Goal: Task Accomplishment & Management: Use online tool/utility

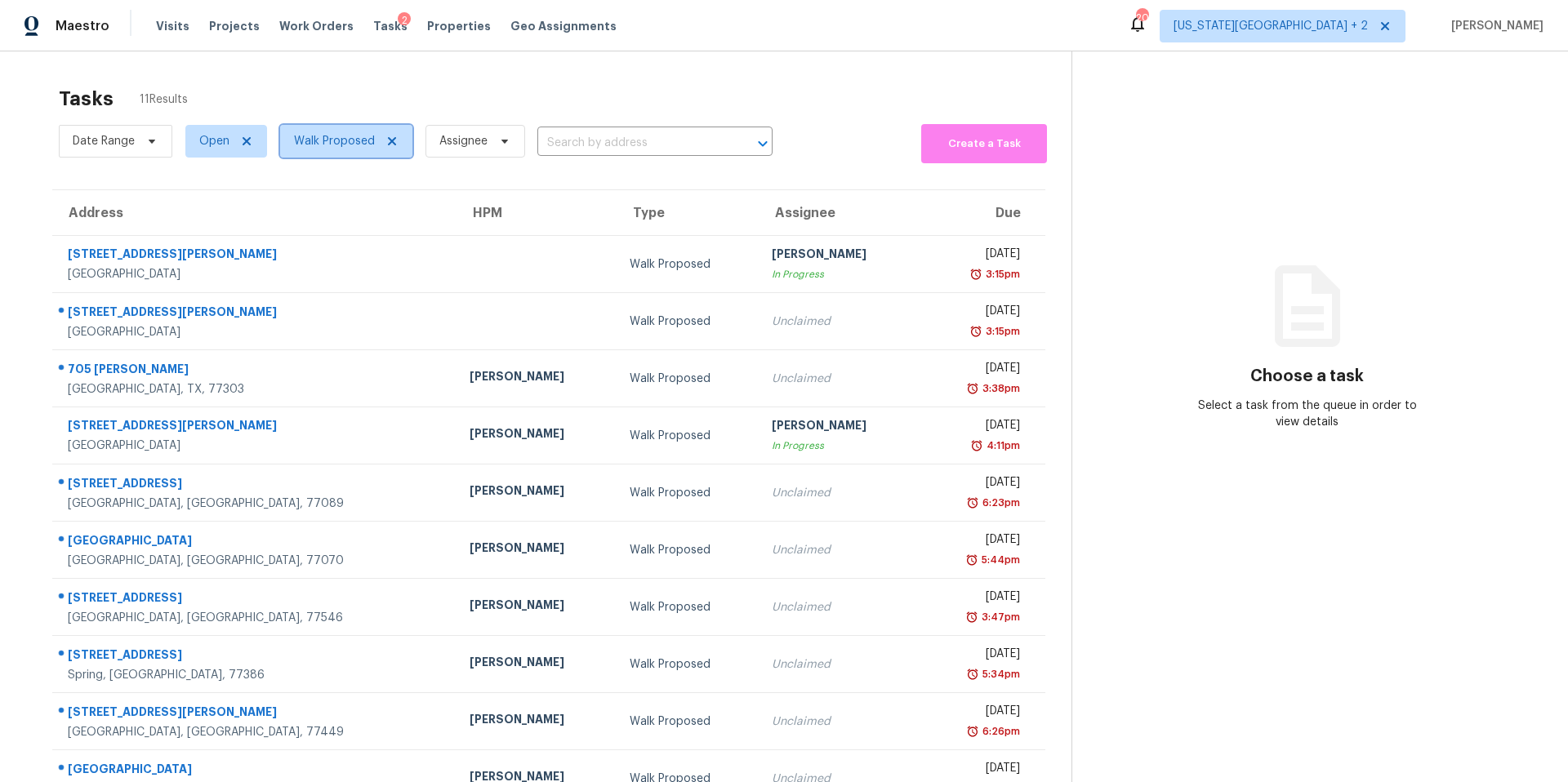
click at [344, 156] on span "Walk Proposed" at bounding box center [346, 141] width 132 height 33
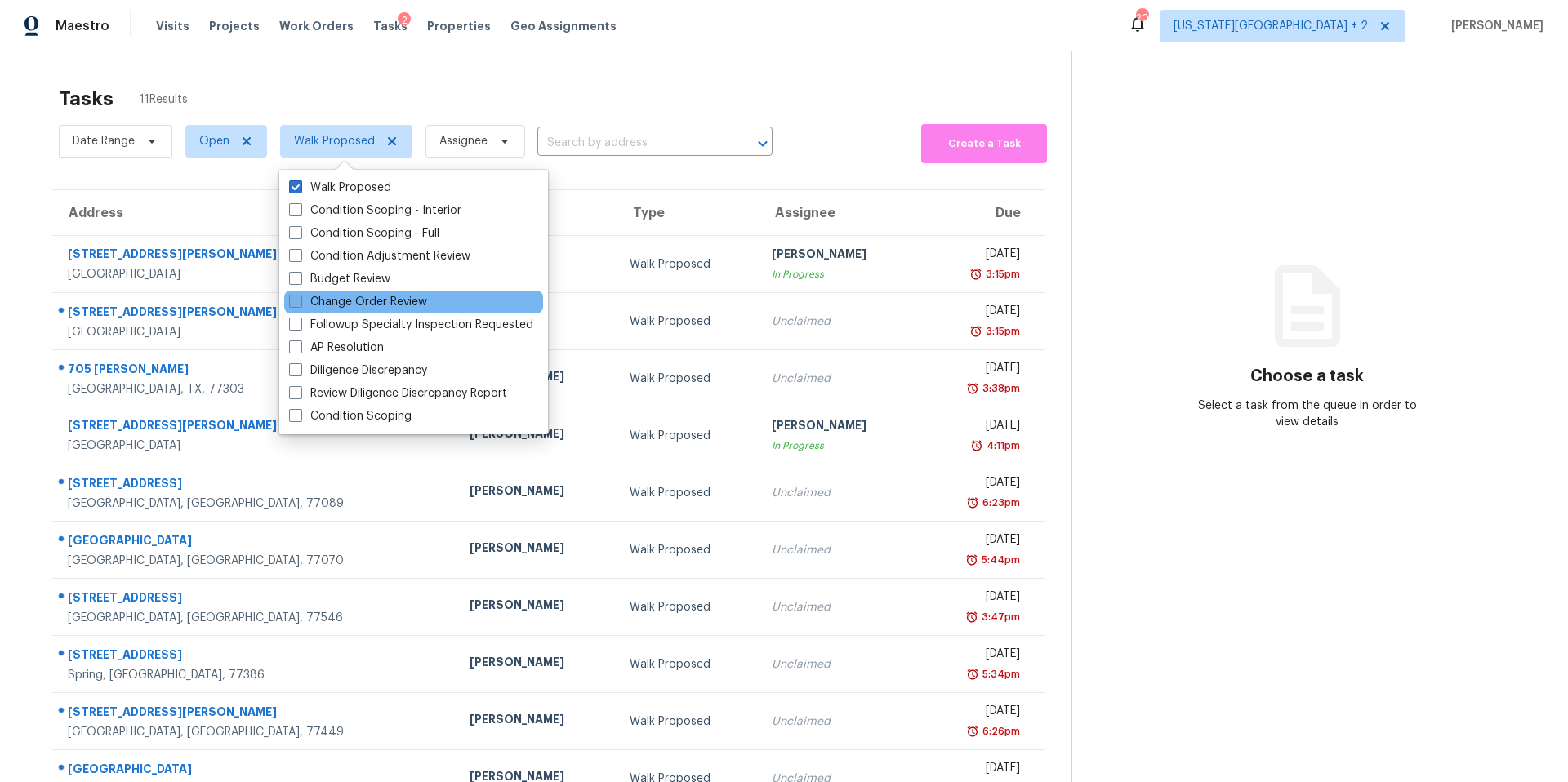
click at [326, 303] on label "Change Order Review" at bounding box center [358, 303] width 138 height 17
click at [300, 303] on input "Change Order Review" at bounding box center [294, 299] width 10 height 10
checkbox input "true"
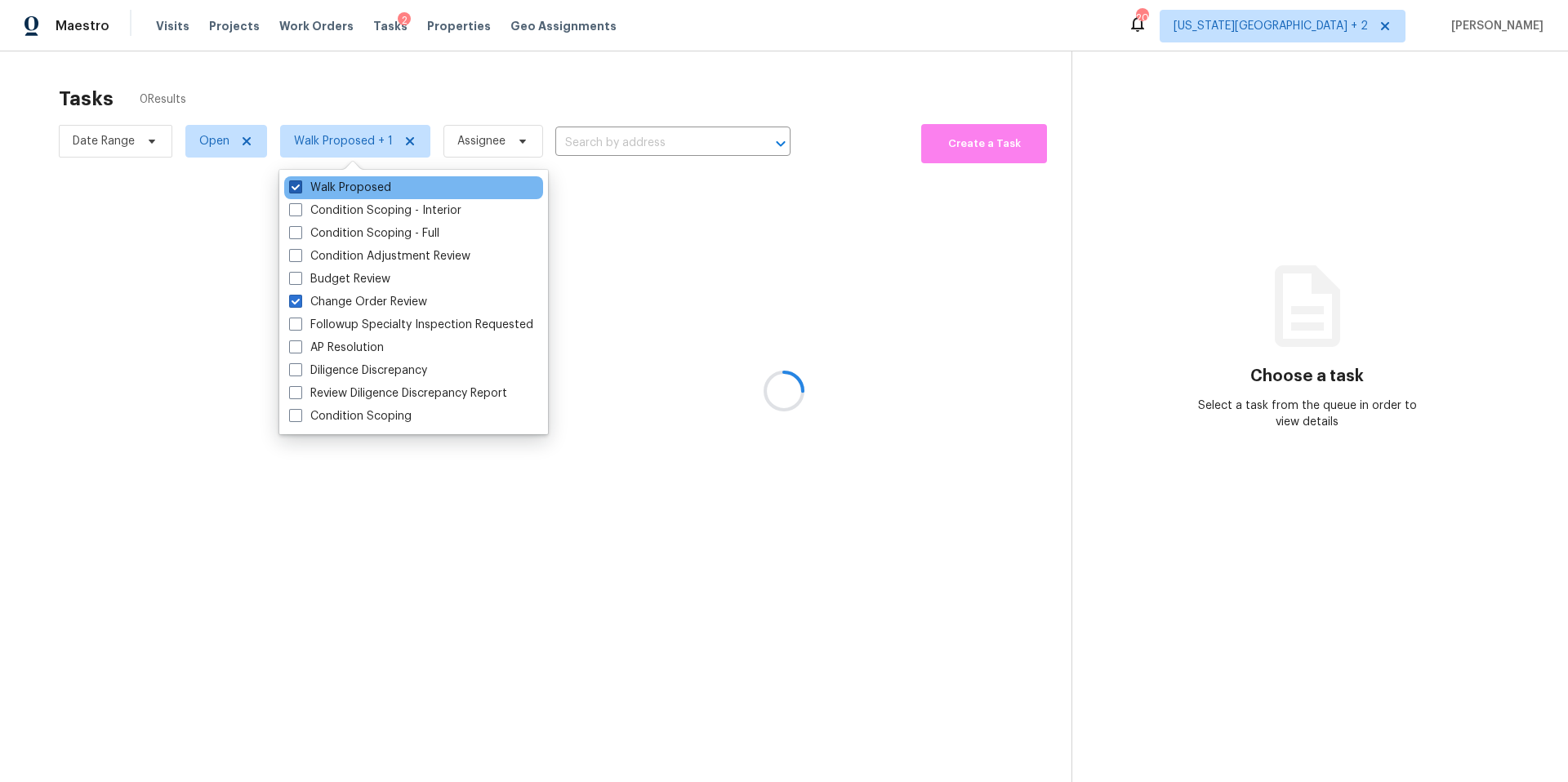
click at [319, 185] on label "Walk Proposed" at bounding box center [341, 188] width 102 height 17
click at [300, 185] on input "Walk Proposed" at bounding box center [294, 184] width 10 height 10
checkbox input "false"
click at [336, 45] on div at bounding box center [784, 391] width 1568 height 782
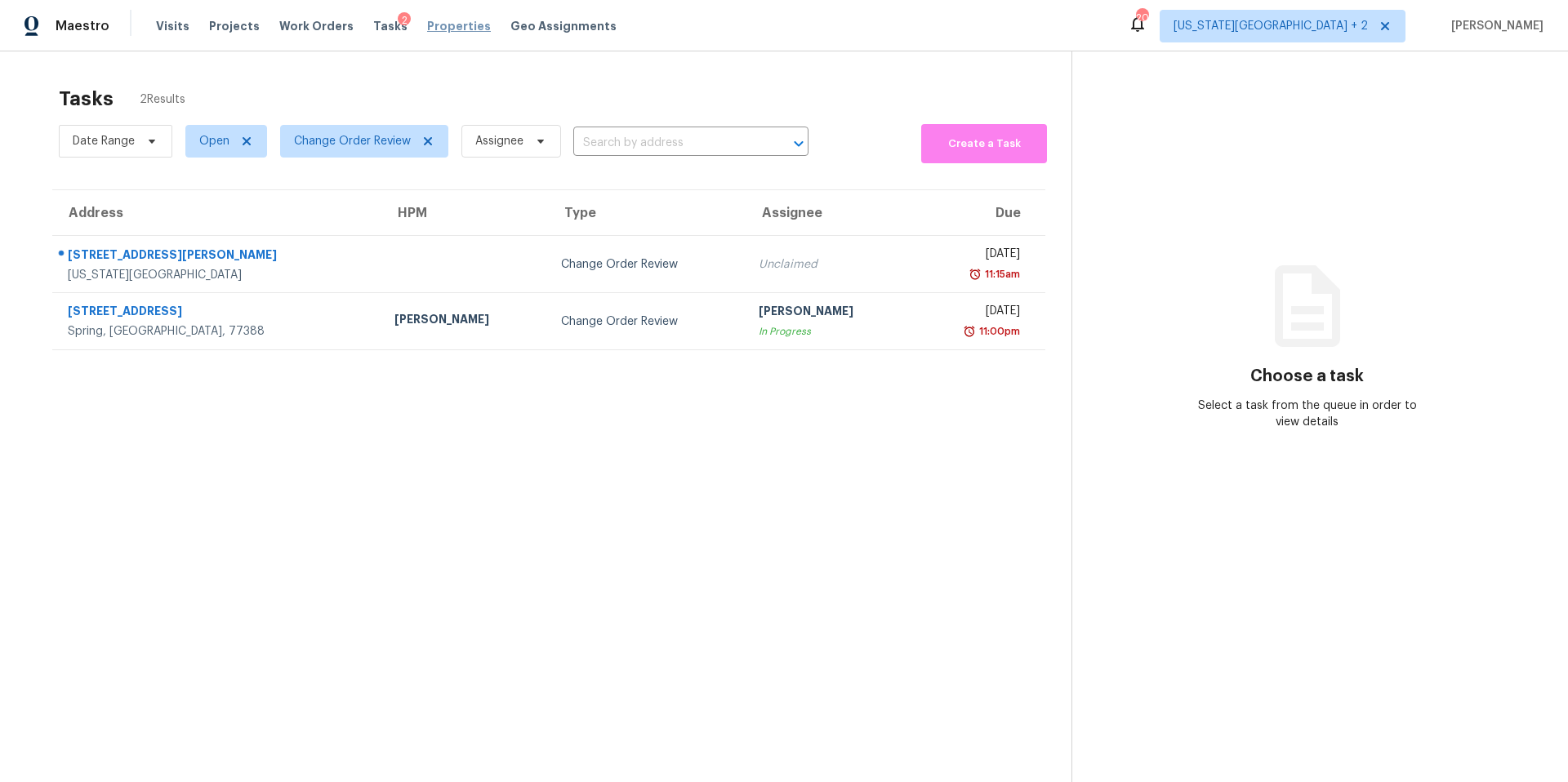
click at [427, 26] on span "Properties" at bounding box center [459, 26] width 63 height 17
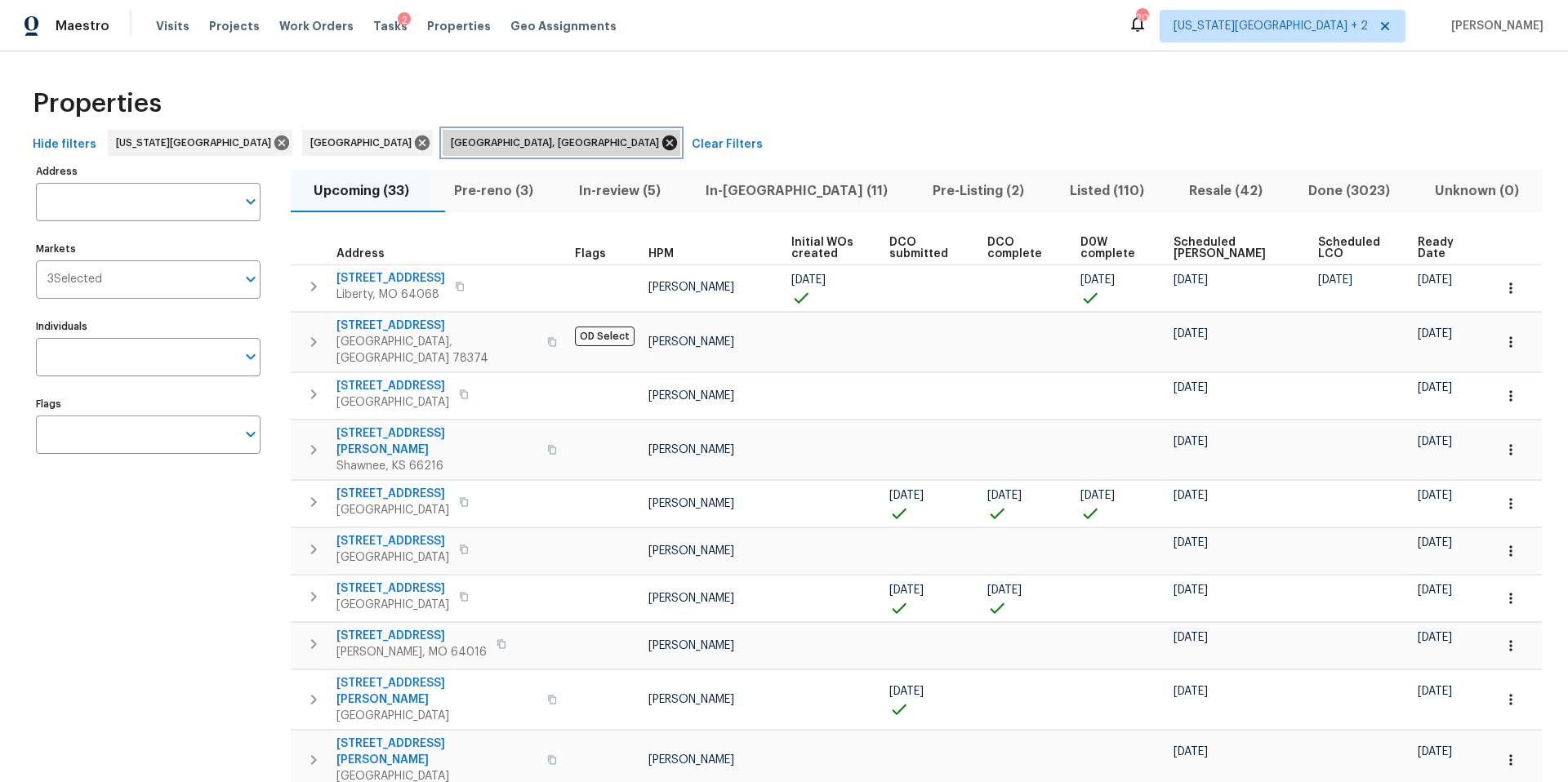
click at [663, 146] on icon at bounding box center [670, 143] width 15 height 15
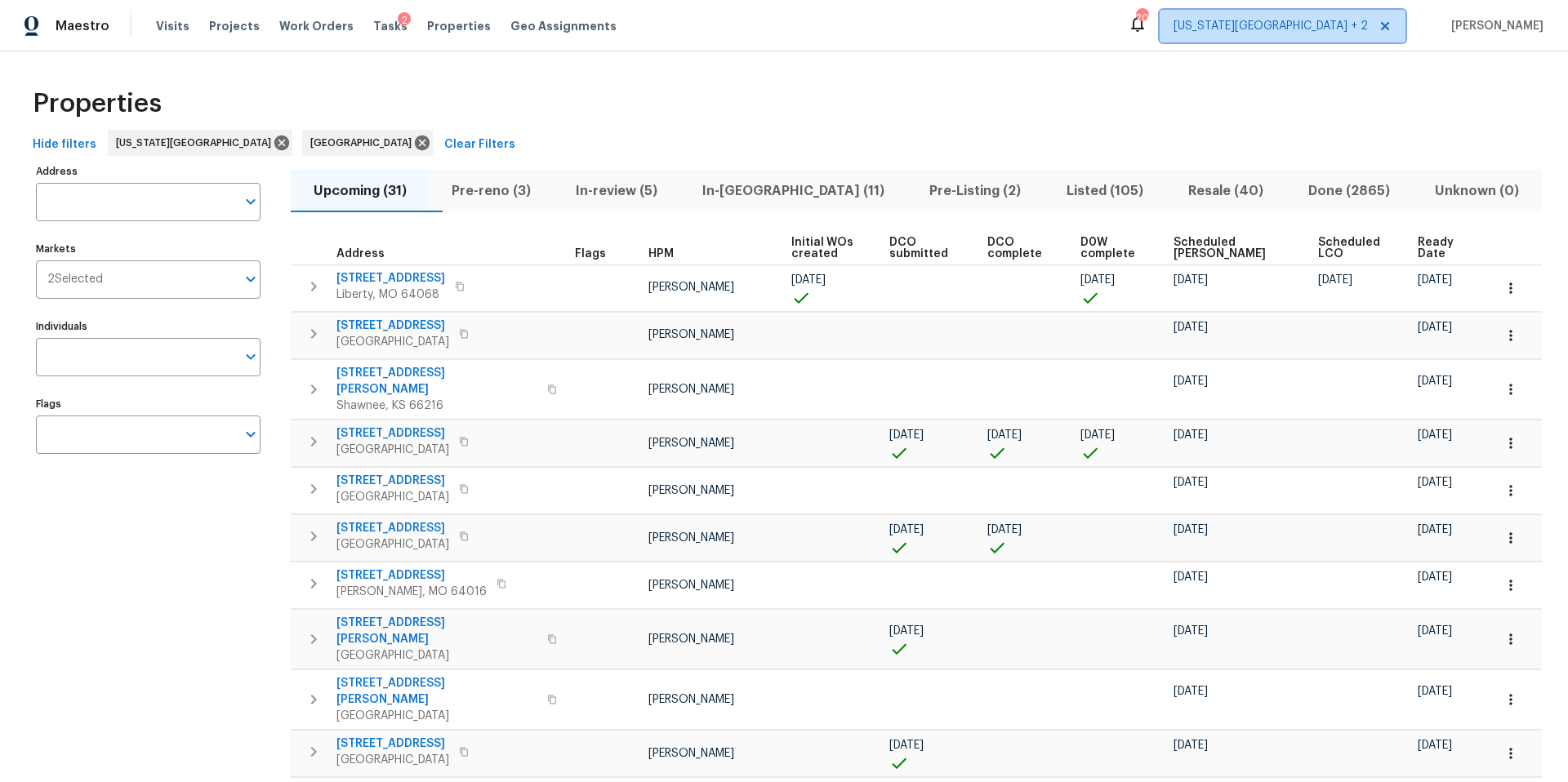
click at [1362, 24] on span "Kansas City + 2" at bounding box center [1271, 26] width 195 height 17
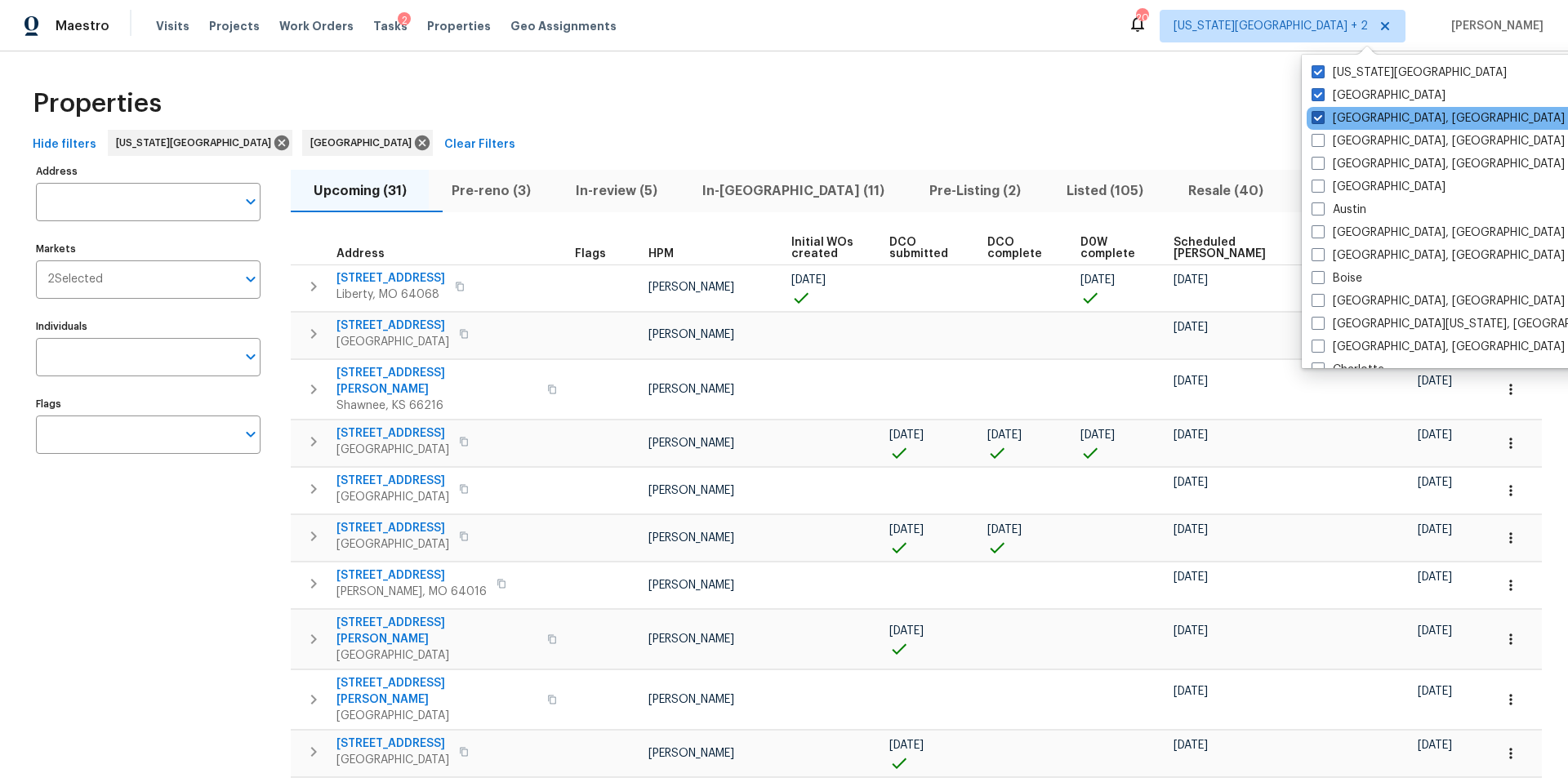
click at [1320, 124] on label "Corpus Christi, TX" at bounding box center [1439, 118] width 253 height 17
click at [1320, 121] on input "Corpus Christi, TX" at bounding box center [1317, 115] width 10 height 10
checkbox input "false"
click at [547, 126] on div "Properties" at bounding box center [784, 103] width 1516 height 52
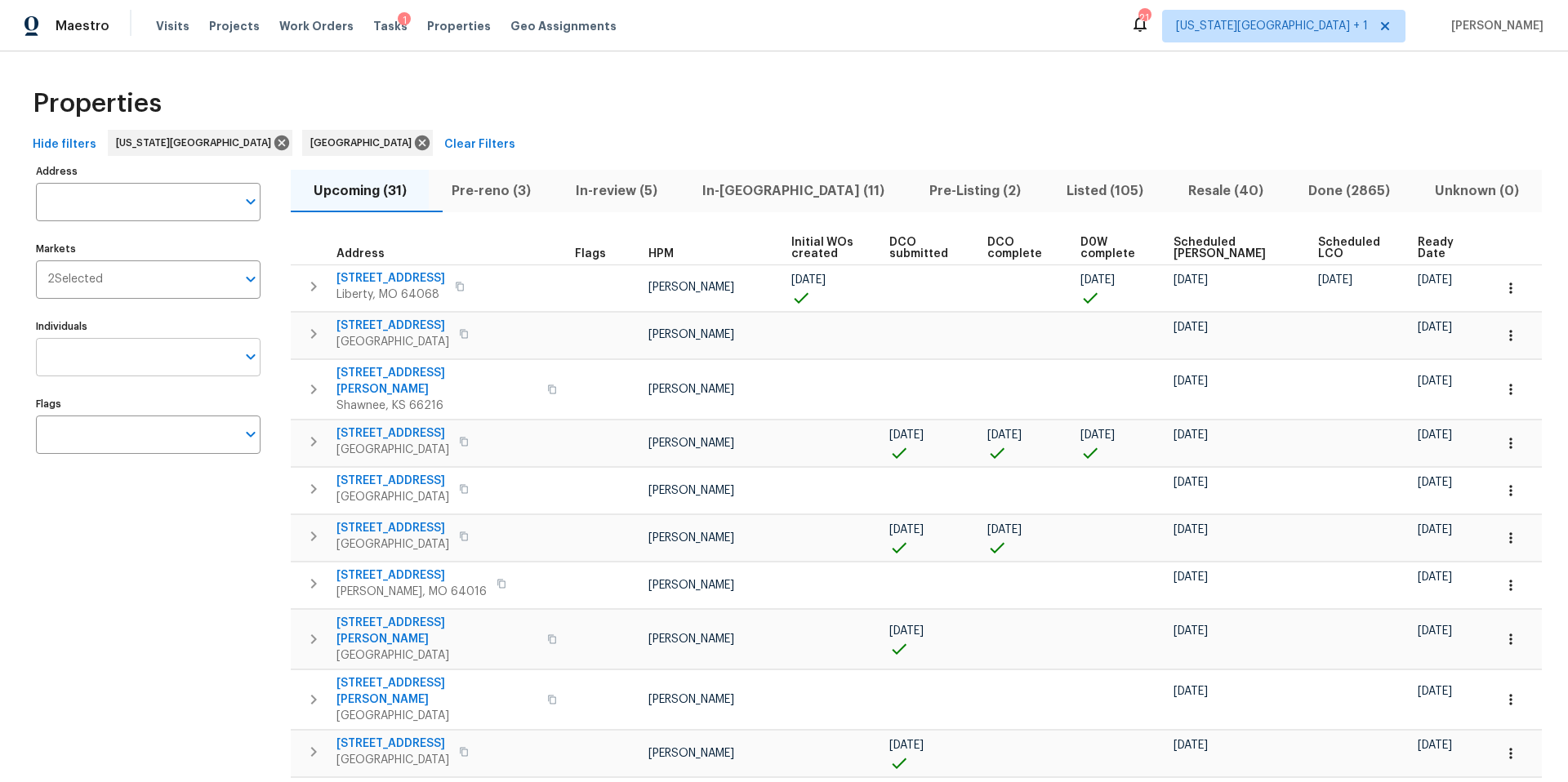
click at [118, 363] on input "Individuals" at bounding box center [136, 357] width 200 height 38
type input "stephen lacy"
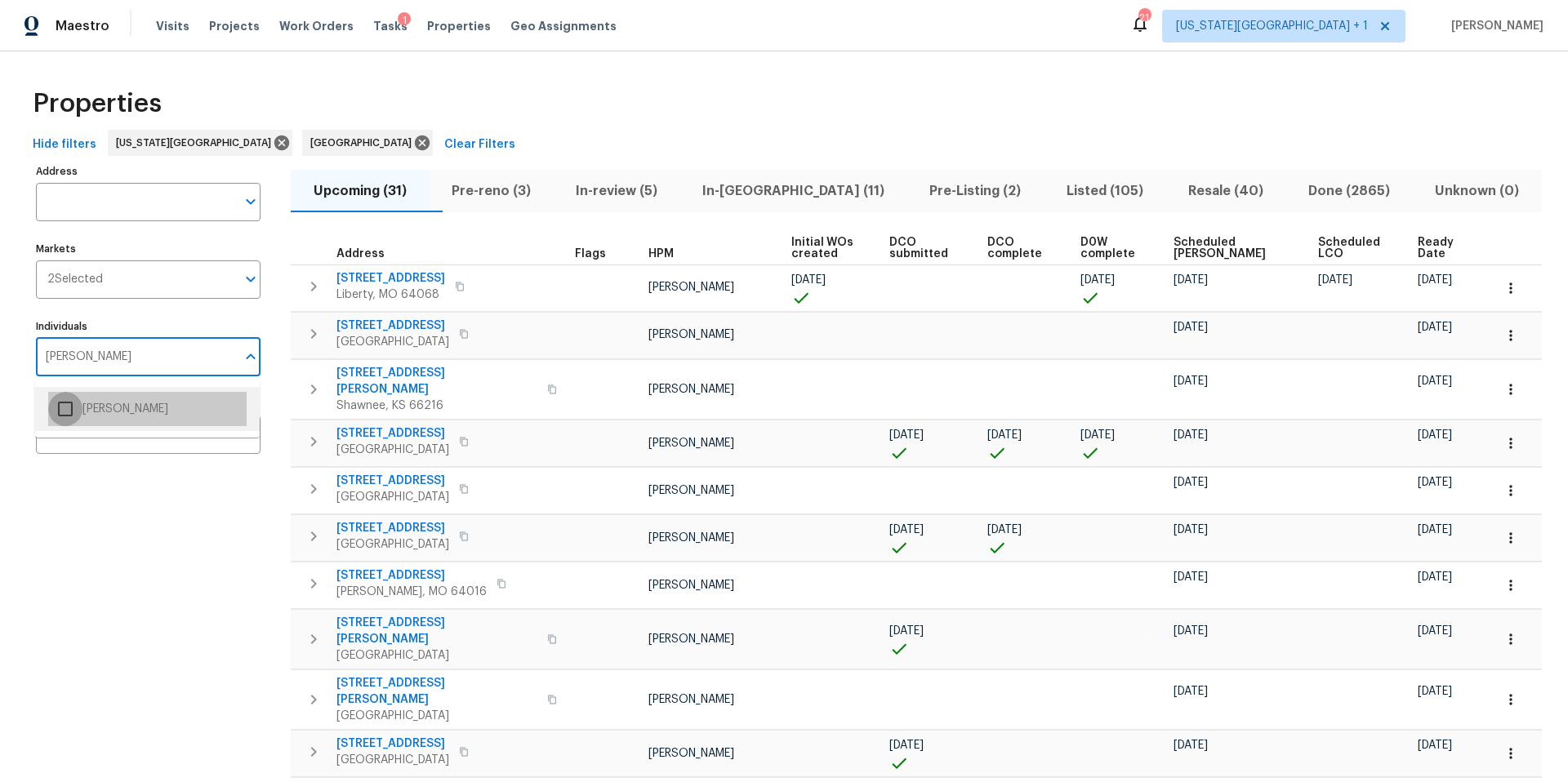
click at [74, 411] on input "checkbox" at bounding box center [65, 409] width 34 height 34
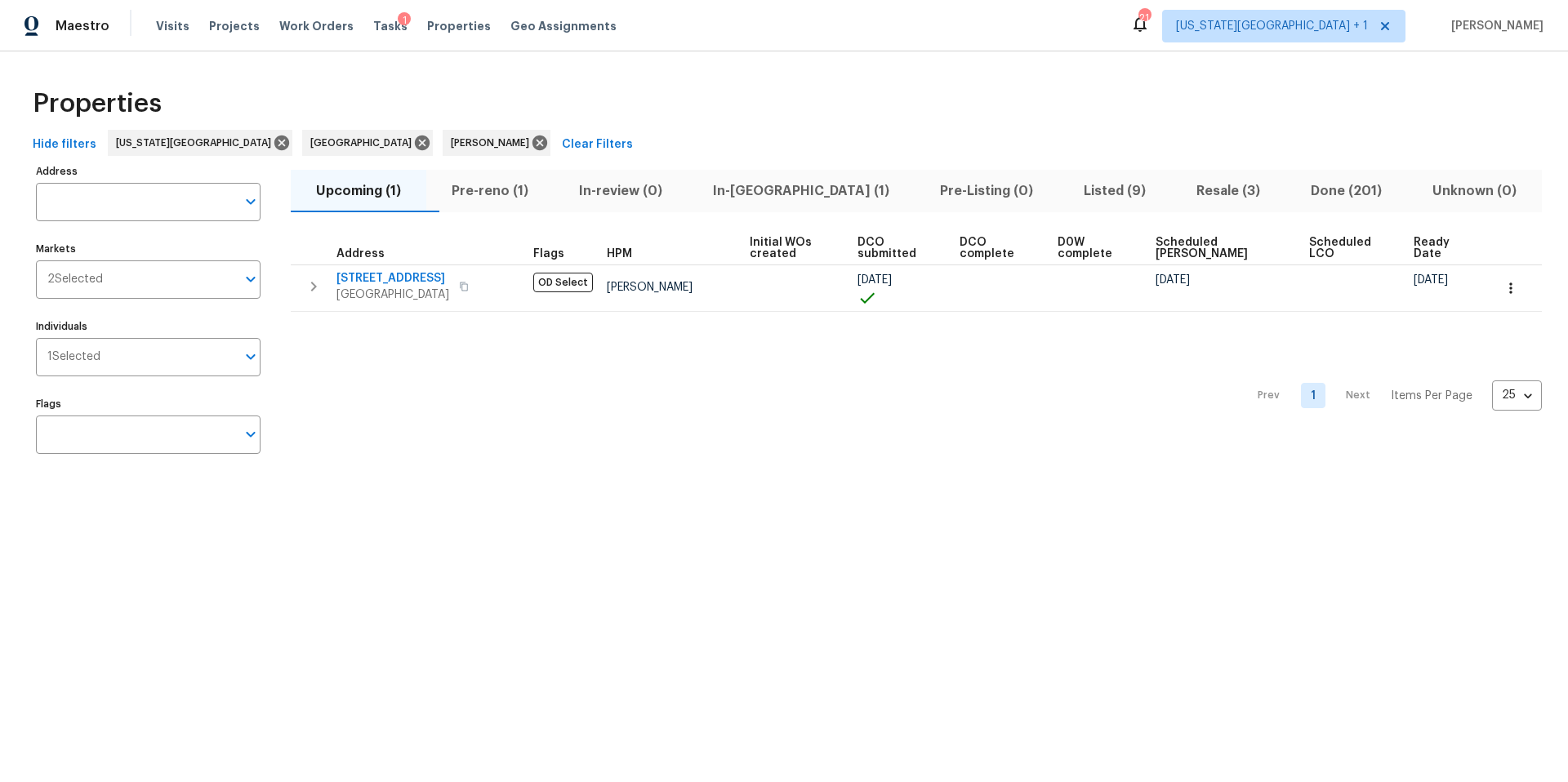
click at [507, 189] on span "Pre-reno (1)" at bounding box center [490, 191] width 108 height 23
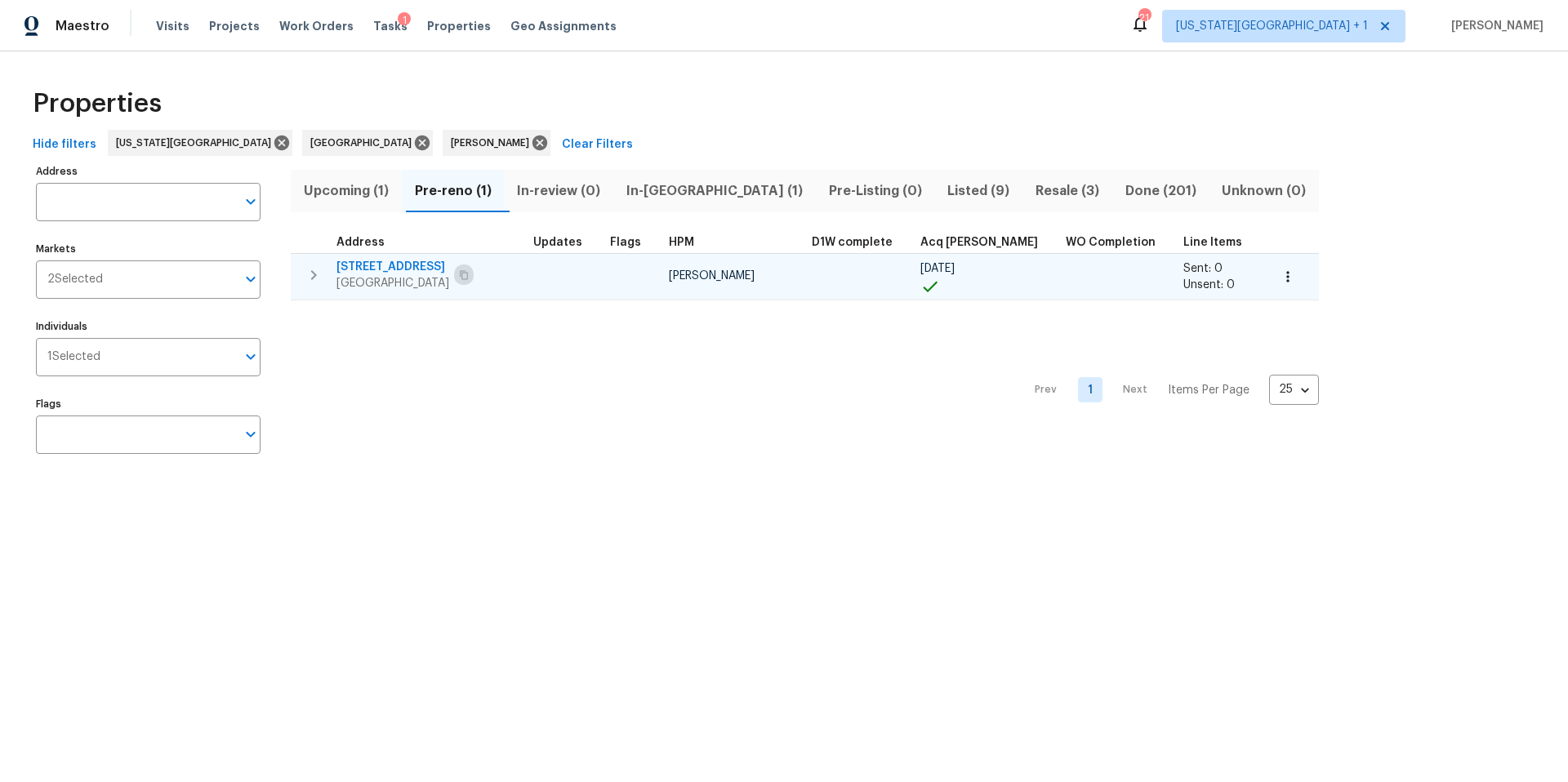
click at [460, 276] on icon "button" at bounding box center [464, 275] width 10 height 10
click at [394, 271] on span "21735 Sierra Long Dr" at bounding box center [392, 267] width 113 height 17
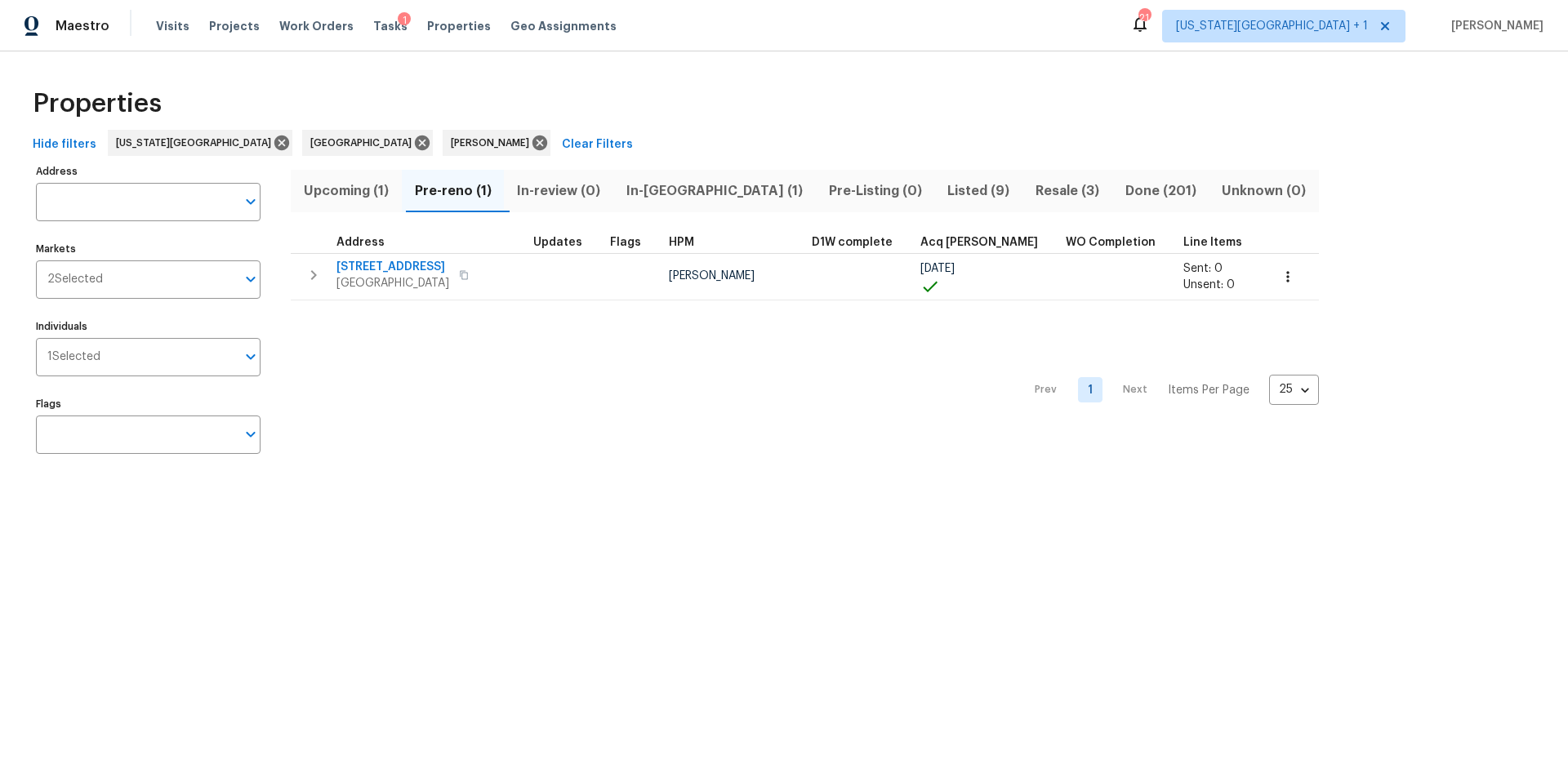
click at [1197, 303] on div "Prev 1 Next Items Per Page 25 25 ​" at bounding box center [804, 385] width 1029 height 169
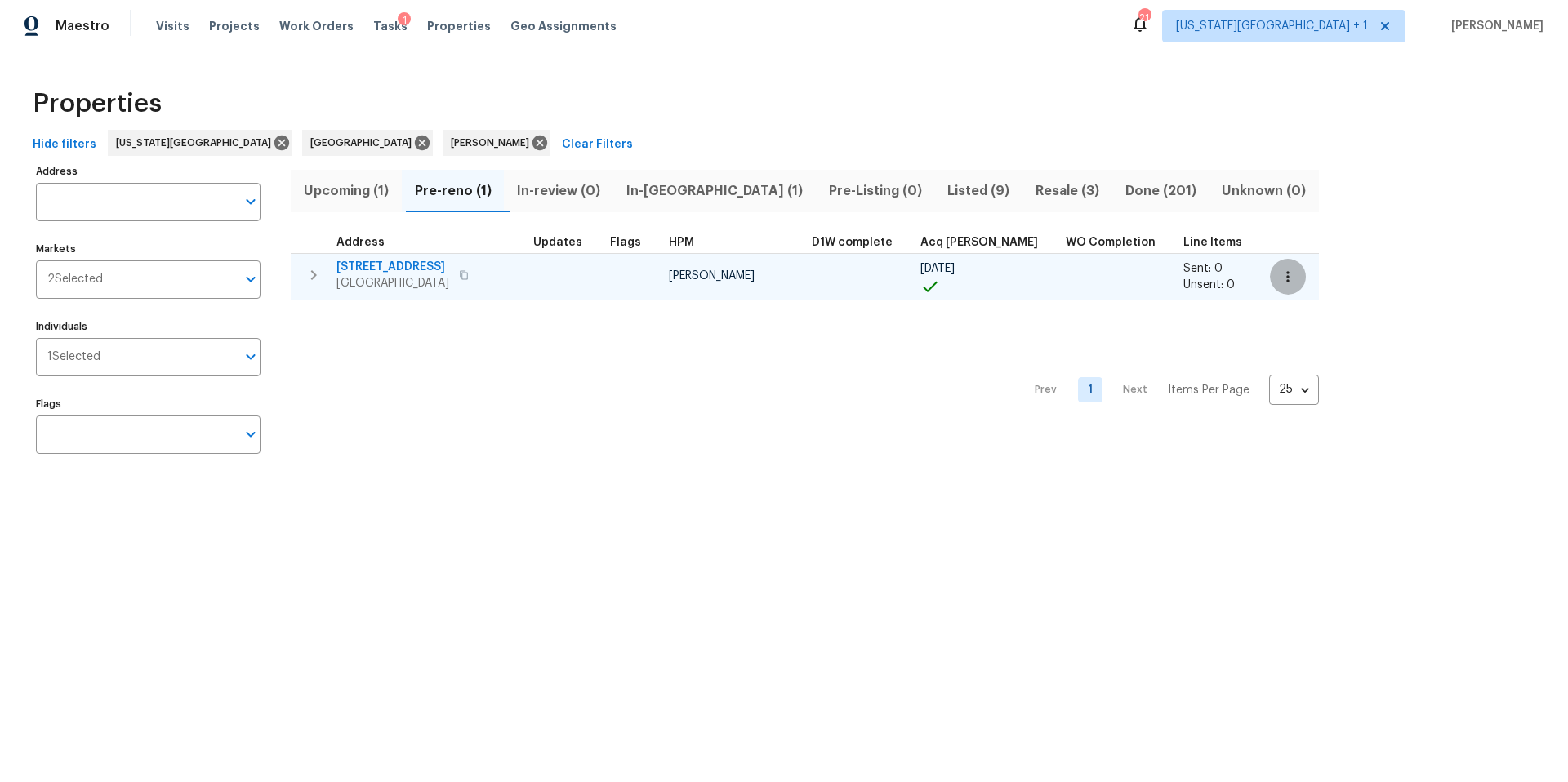
click at [1280, 275] on icon "button" at bounding box center [1289, 277] width 17 height 17
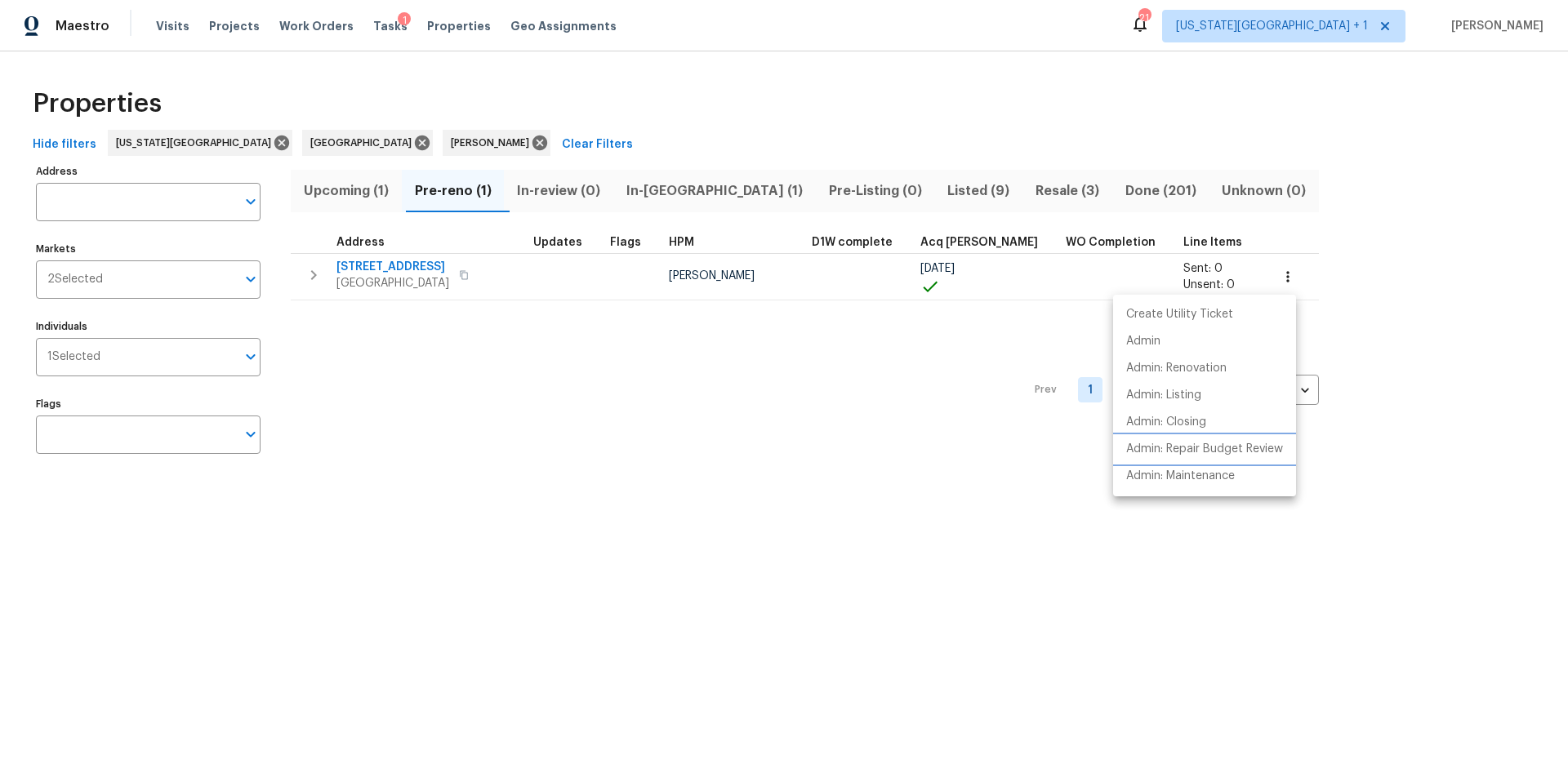
click at [1157, 449] on p "Admin: Repair Budget Review" at bounding box center [1205, 450] width 156 height 17
click at [463, 275] on div at bounding box center [784, 391] width 1568 height 782
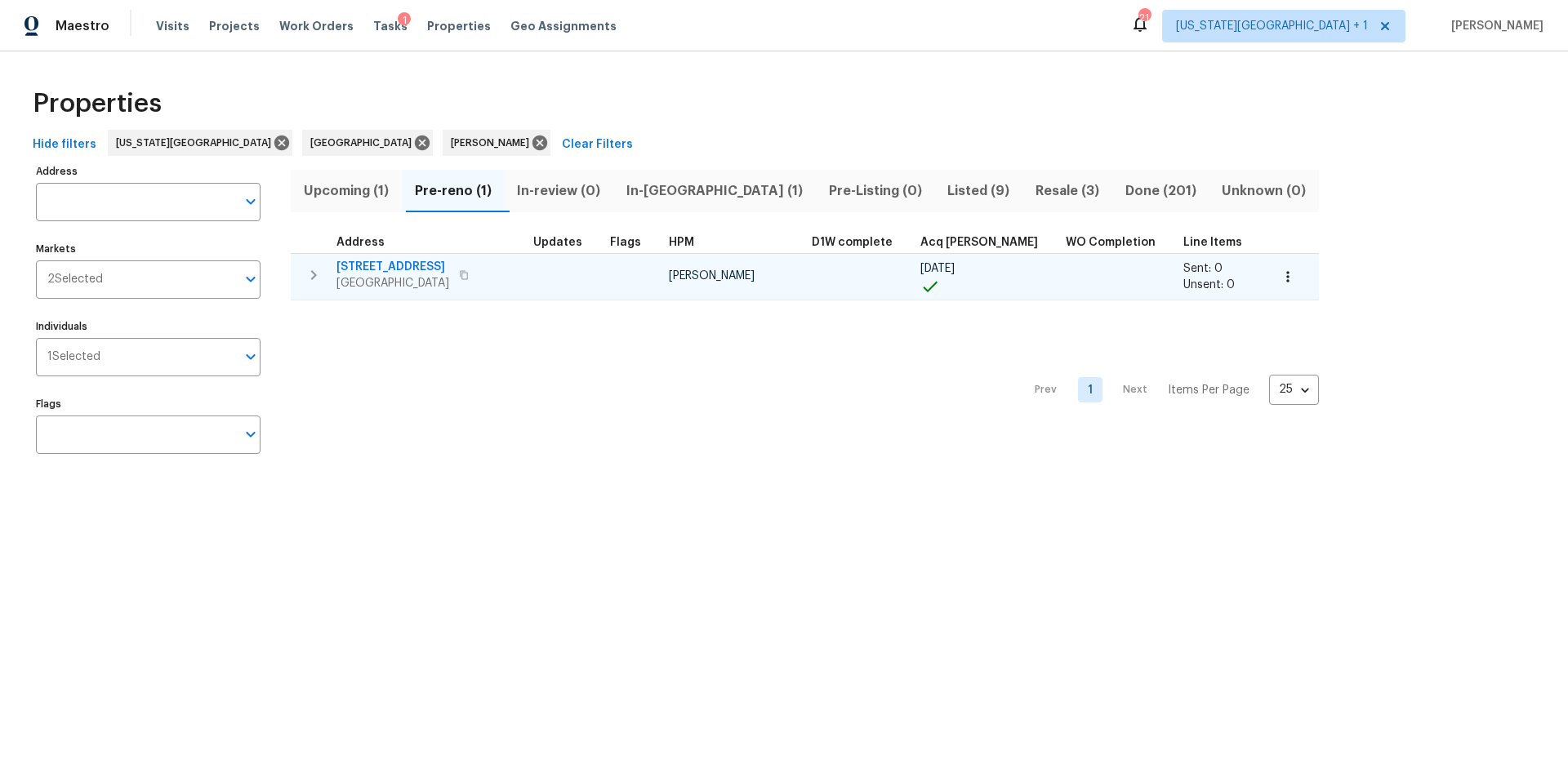
click at [463, 273] on icon "button" at bounding box center [464, 275] width 10 height 10
click at [489, 278] on div "21735 Sierra Long Dr Richmond, TX 77407" at bounding box center [427, 275] width 183 height 33
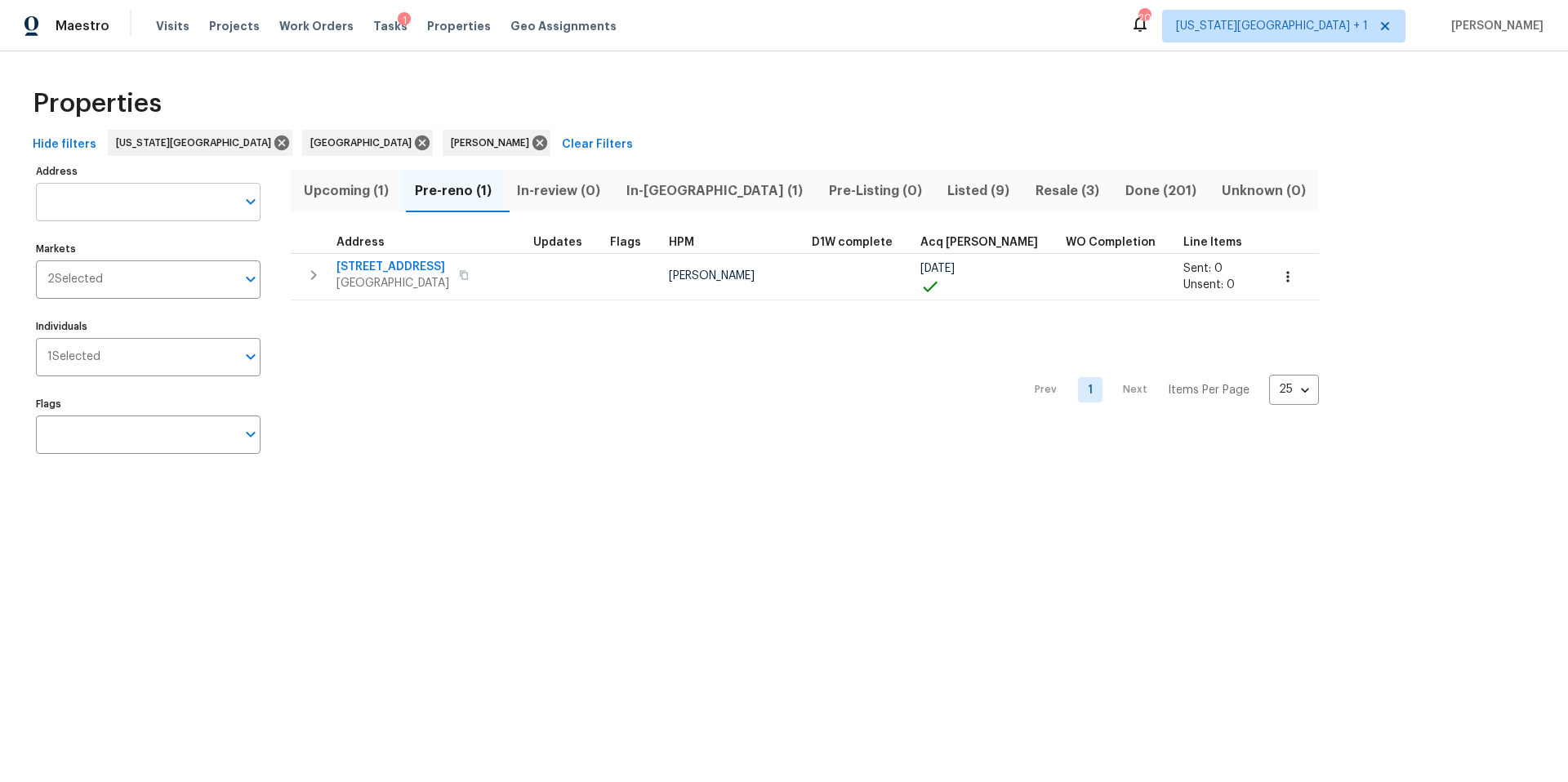
click at [123, 204] on input "Address" at bounding box center [136, 202] width 200 height 38
type input "5514"
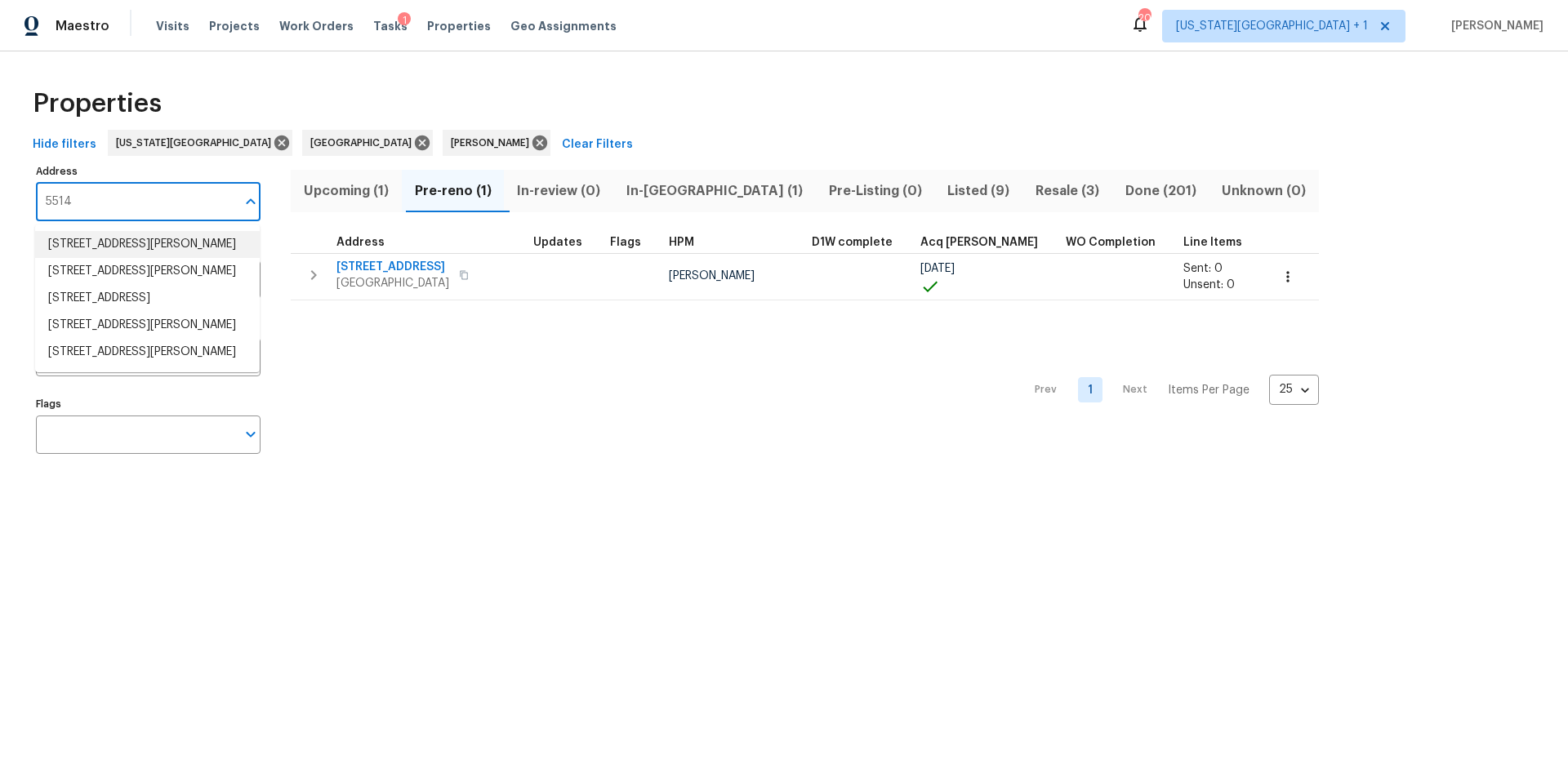
click at [115, 243] on li "5514 Baldwin Elm St Richmond TX 77407" at bounding box center [147, 244] width 224 height 27
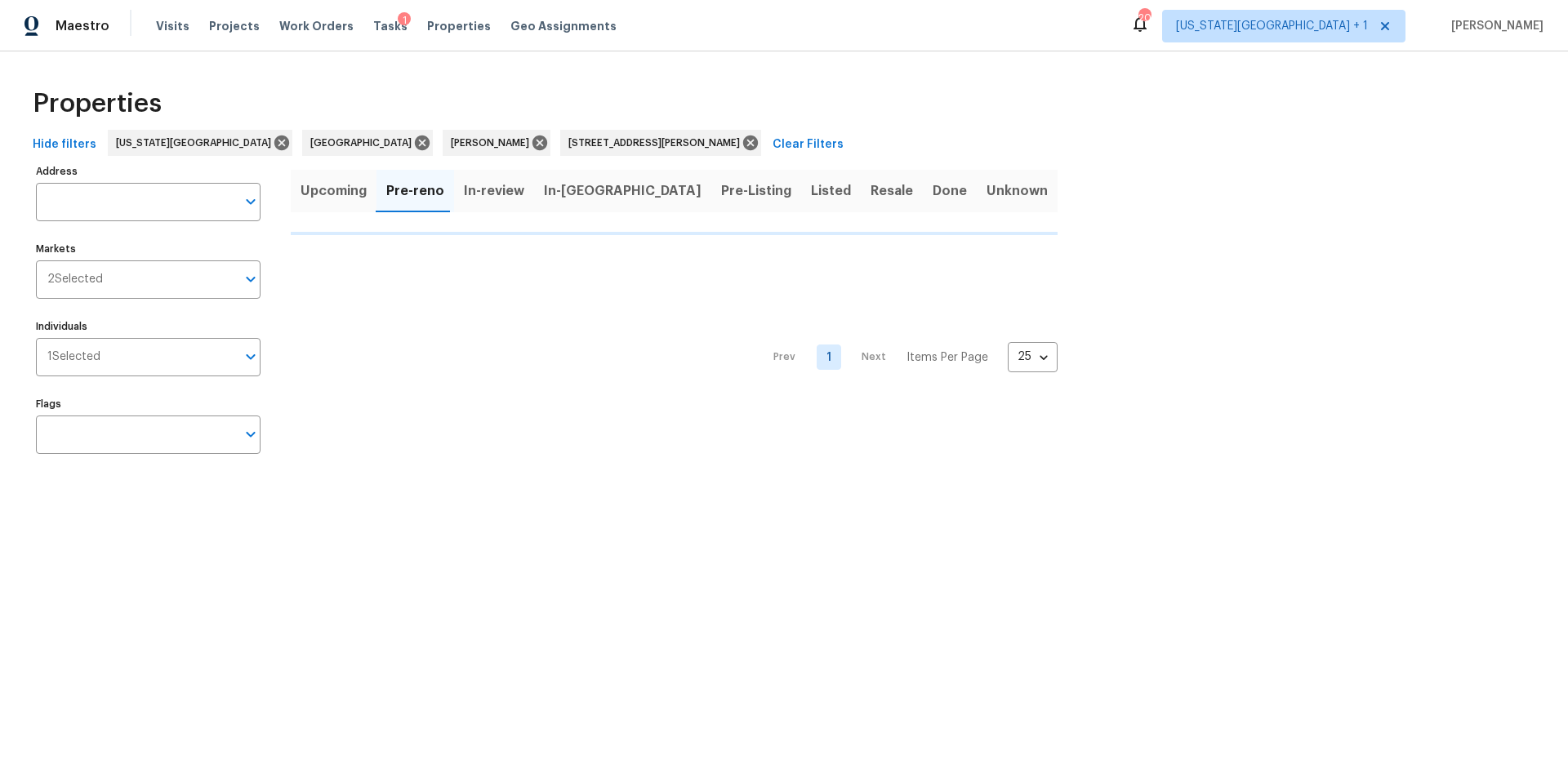
type input "5514 Baldwin Elm St Richmond TX 77407"
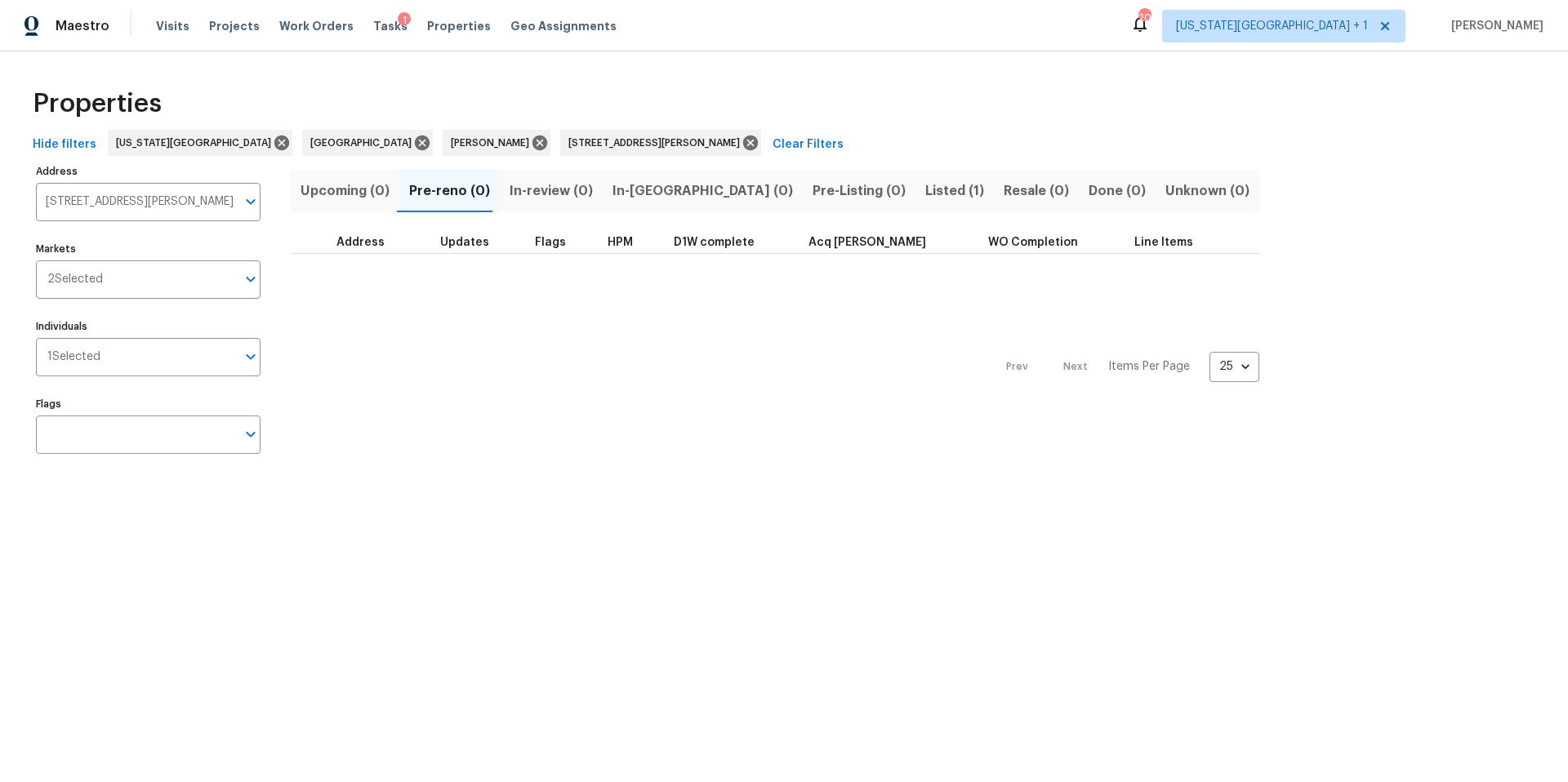
click at [926, 181] on span "Listed (1)" at bounding box center [954, 191] width 59 height 23
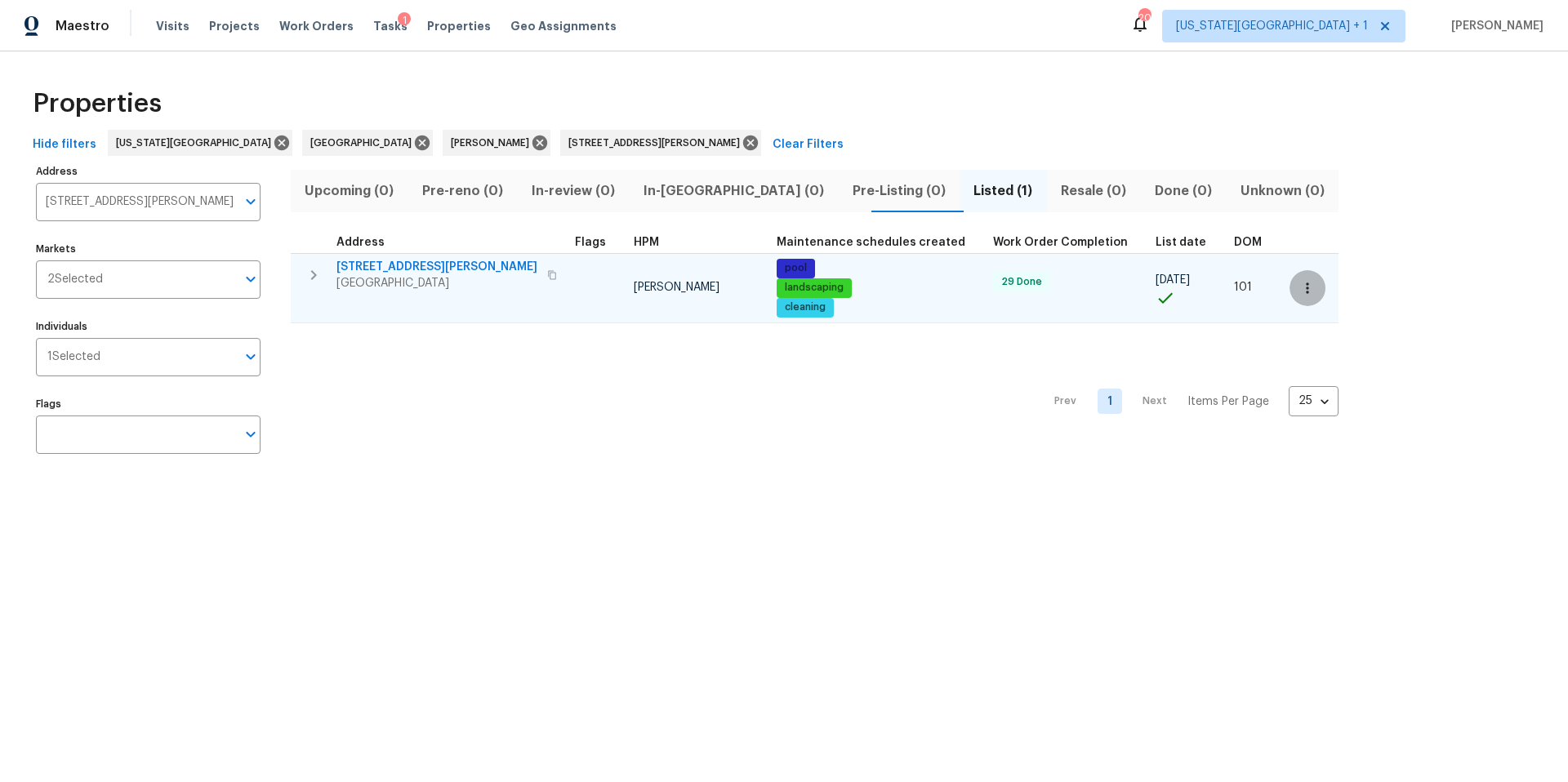
click at [1300, 290] on icon "button" at bounding box center [1308, 289] width 17 height 17
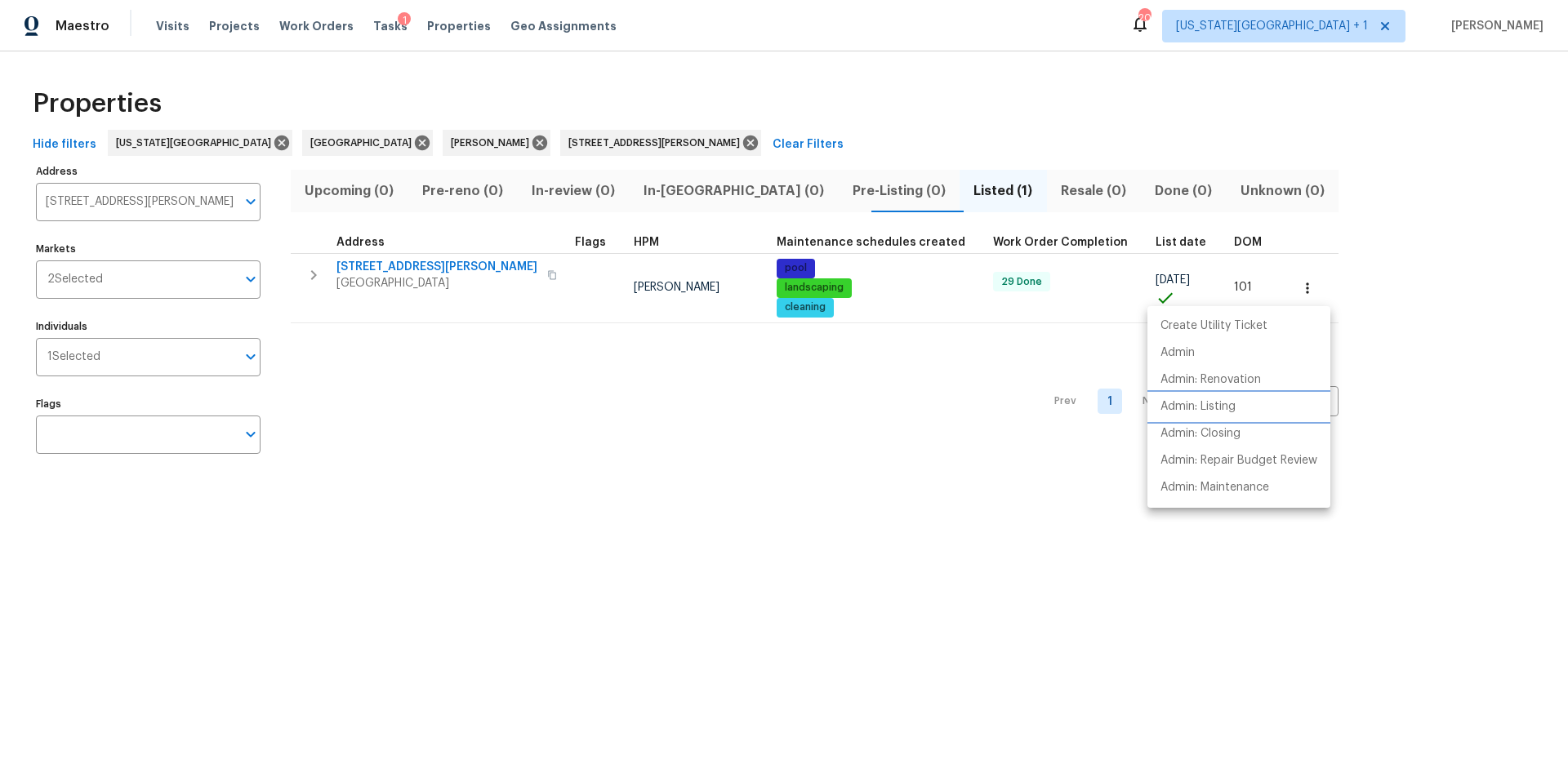
click at [1196, 407] on p "Admin: Listing" at bounding box center [1198, 407] width 75 height 17
click at [398, 281] on div at bounding box center [784, 391] width 1568 height 782
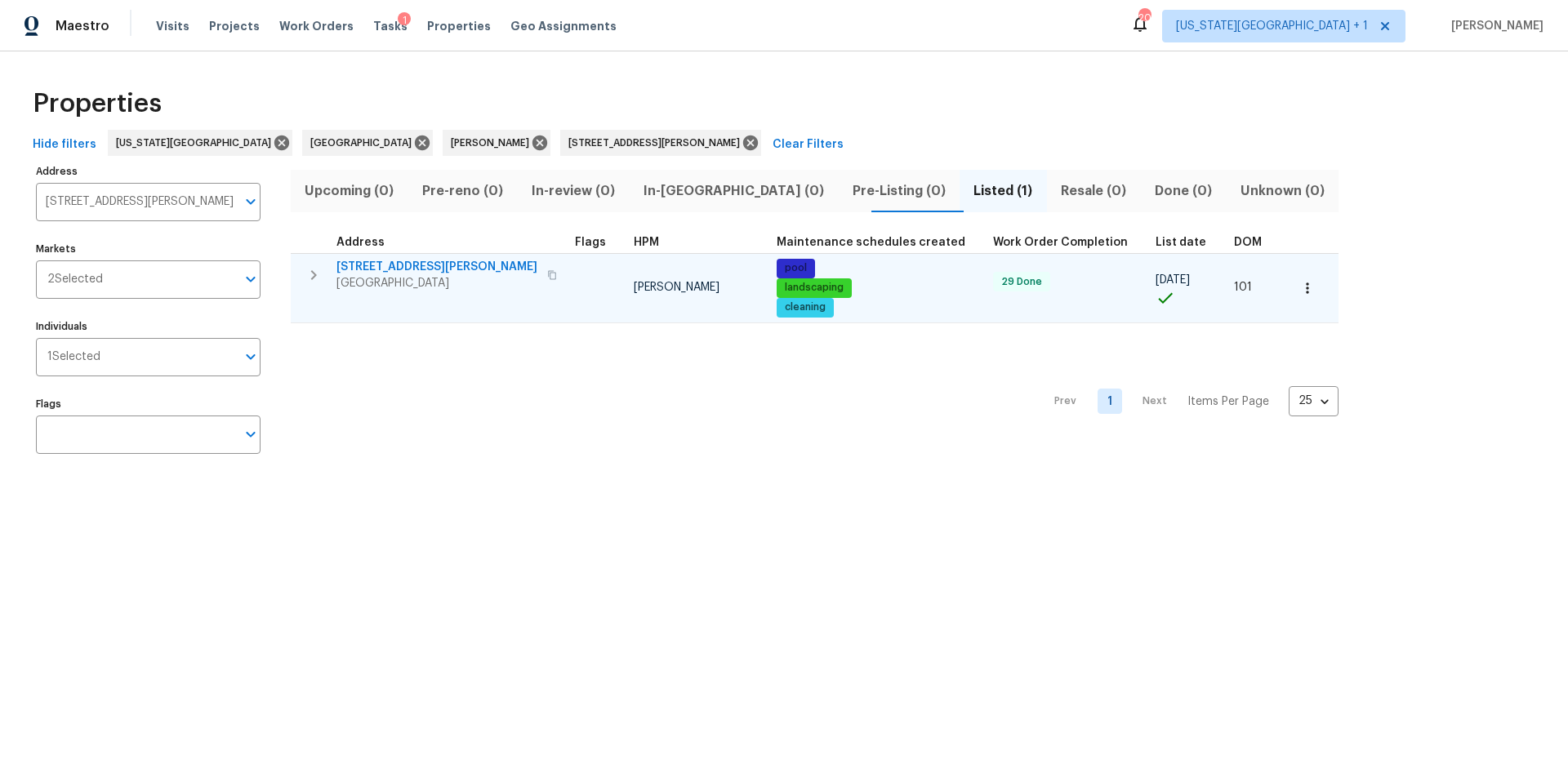
click at [398, 277] on span "Richmond, TX 77407" at bounding box center [437, 284] width 201 height 17
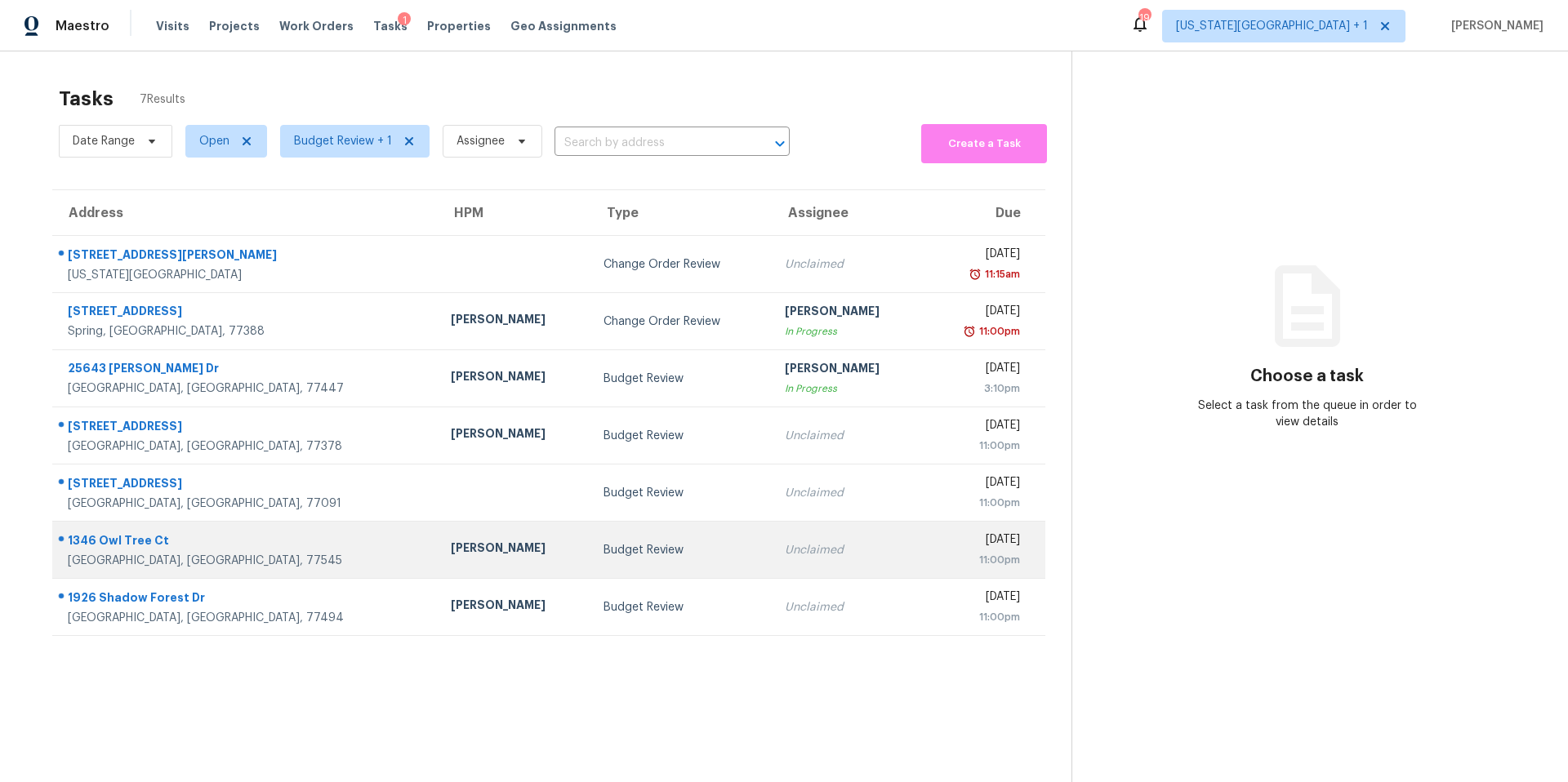
click at [438, 539] on td "[PERSON_NAME]" at bounding box center [514, 550] width 153 height 57
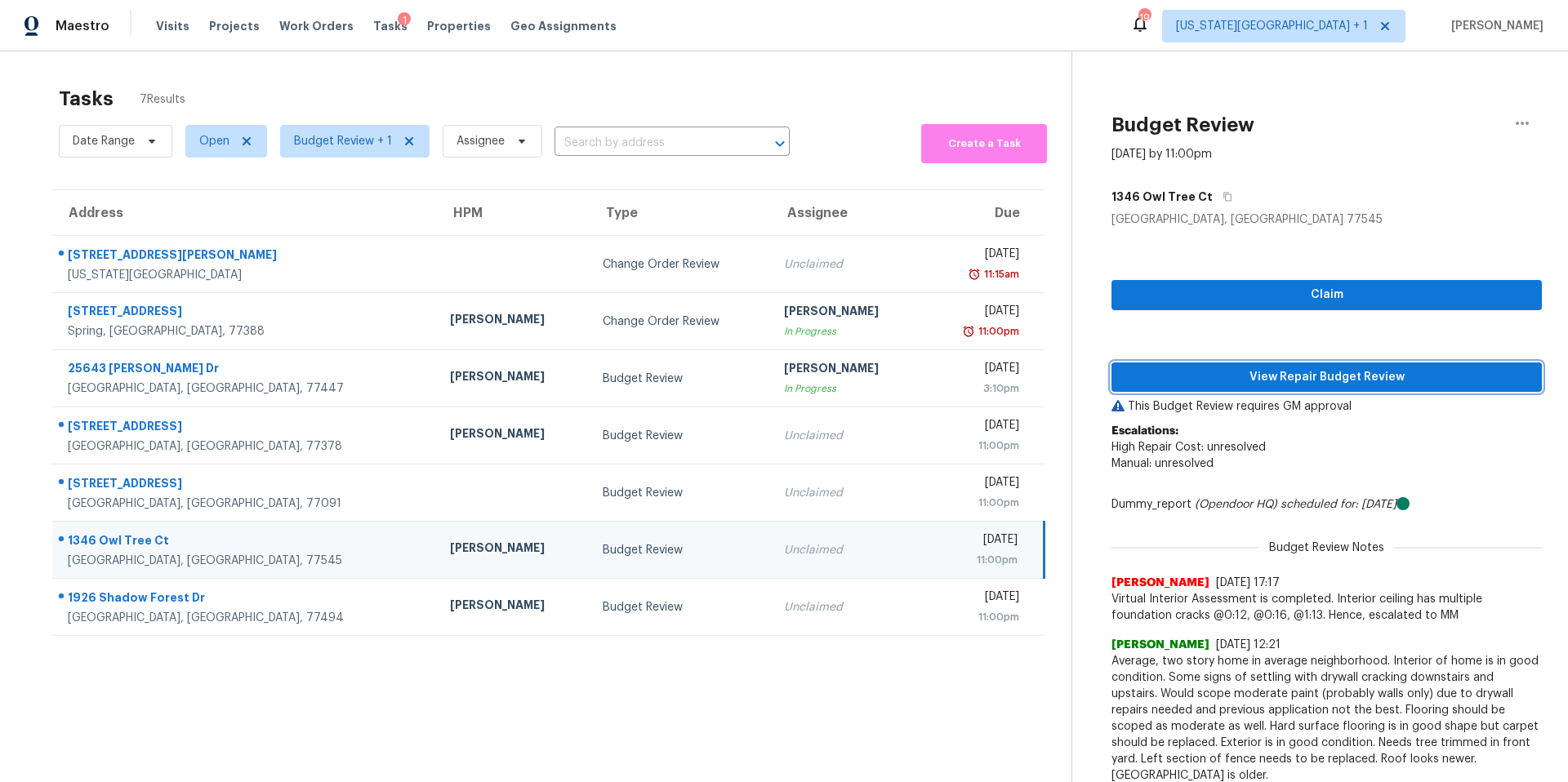
click at [1156, 375] on span "View Repair Budget Review" at bounding box center [1327, 378] width 404 height 20
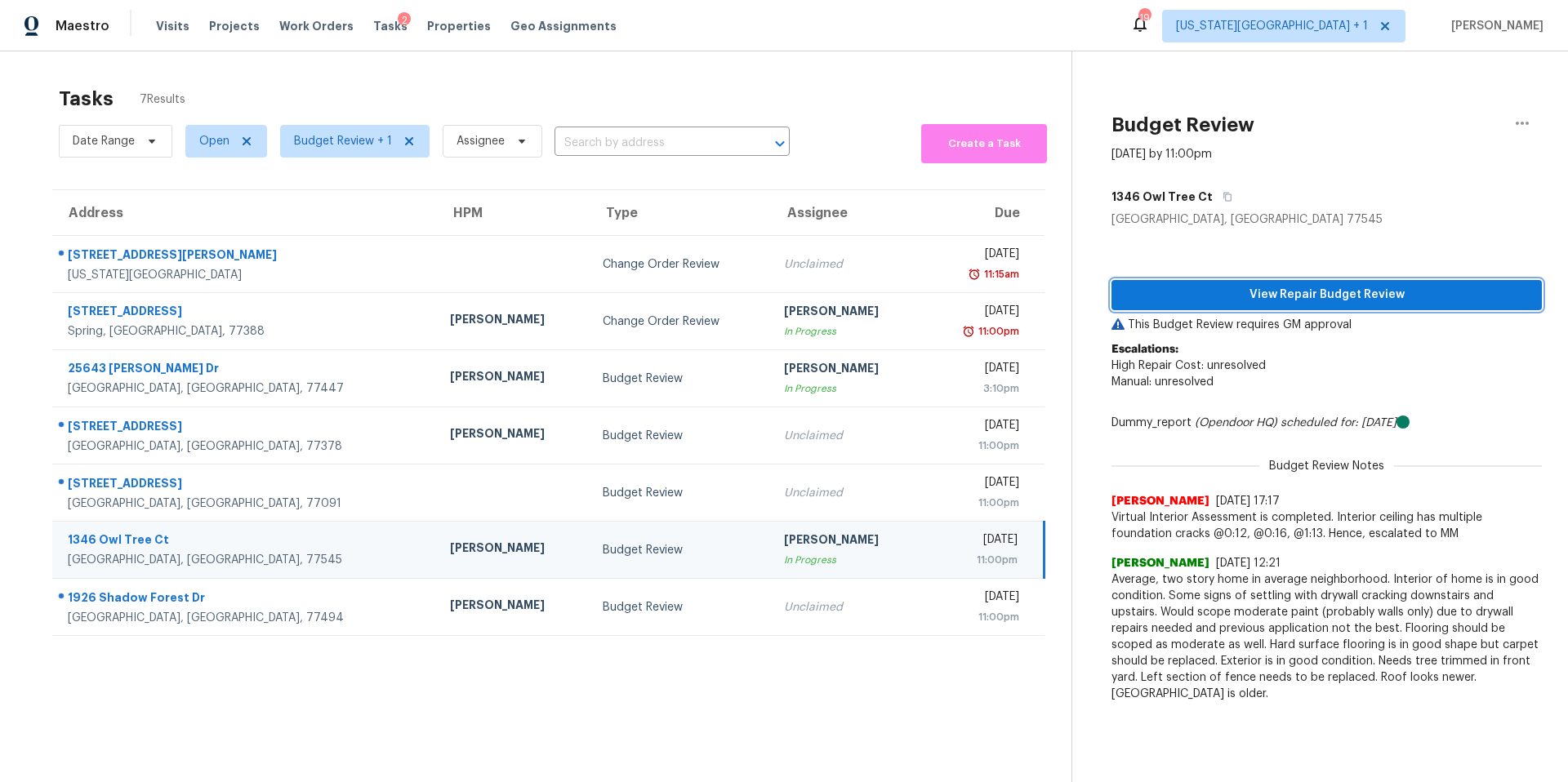
click at [1240, 291] on span "View Repair Budget Review" at bounding box center [1327, 295] width 404 height 20
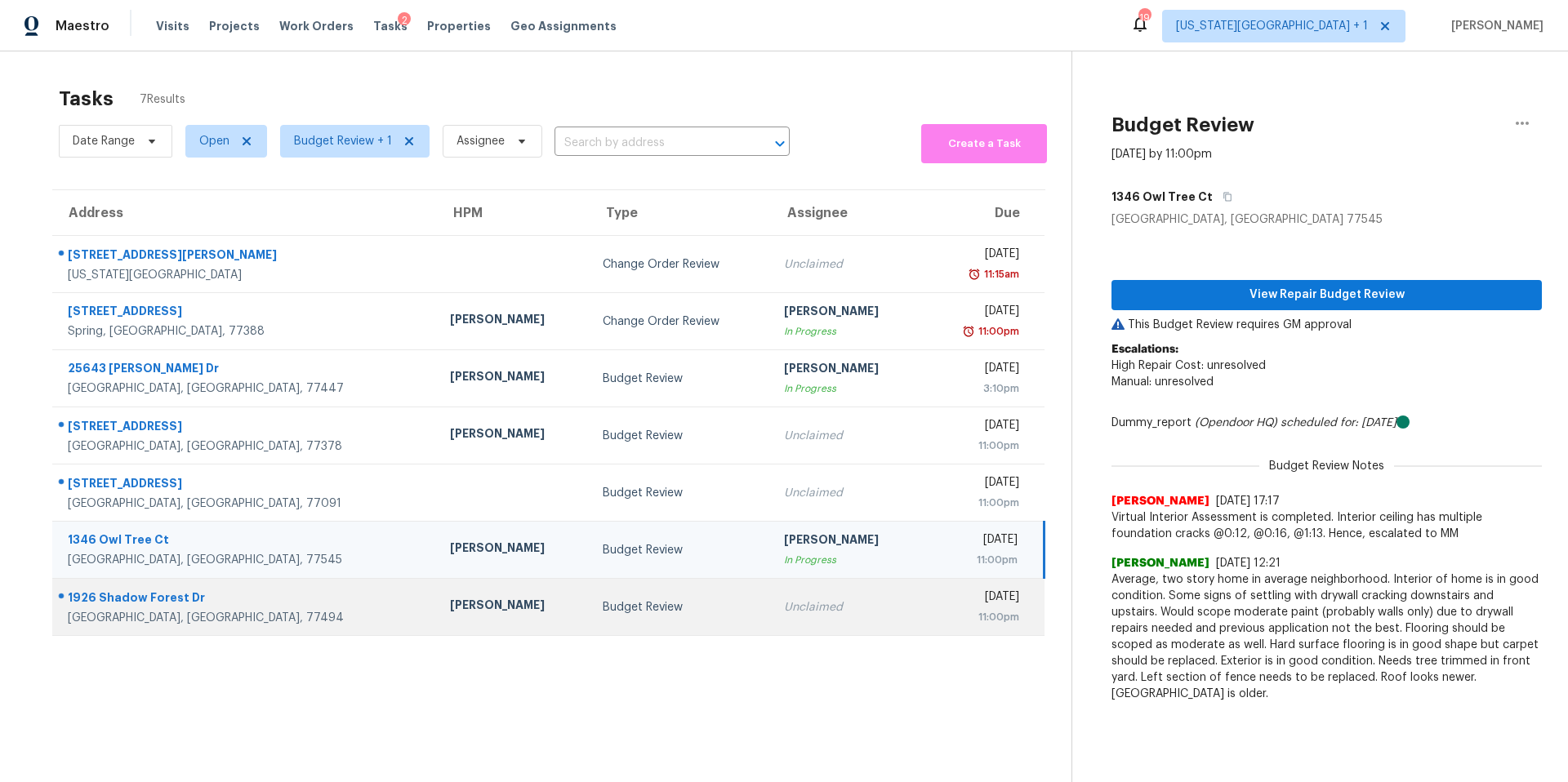
click at [450, 611] on div "[PERSON_NAME]" at bounding box center [513, 607] width 127 height 20
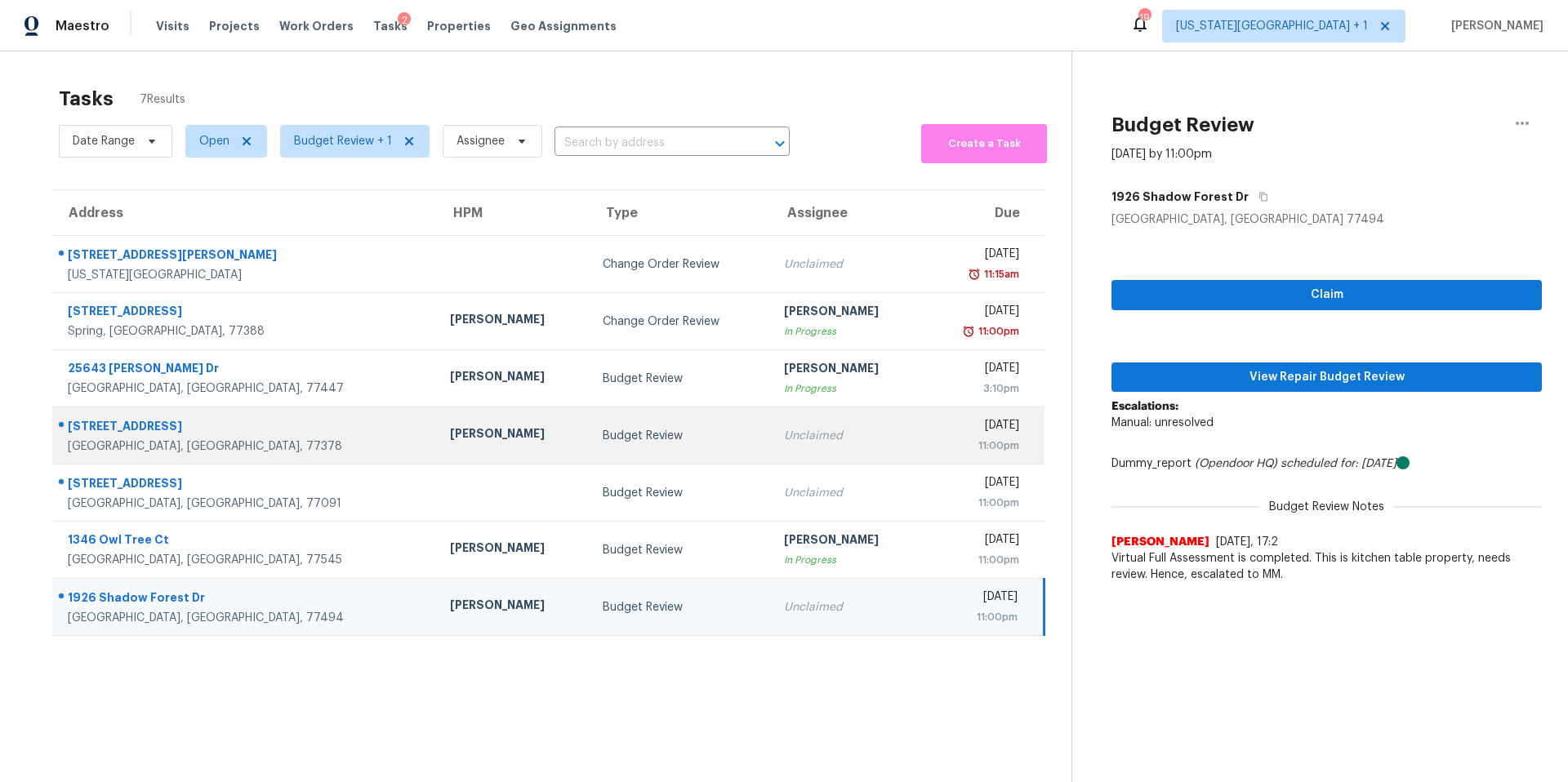
click at [589, 445] on td "Budget Review" at bounding box center [680, 436] width 181 height 57
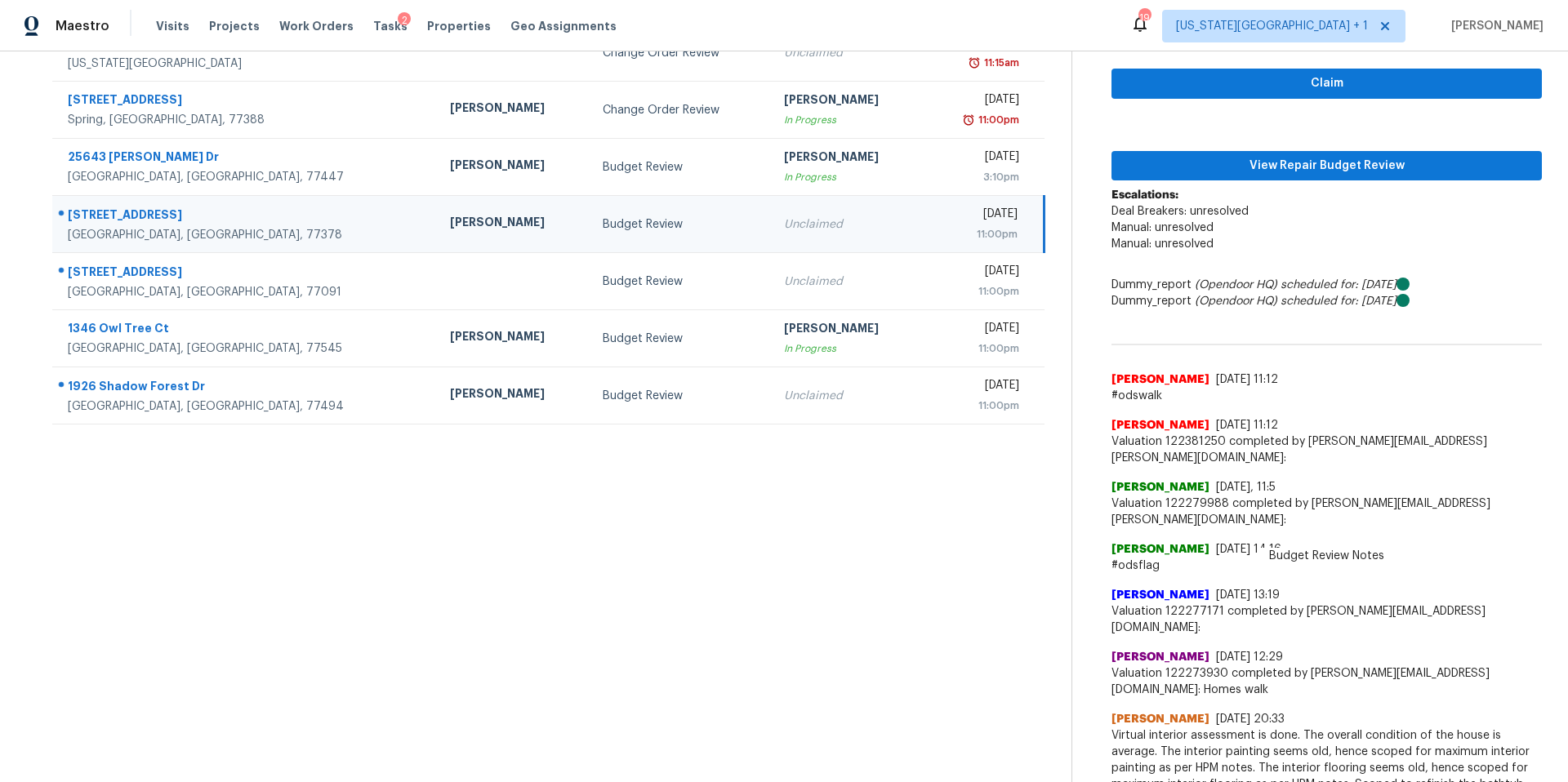
scroll to position [193, 0]
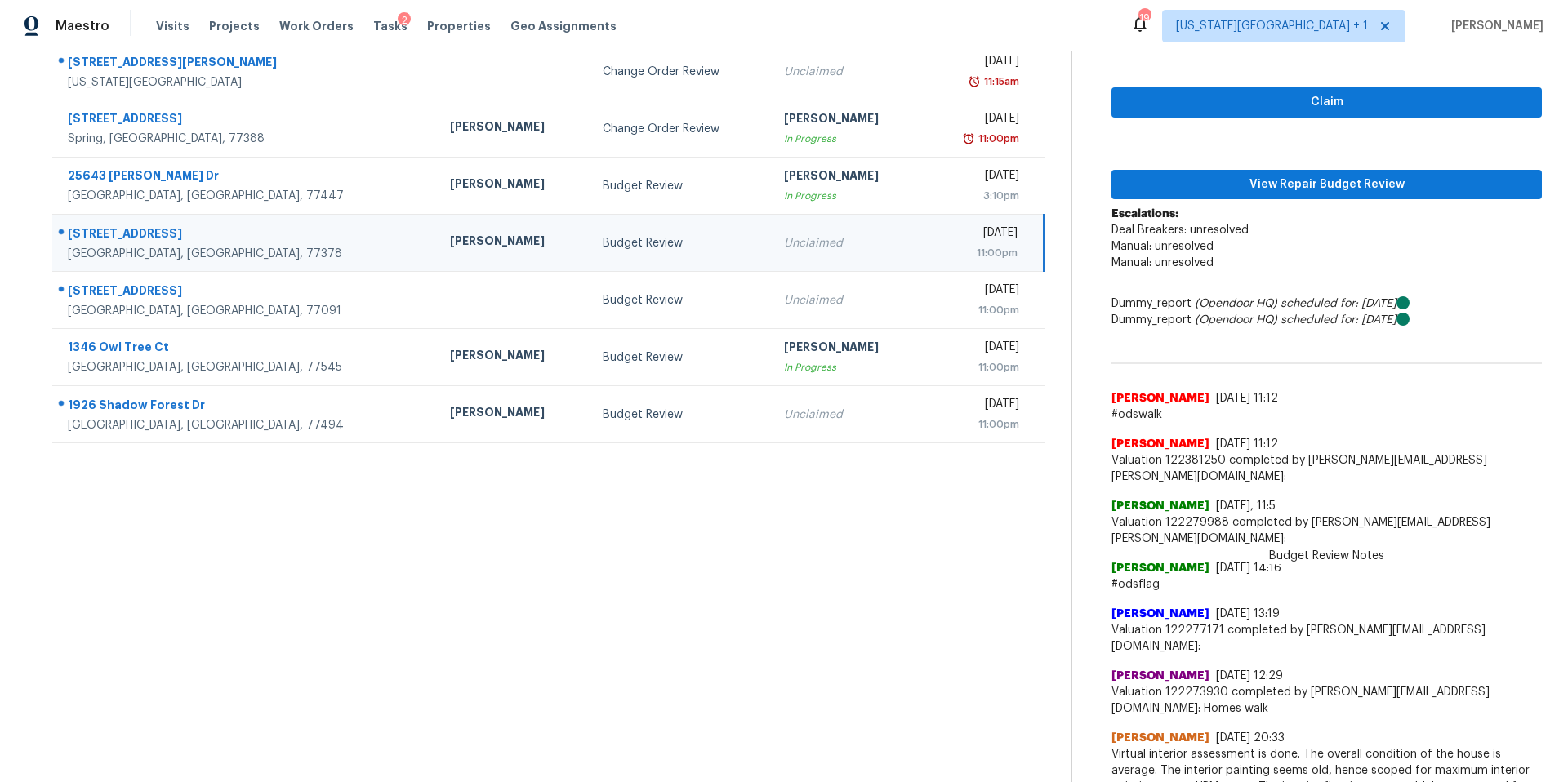
click at [187, 235] on div "8837 E Buffalo Cir" at bounding box center [246, 236] width 357 height 20
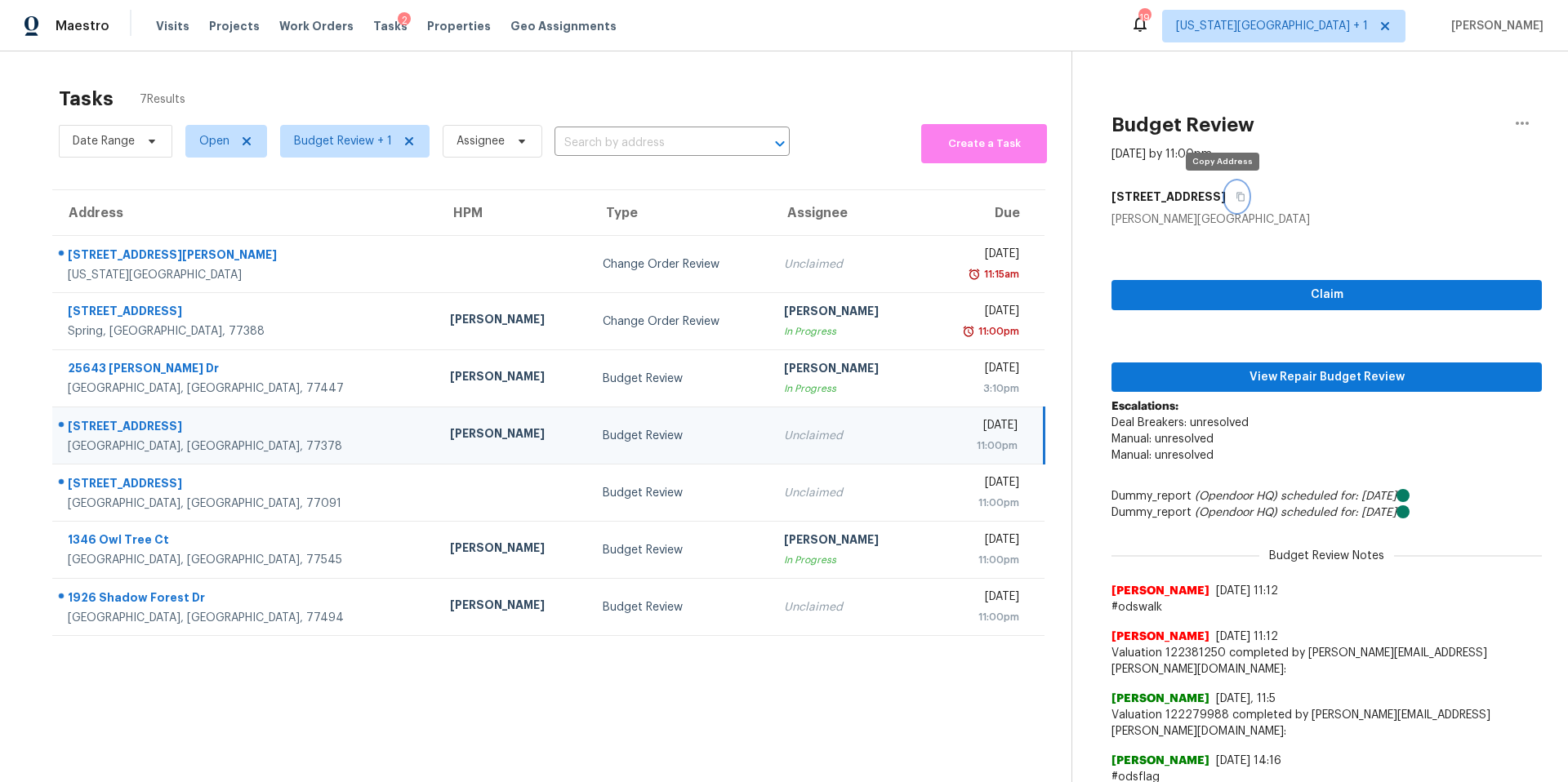
click at [1227, 203] on button "button" at bounding box center [1237, 197] width 22 height 30
click at [1530, 120] on icon "button" at bounding box center [1522, 123] width 20 height 20
click at [1438, 134] on div "Cancel this task" at bounding box center [1429, 127] width 128 height 17
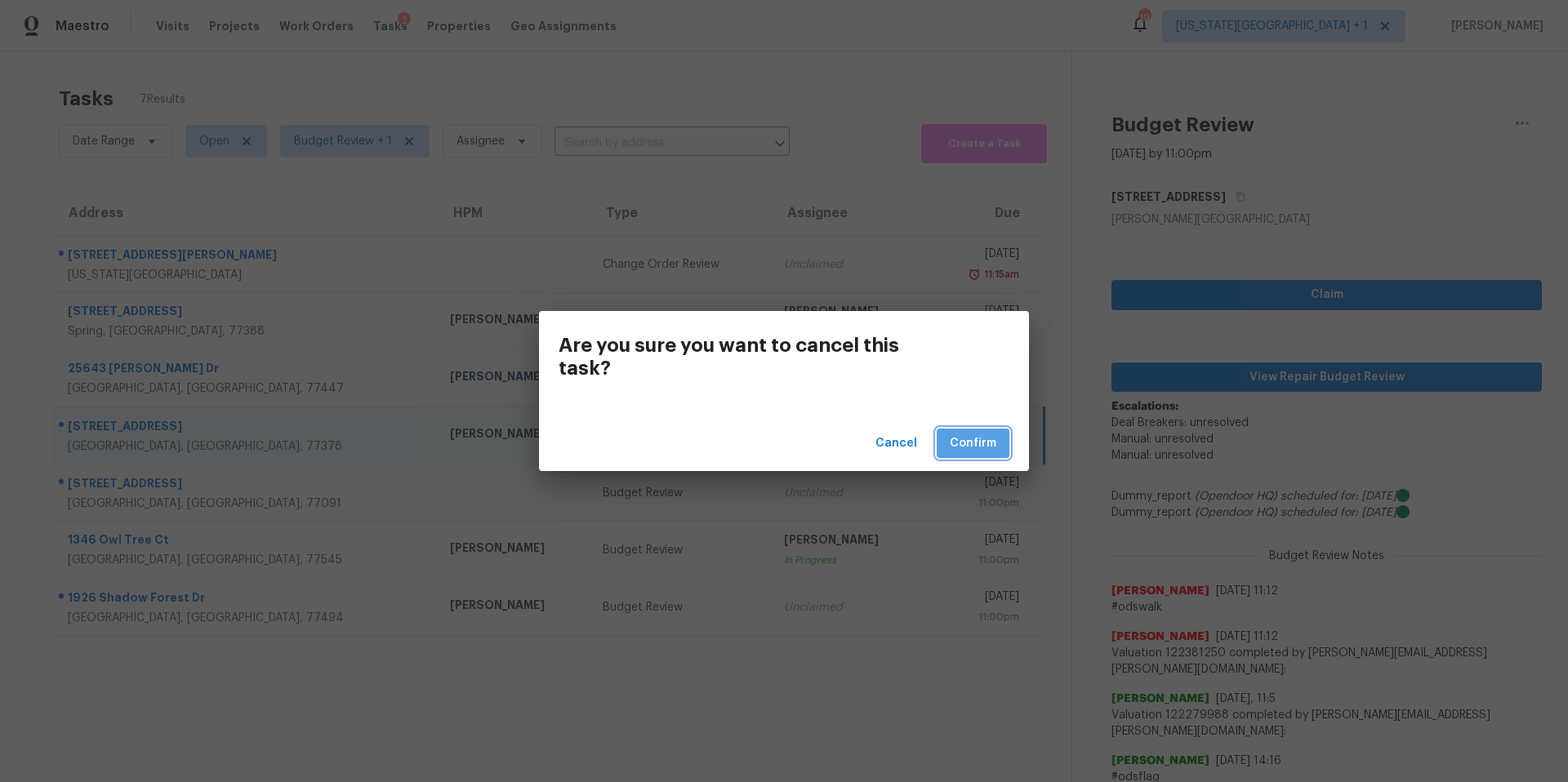
click at [976, 451] on span "Confirm" at bounding box center [973, 444] width 47 height 20
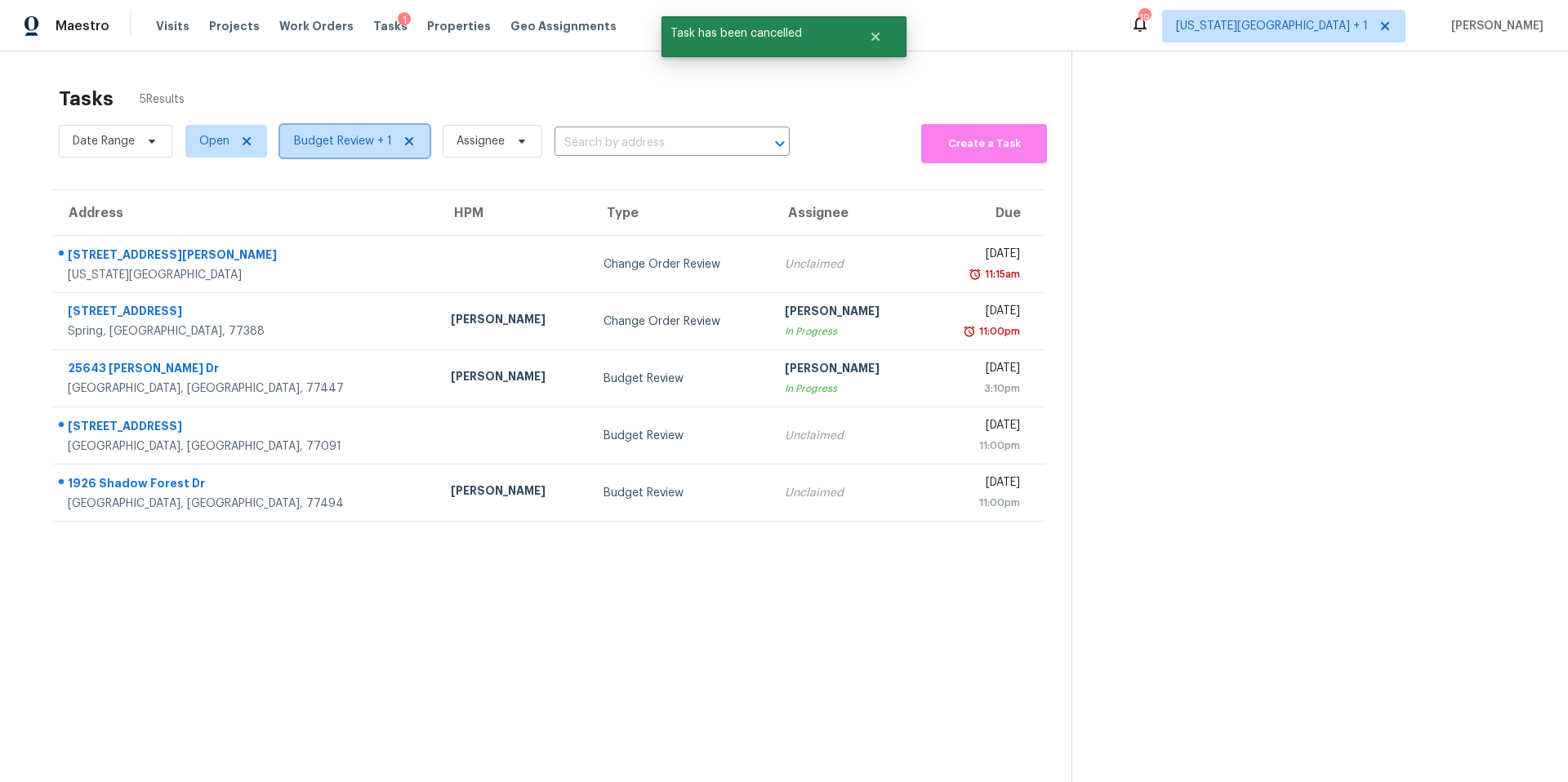
click at [332, 139] on span "Budget Review + 1" at bounding box center [343, 142] width 98 height 17
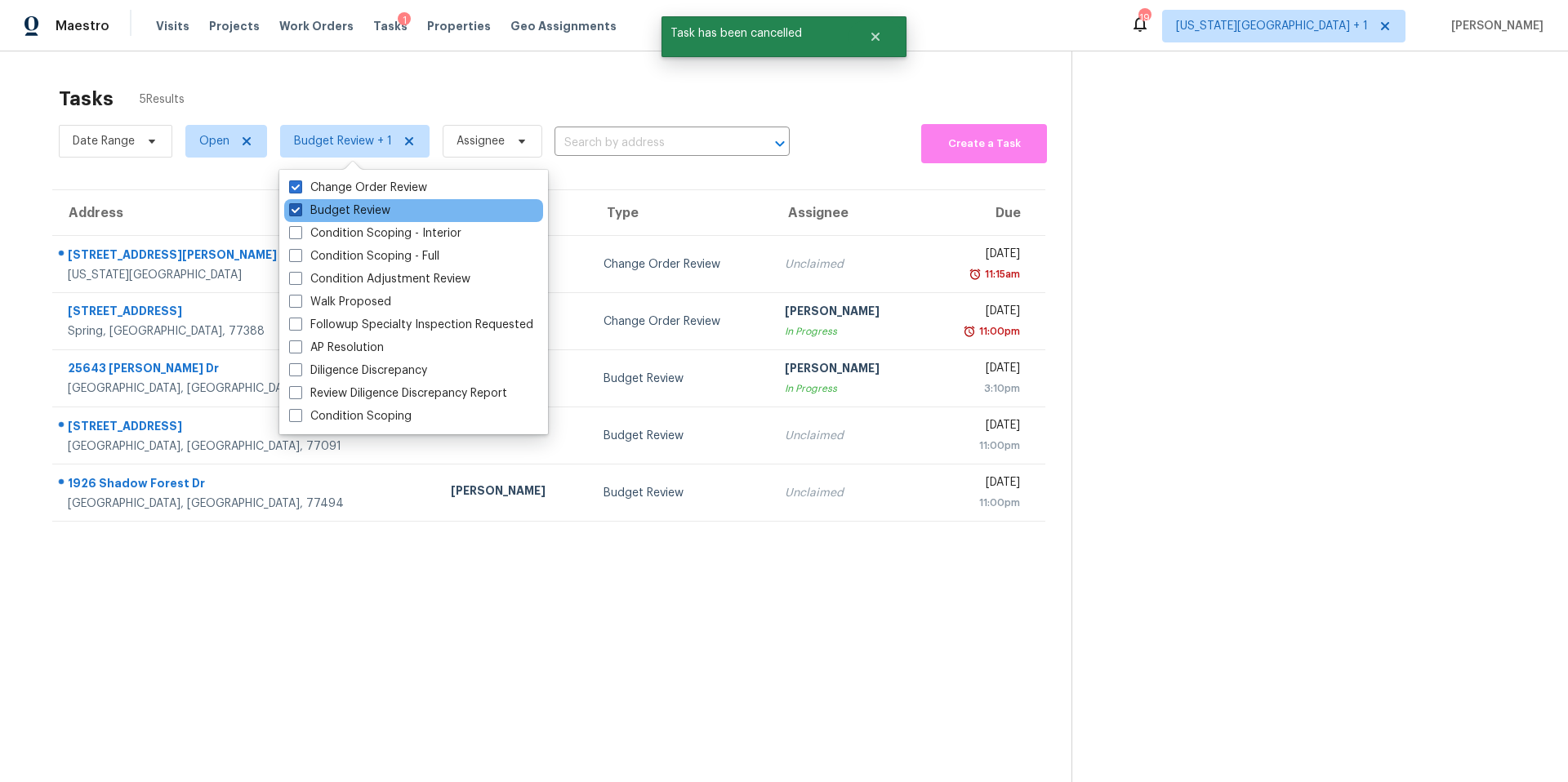
click at [317, 209] on label "Budget Review" at bounding box center [340, 211] width 101 height 17
click at [300, 209] on input "Budget Review" at bounding box center [294, 208] width 10 height 10
checkbox input "false"
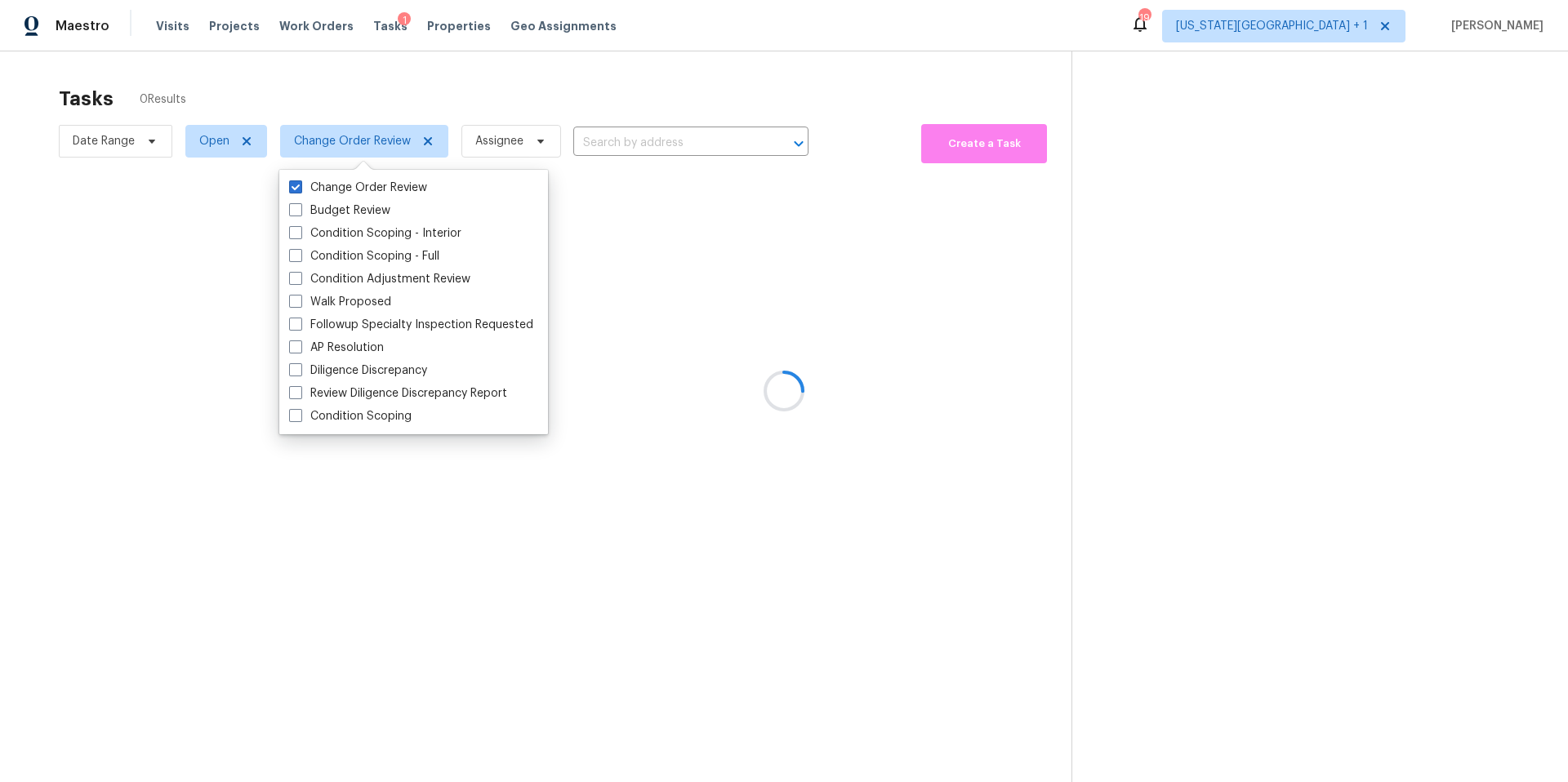
click at [358, 80] on div at bounding box center [784, 391] width 1568 height 782
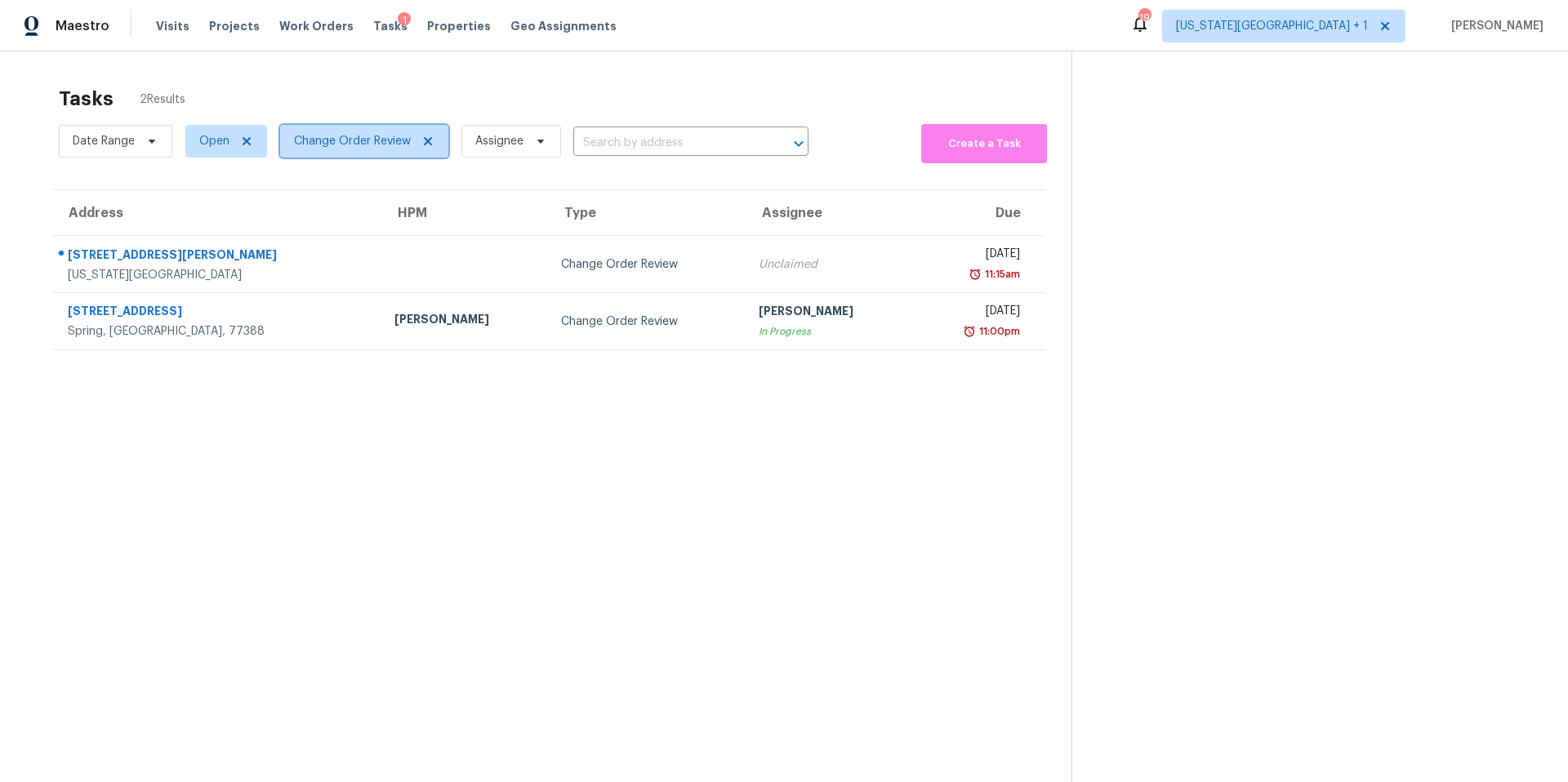
click at [327, 143] on span "Change Order Review" at bounding box center [352, 142] width 116 height 17
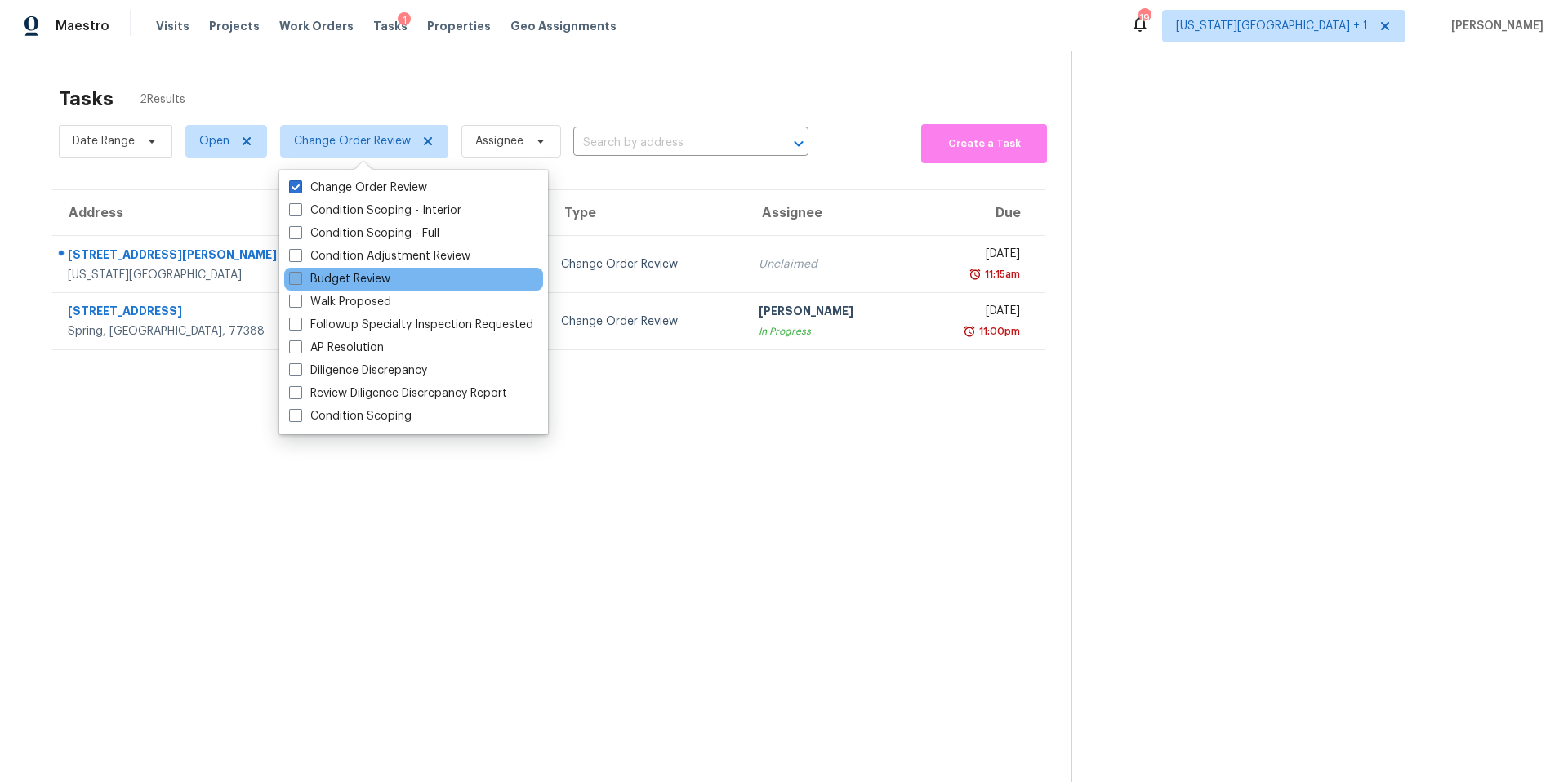
click at [316, 280] on label "Budget Review" at bounding box center [340, 279] width 101 height 17
click at [300, 280] on input "Budget Review" at bounding box center [294, 276] width 10 height 10
checkbox input "true"
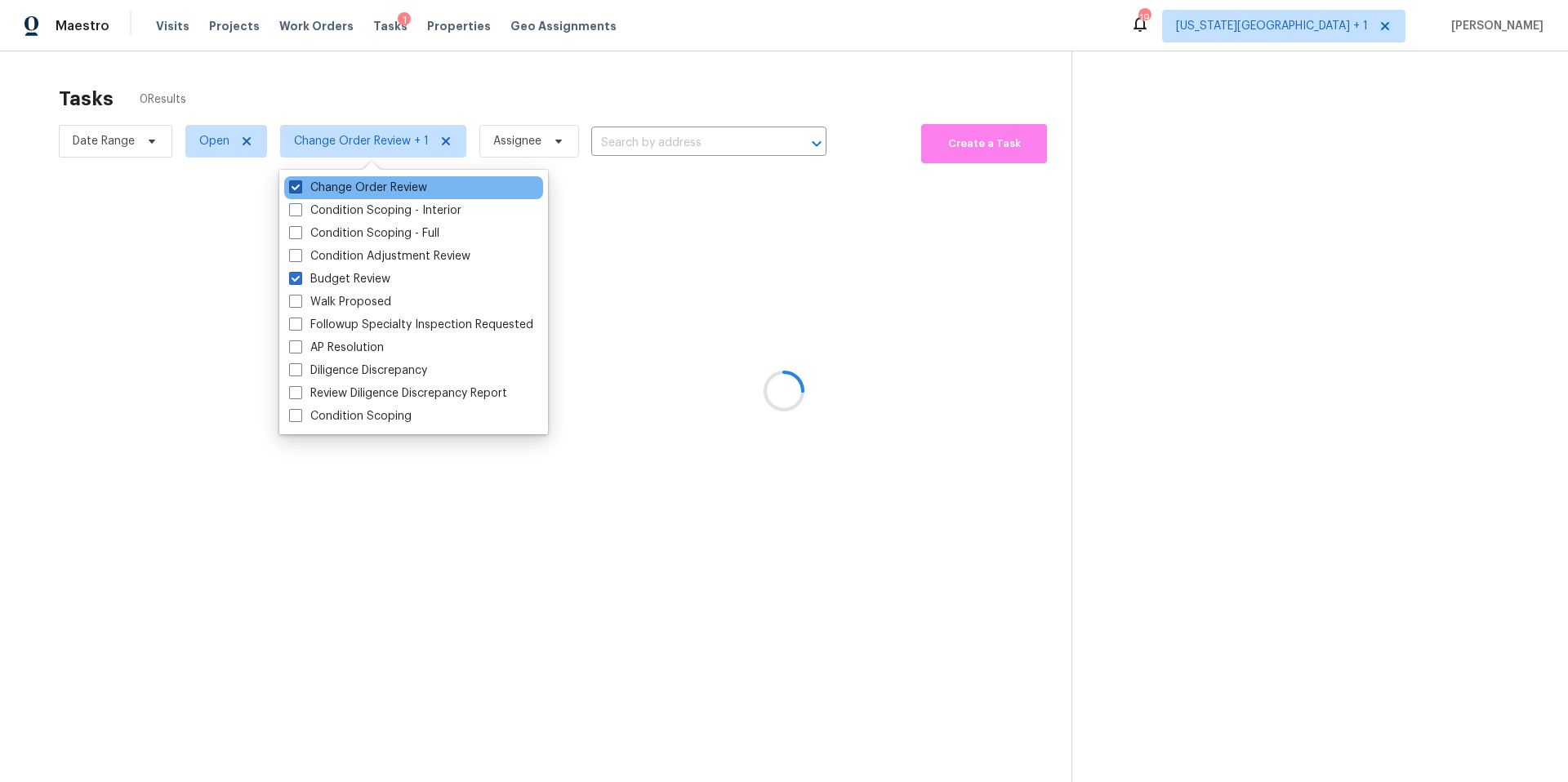
click at [320, 191] on label "Change Order Review" at bounding box center [358, 188] width 138 height 17
click at [300, 190] on input "Change Order Review" at bounding box center [294, 184] width 10 height 10
checkbox input "false"
click at [329, 89] on div at bounding box center [784, 391] width 1568 height 782
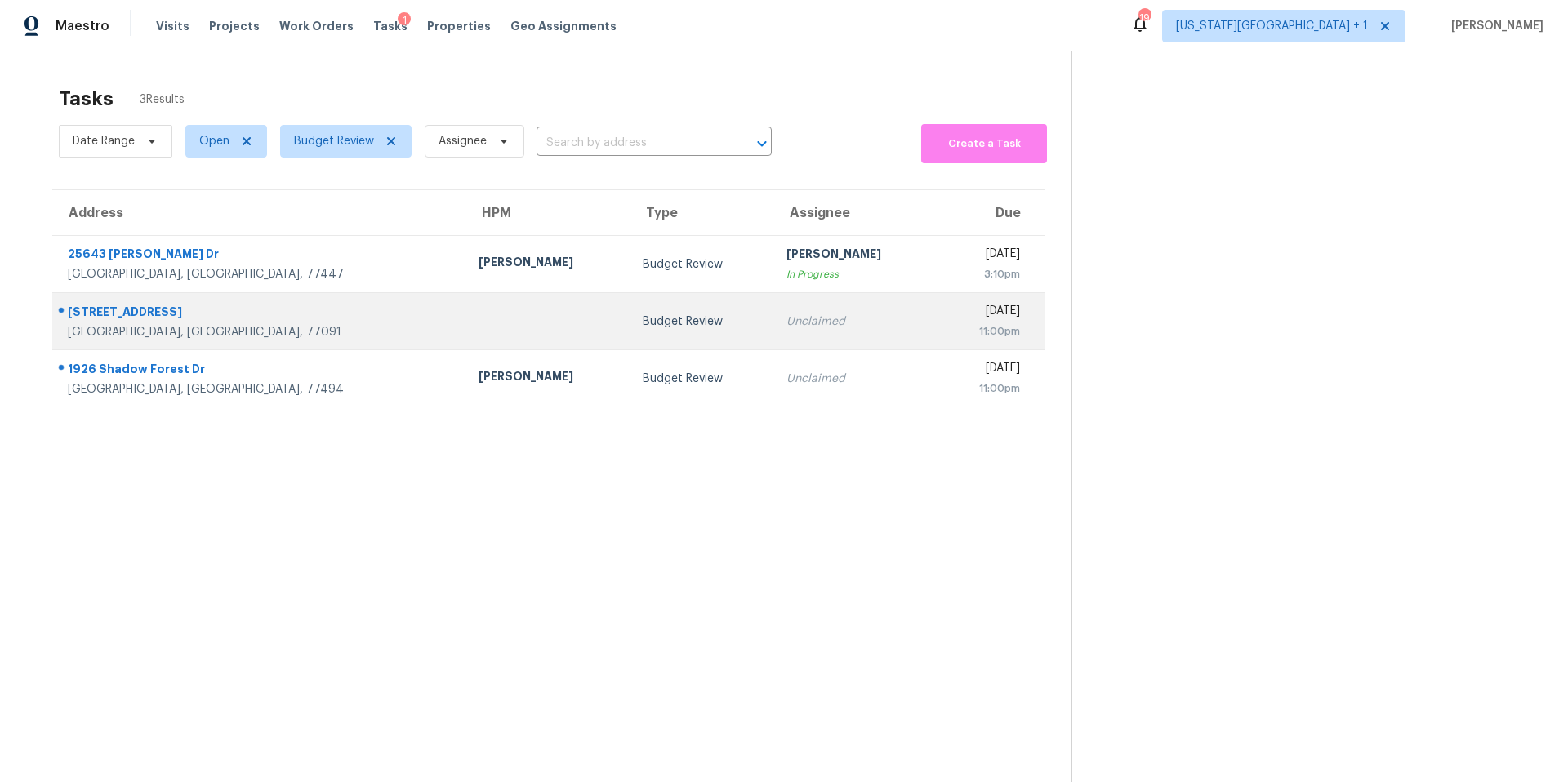
click at [479, 319] on div at bounding box center [547, 321] width 138 height 4
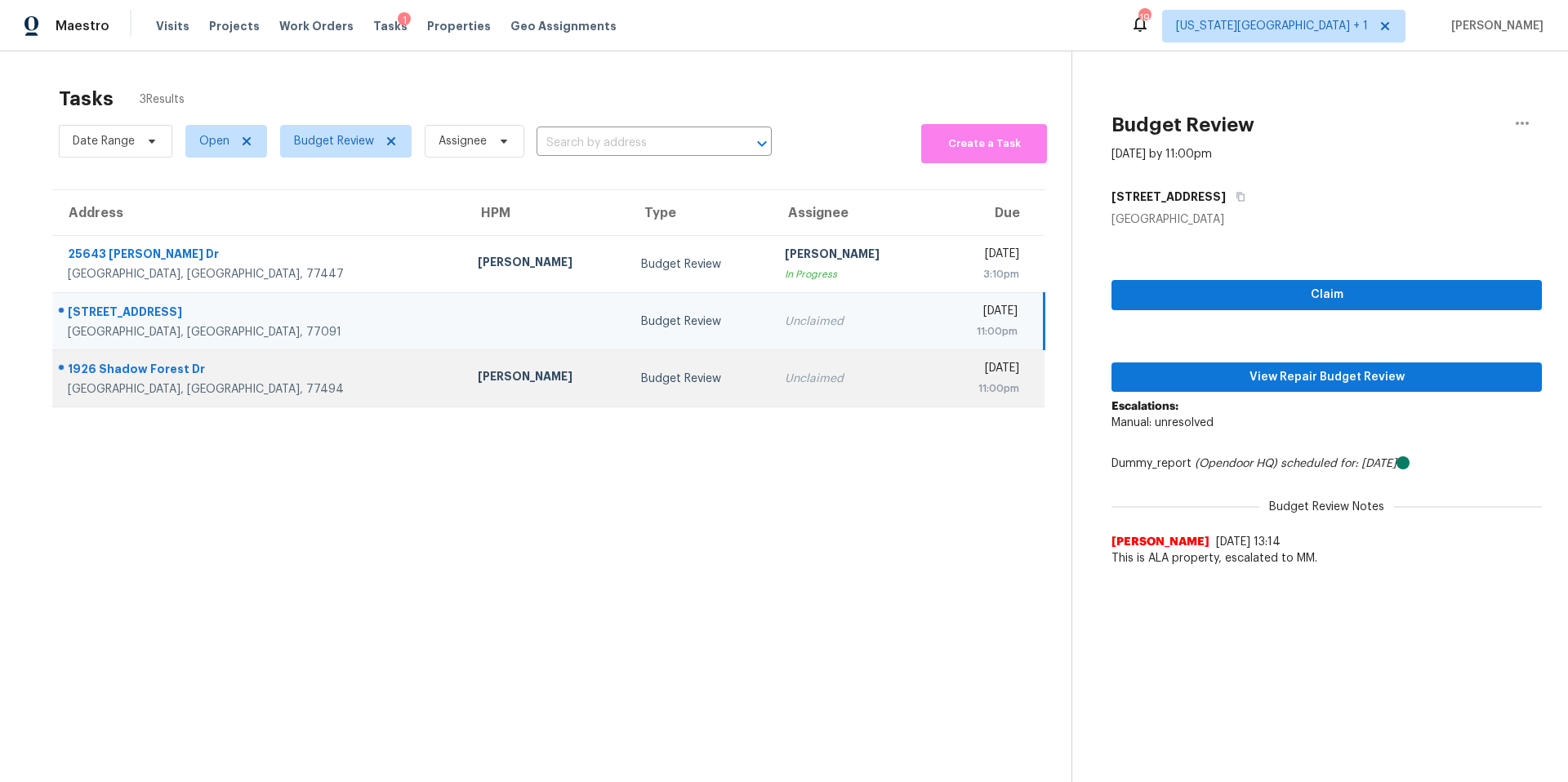
click at [465, 389] on td "Maria Zakharnitskaia" at bounding box center [546, 378] width 163 height 57
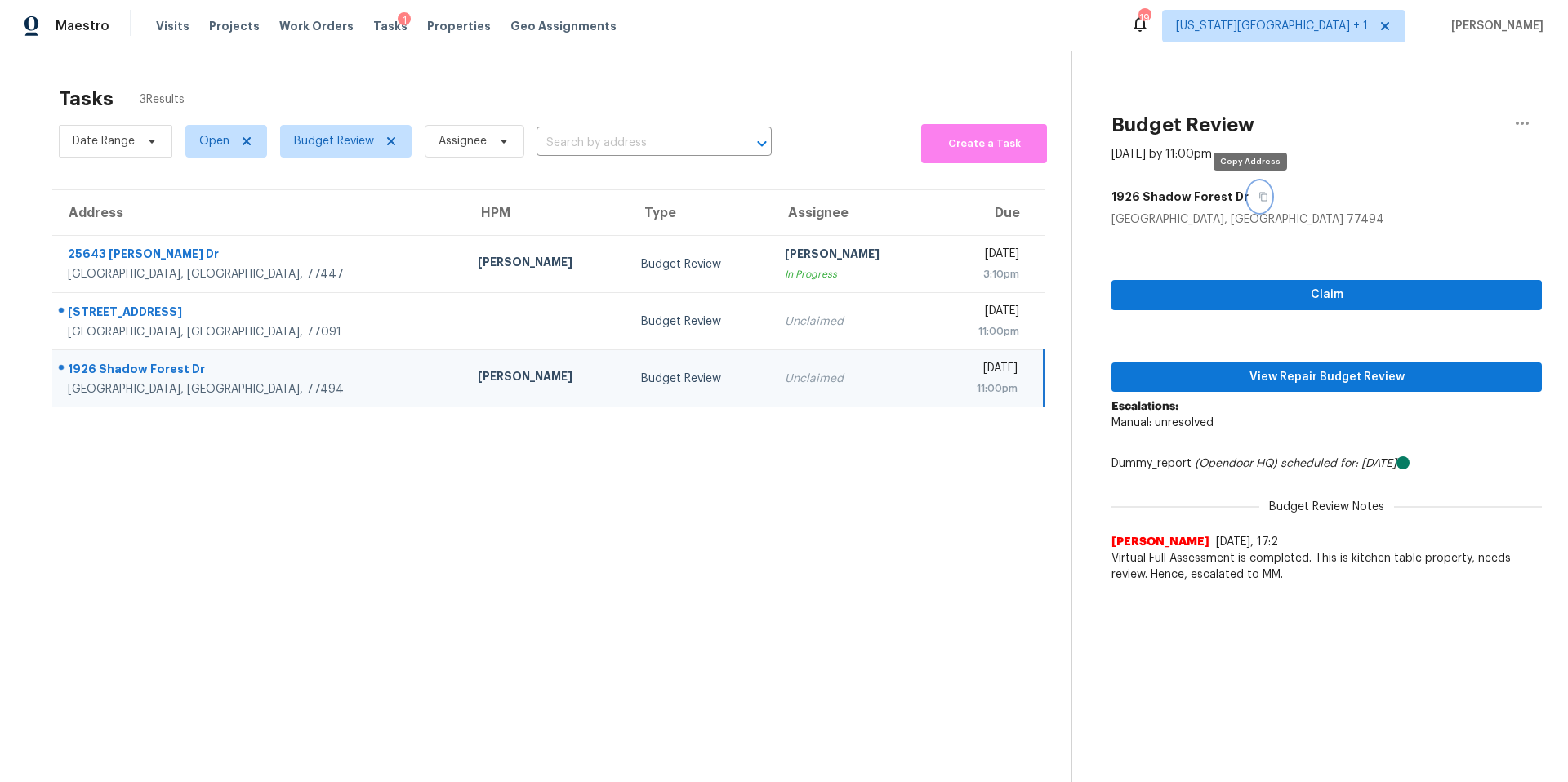
click at [1259, 197] on icon "button" at bounding box center [1264, 196] width 10 height 10
click at [1231, 370] on span "View Repair Budget Review" at bounding box center [1327, 378] width 404 height 20
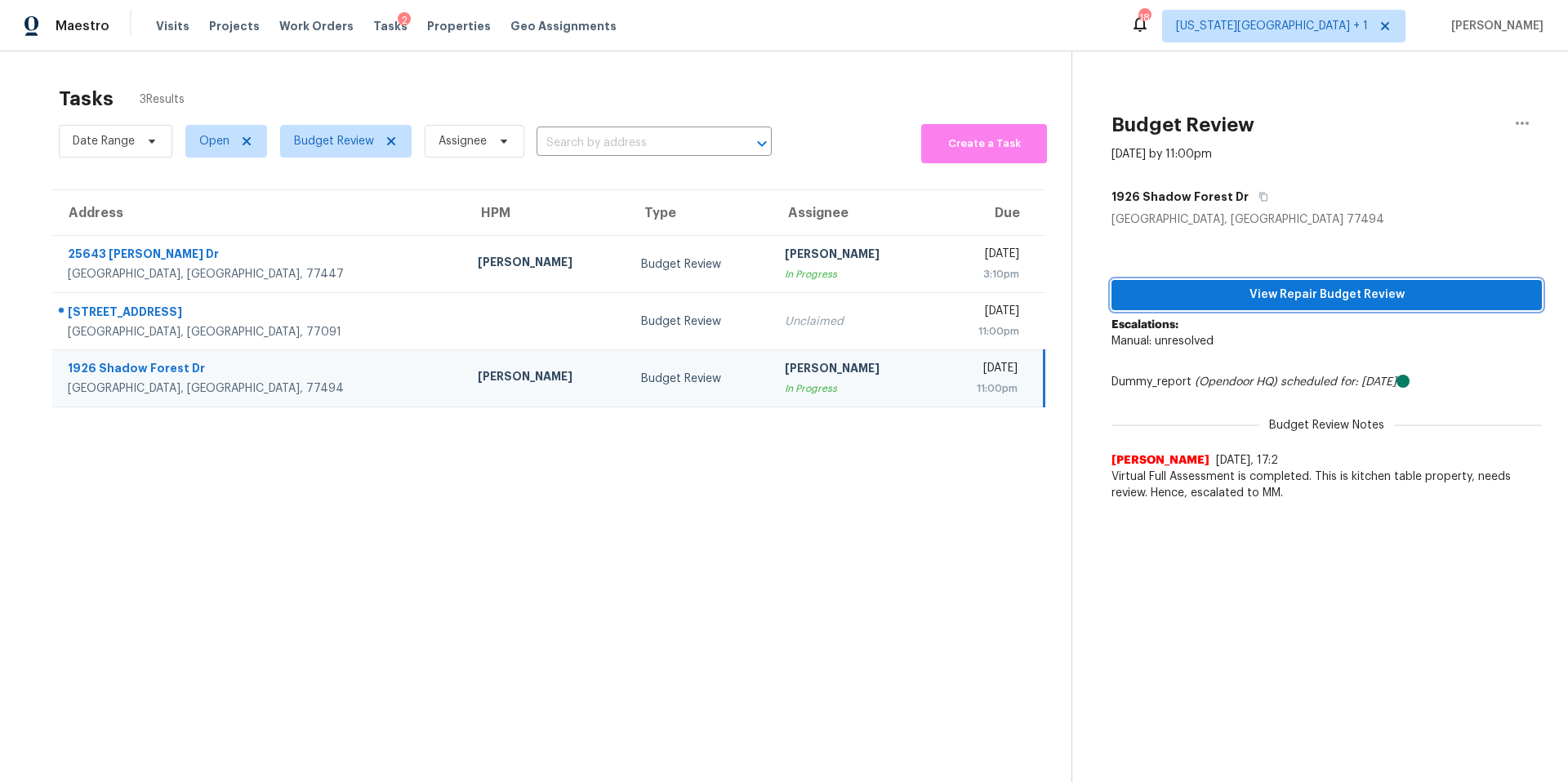
click at [1318, 293] on span "View Repair Budget Review" at bounding box center [1327, 295] width 404 height 20
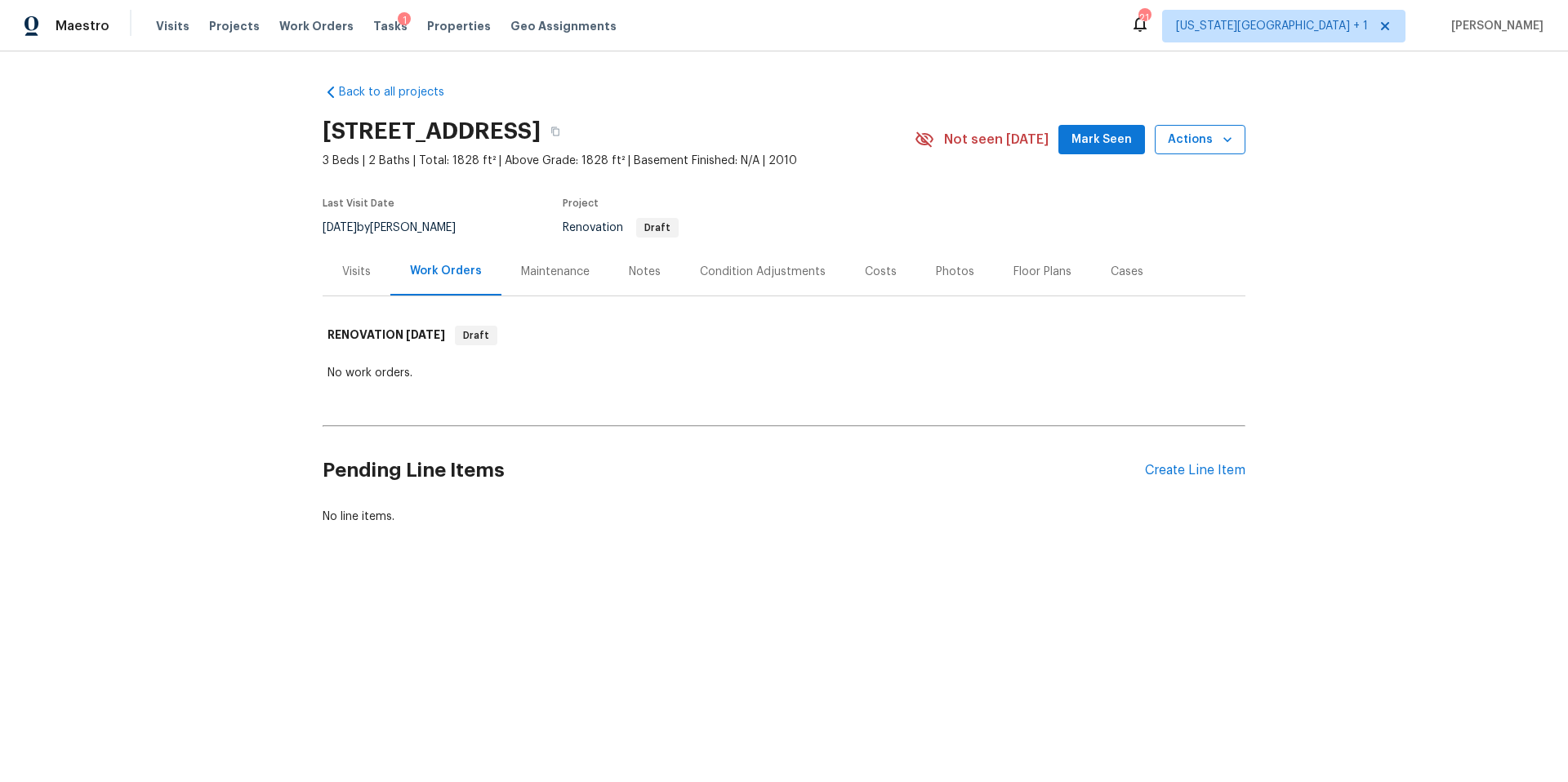
click at [1172, 139] on span "Actions" at bounding box center [1200, 140] width 64 height 20
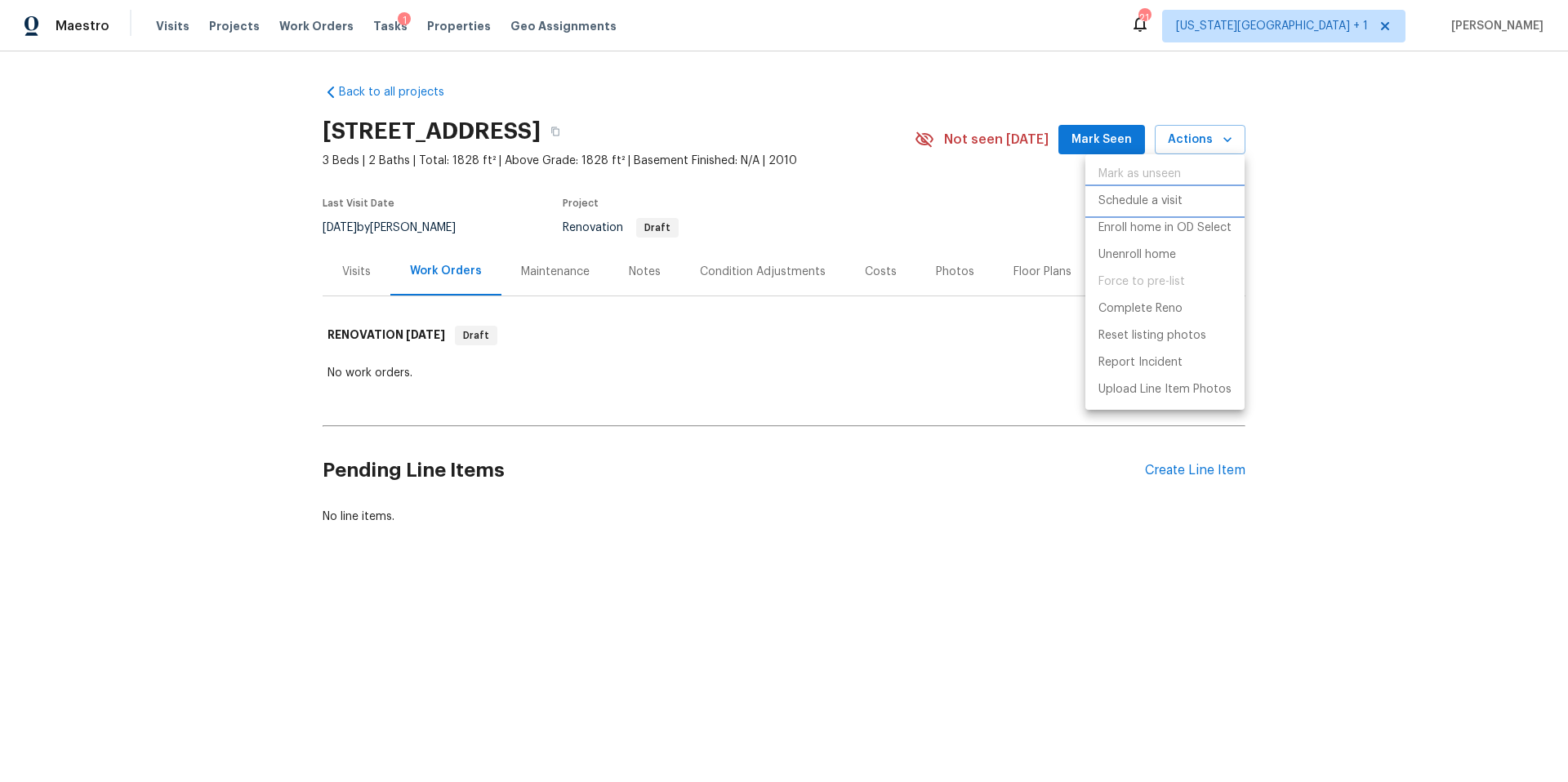
click at [1125, 207] on p "Schedule a visit" at bounding box center [1141, 201] width 84 height 17
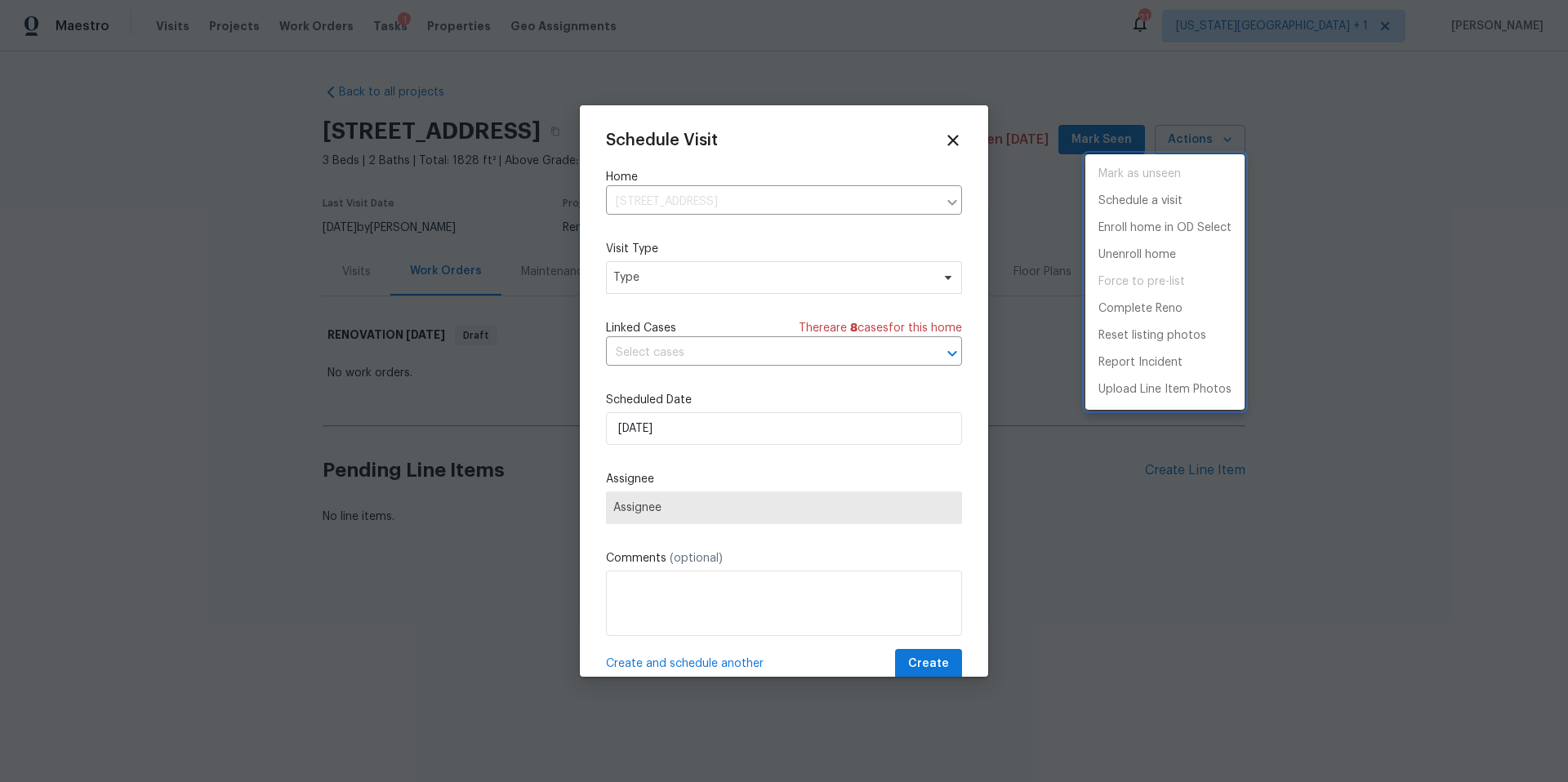
click at [723, 274] on div at bounding box center [784, 391] width 1568 height 782
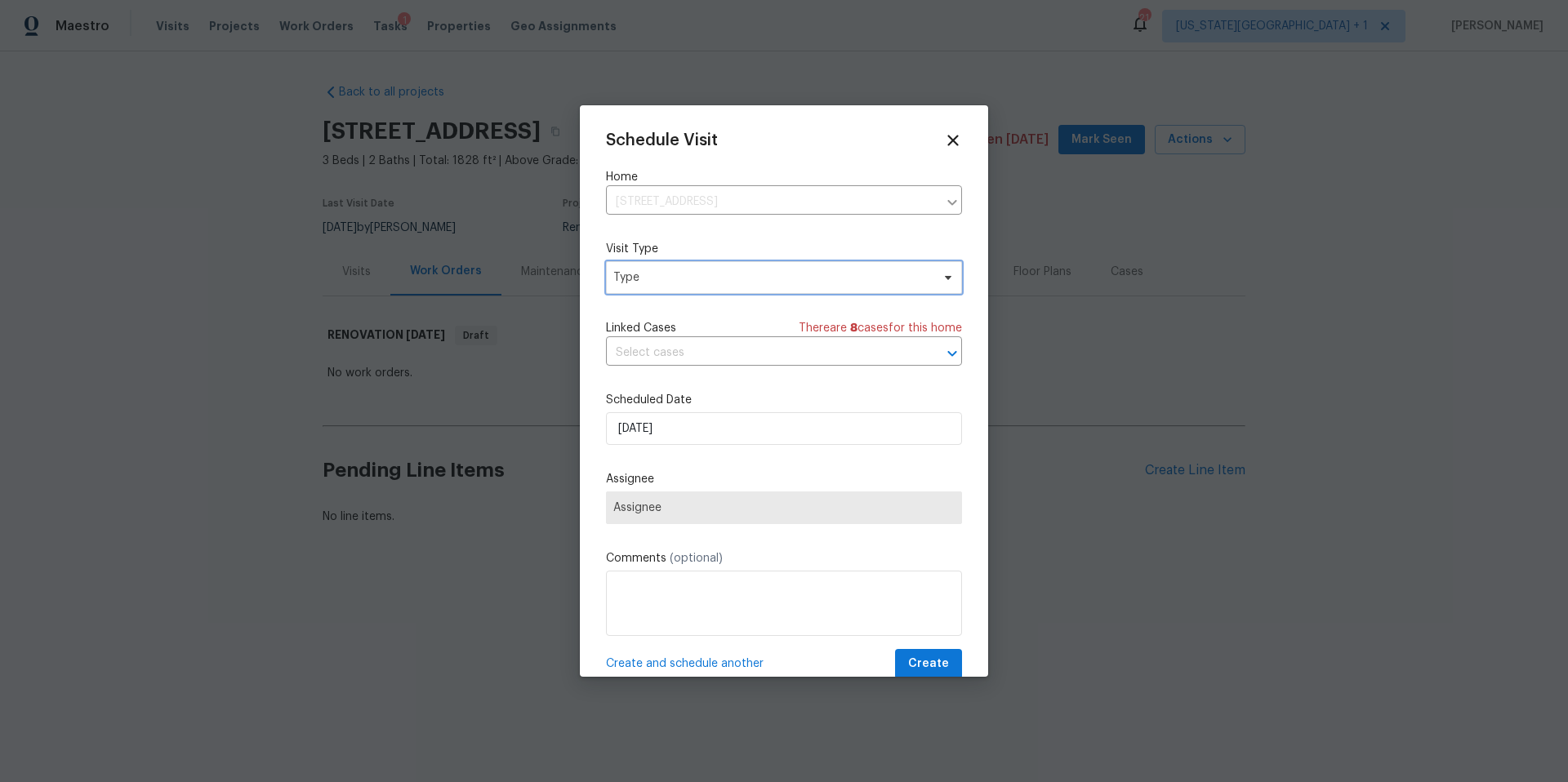
click at [717, 282] on span "Type" at bounding box center [772, 278] width 318 height 17
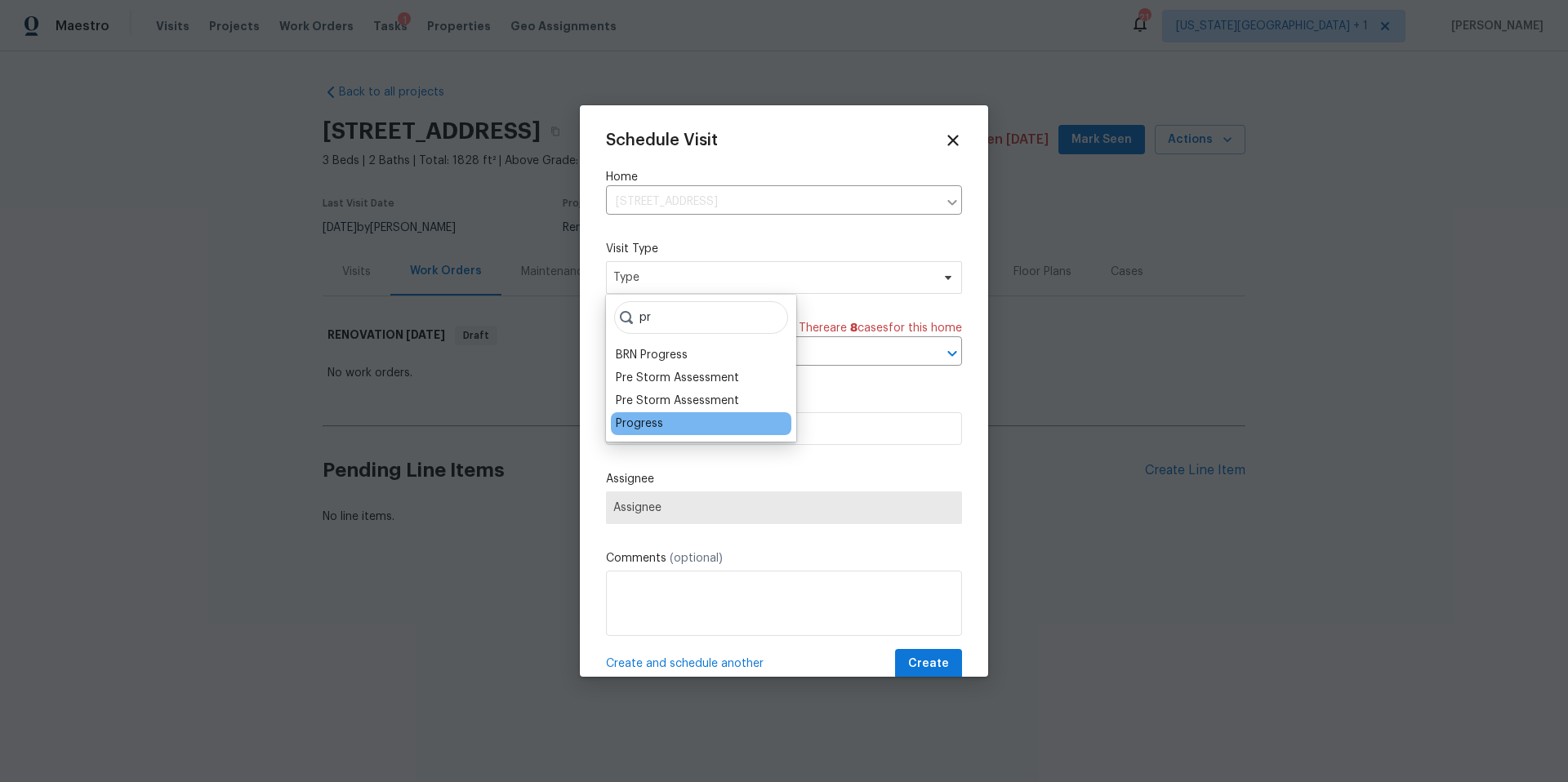
type input "pr"
click at [629, 418] on div "Progress" at bounding box center [640, 425] width 47 height 17
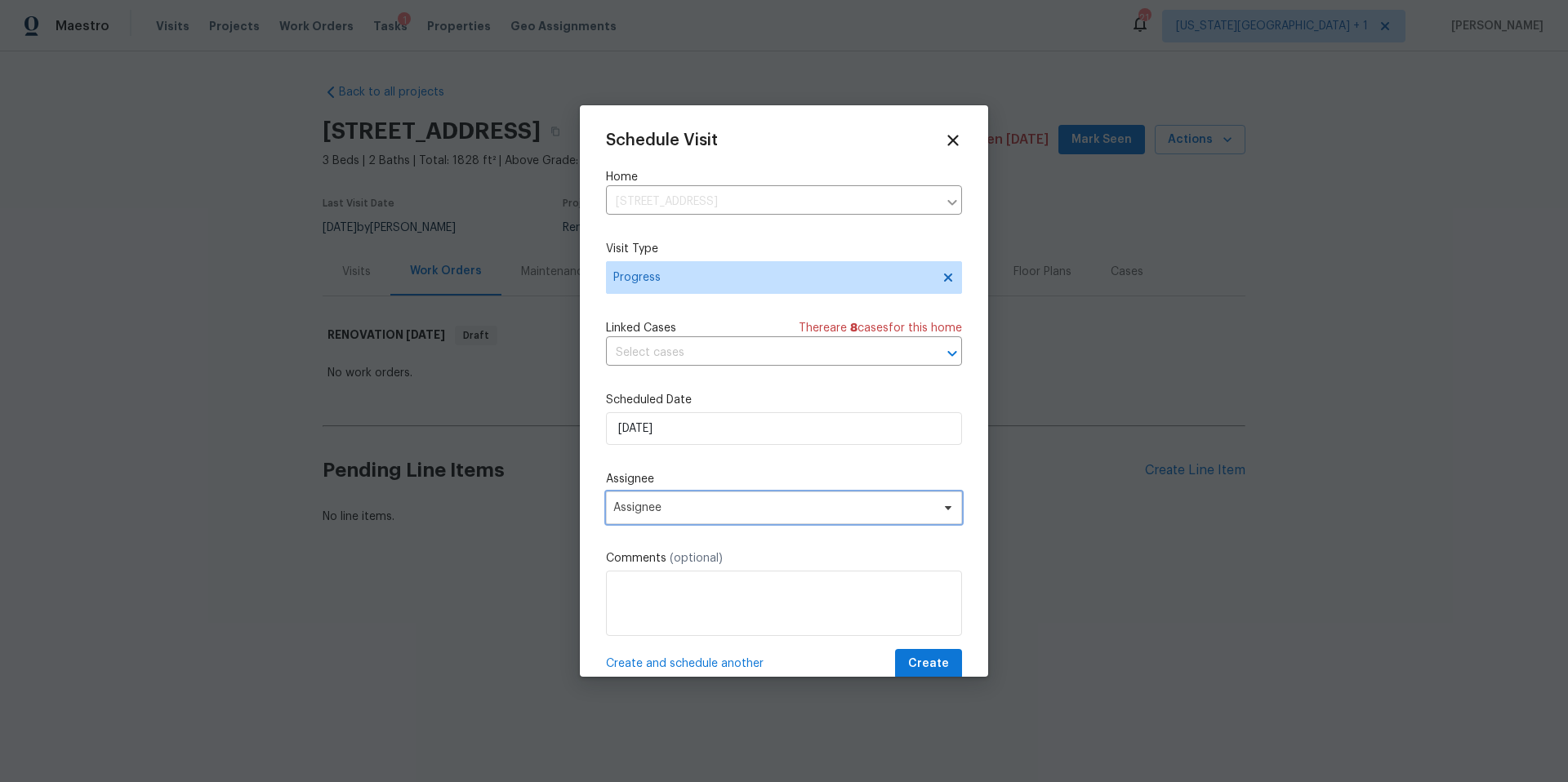
click at [669, 511] on span "Assignee" at bounding box center [774, 508] width 320 height 13
type input "[PERSON_NAME]"
click at [641, 603] on div "[PERSON_NAME]" at bounding box center [659, 599] width 86 height 17
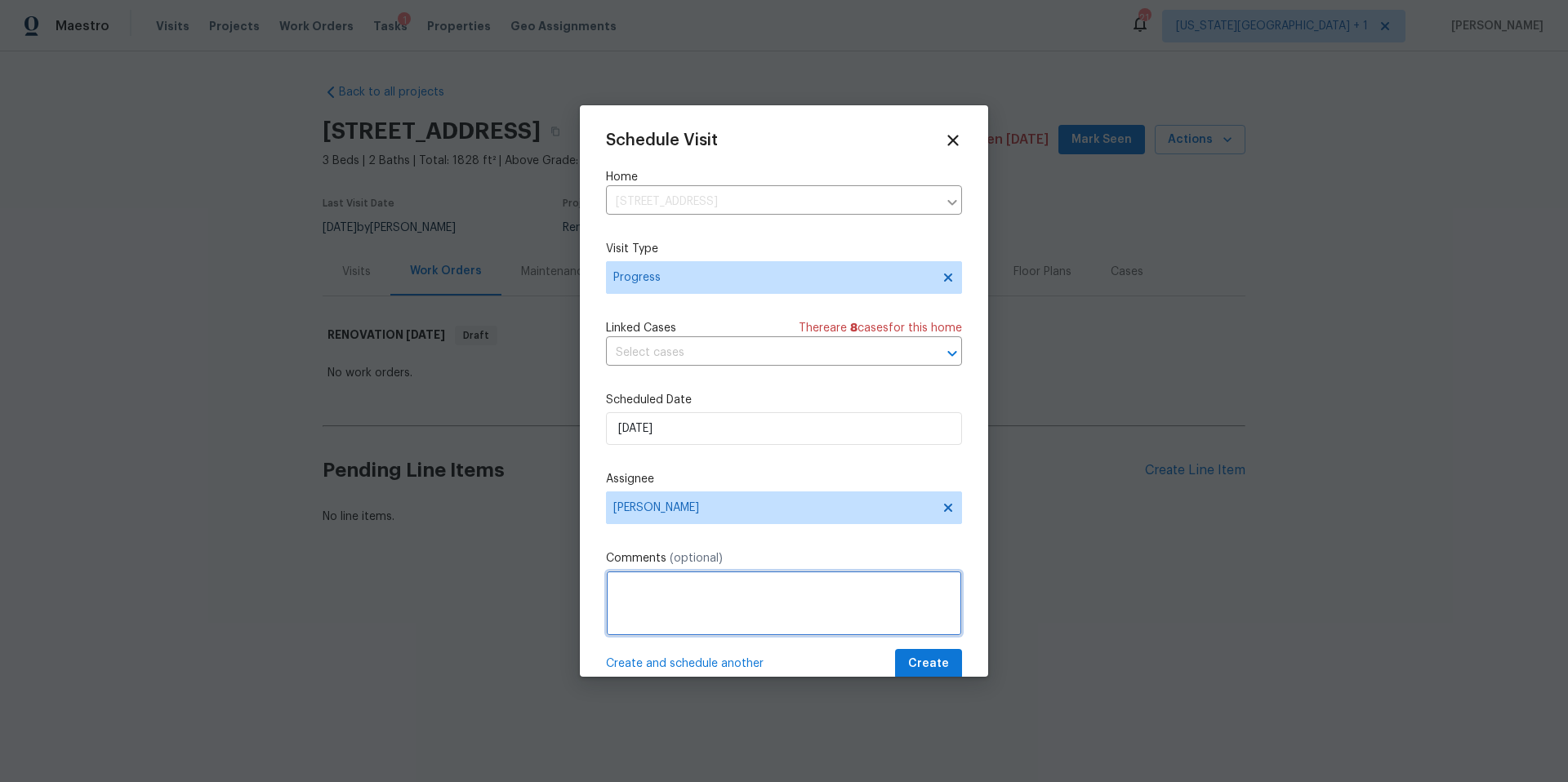
click at [641, 603] on textarea at bounding box center [784, 603] width 357 height 65
type textarea "D1W"
click at [926, 674] on span "Create" at bounding box center [929, 665] width 41 height 20
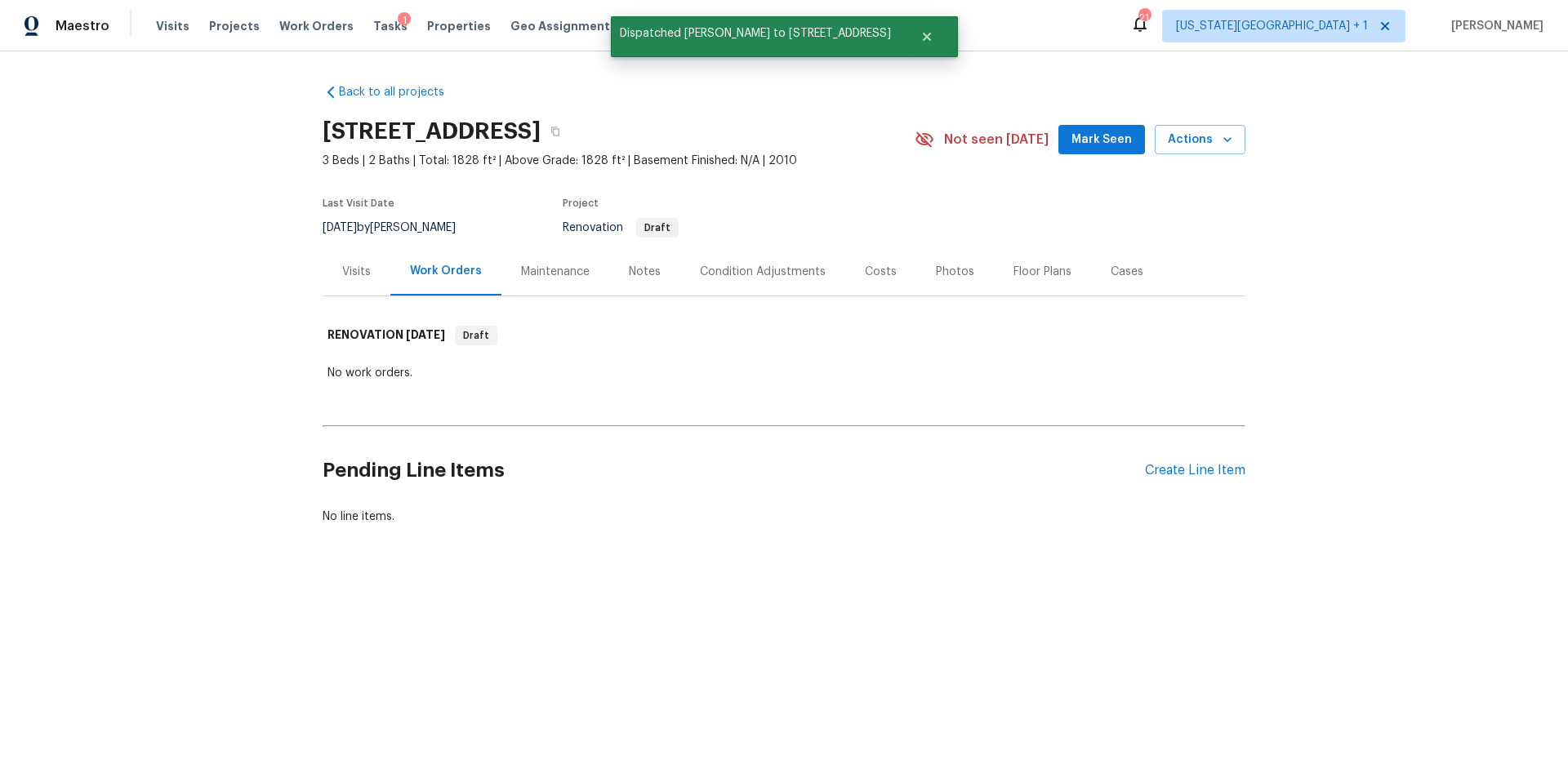
click at [363, 276] on div "Visits" at bounding box center [357, 272] width 29 height 17
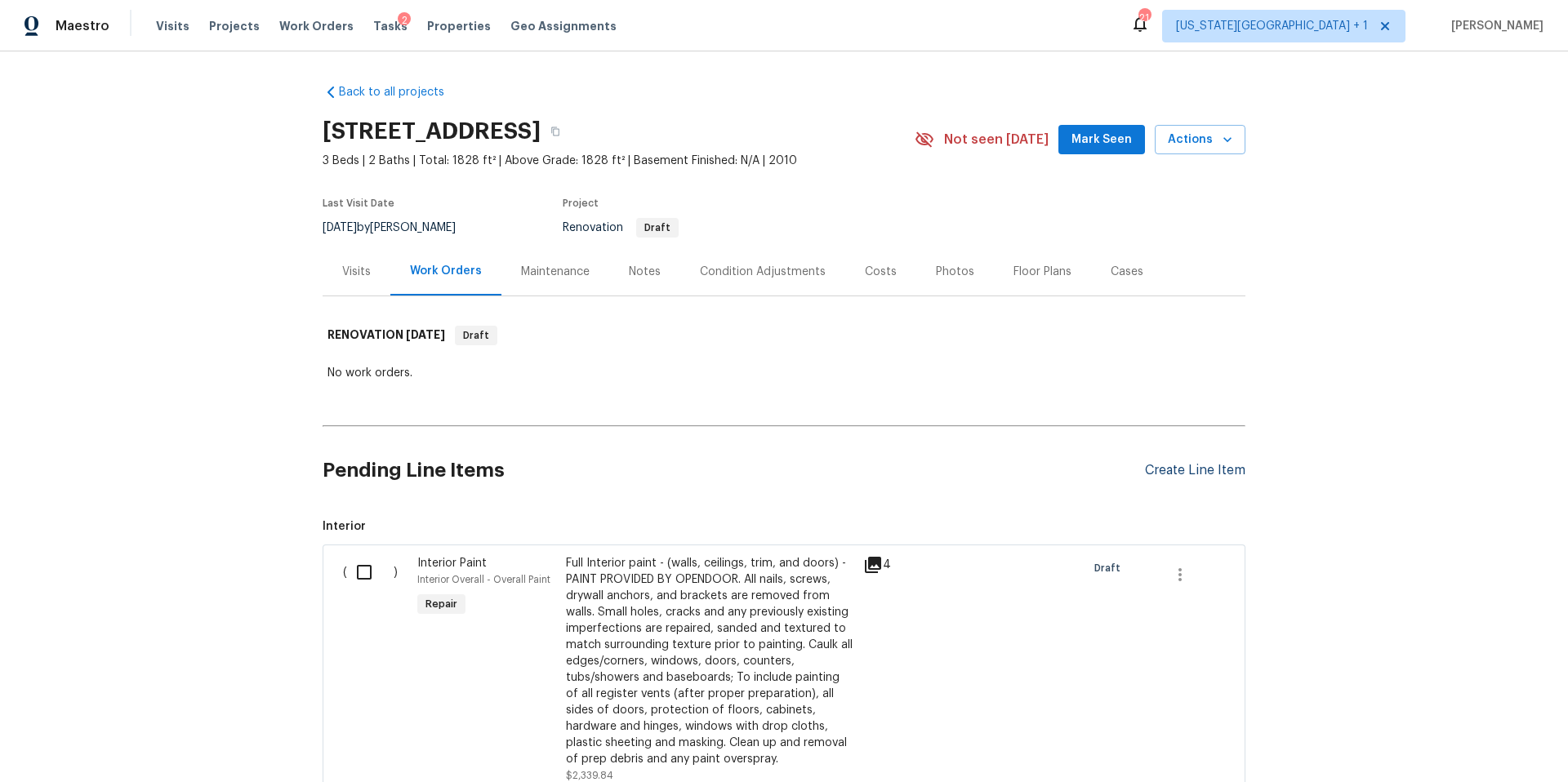
click at [1184, 469] on div "Create Line Item" at bounding box center [1196, 470] width 101 height 16
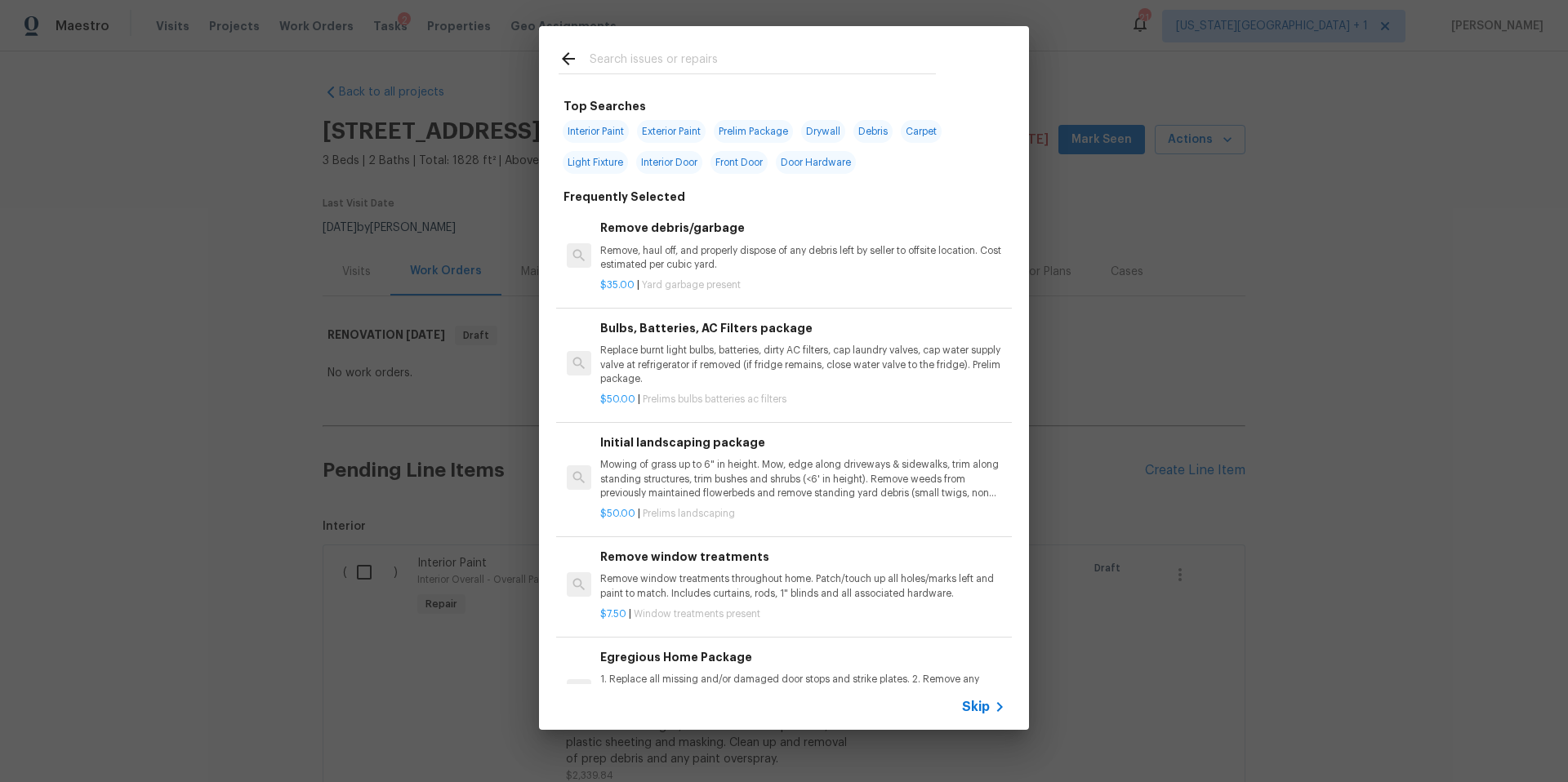
click at [647, 63] on input "text" at bounding box center [763, 61] width 346 height 24
type input "foundation"
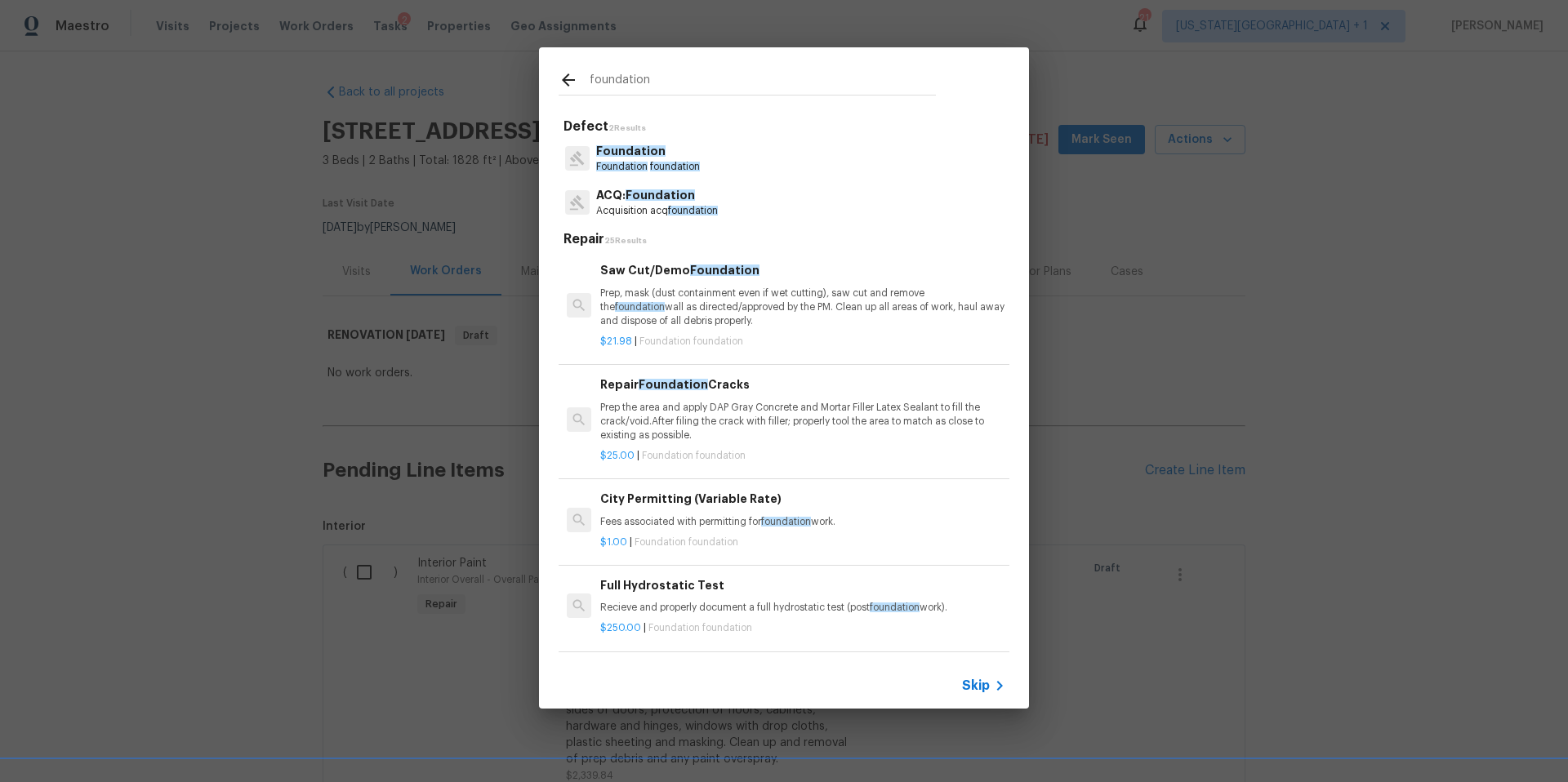
click at [652, 214] on p "Acquisition acq foundation" at bounding box center [656, 210] width 122 height 14
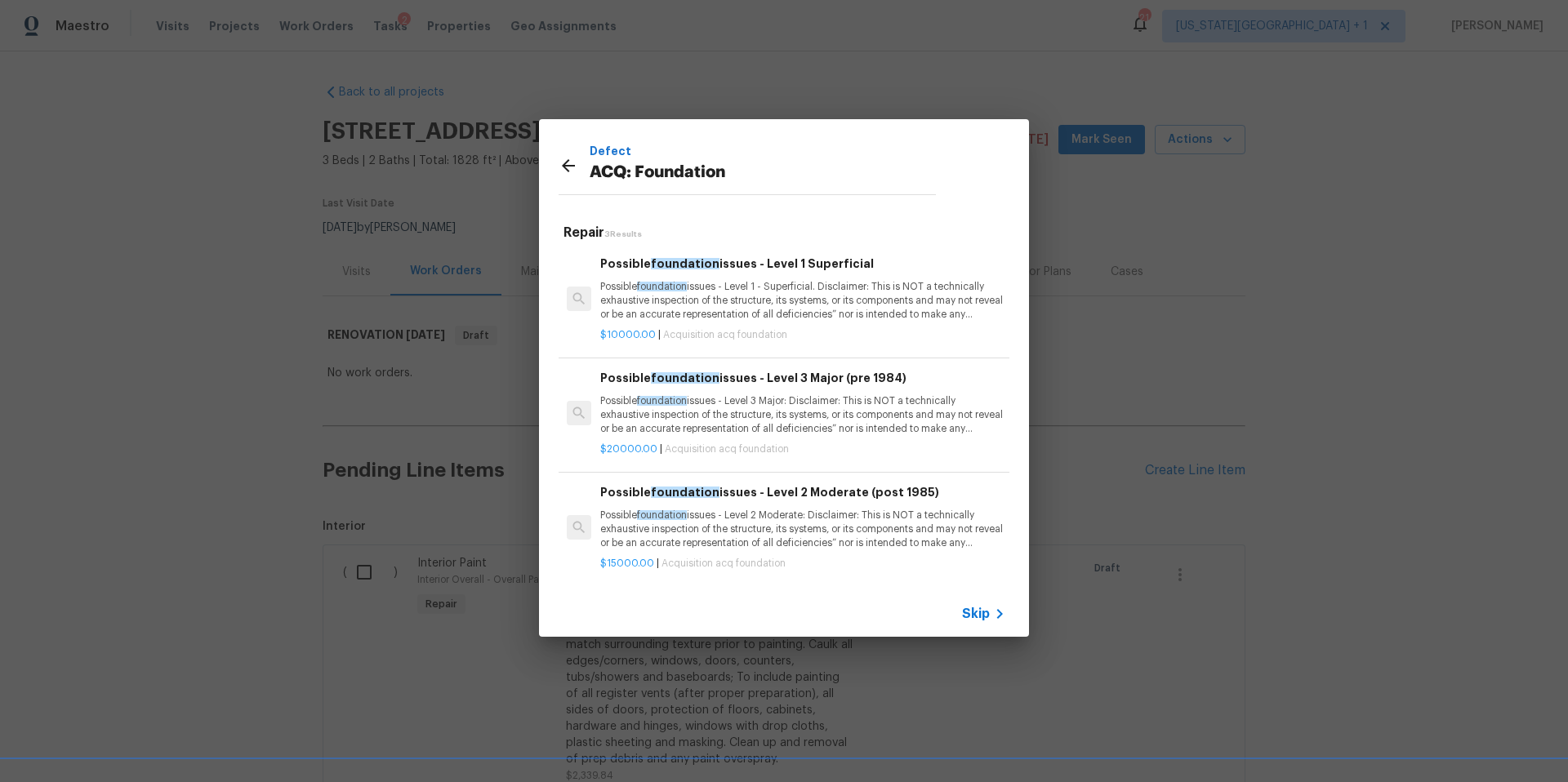
click at [790, 317] on p "Possible foundation issues - Level 1 - Superficial. Disclaimer: This is NOT a t…" at bounding box center [803, 301] width 405 height 42
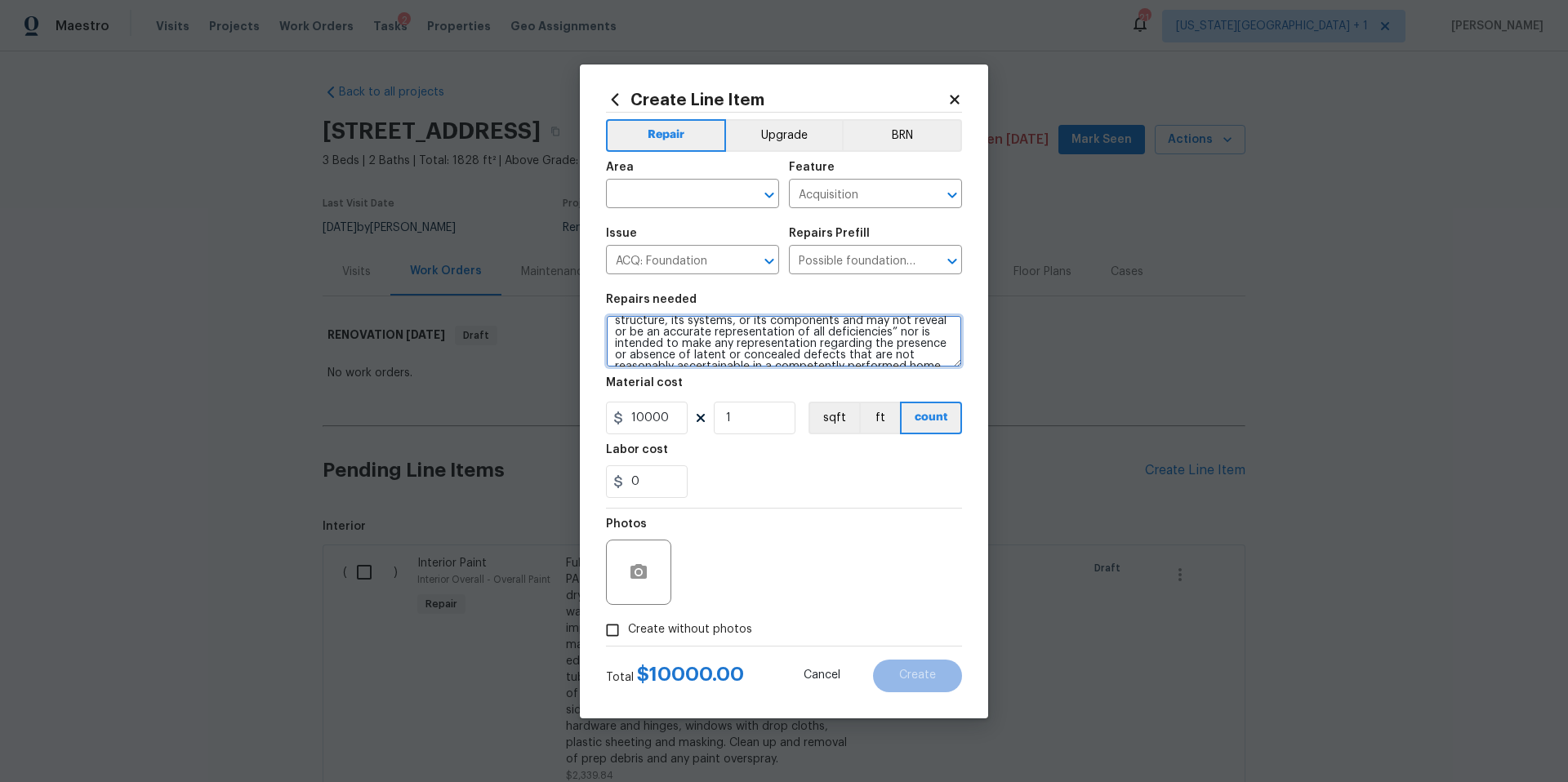
scroll to position [57, 0]
drag, startPoint x: 613, startPoint y: 330, endPoint x: 933, endPoint y: 383, distance: 324.4
click at [933, 383] on section "Repairs needed Possible foundation issues - Level 1 - Superficial. Disclaimer: …" at bounding box center [784, 396] width 357 height 223
click at [959, 100] on icon at bounding box center [955, 100] width 15 height 15
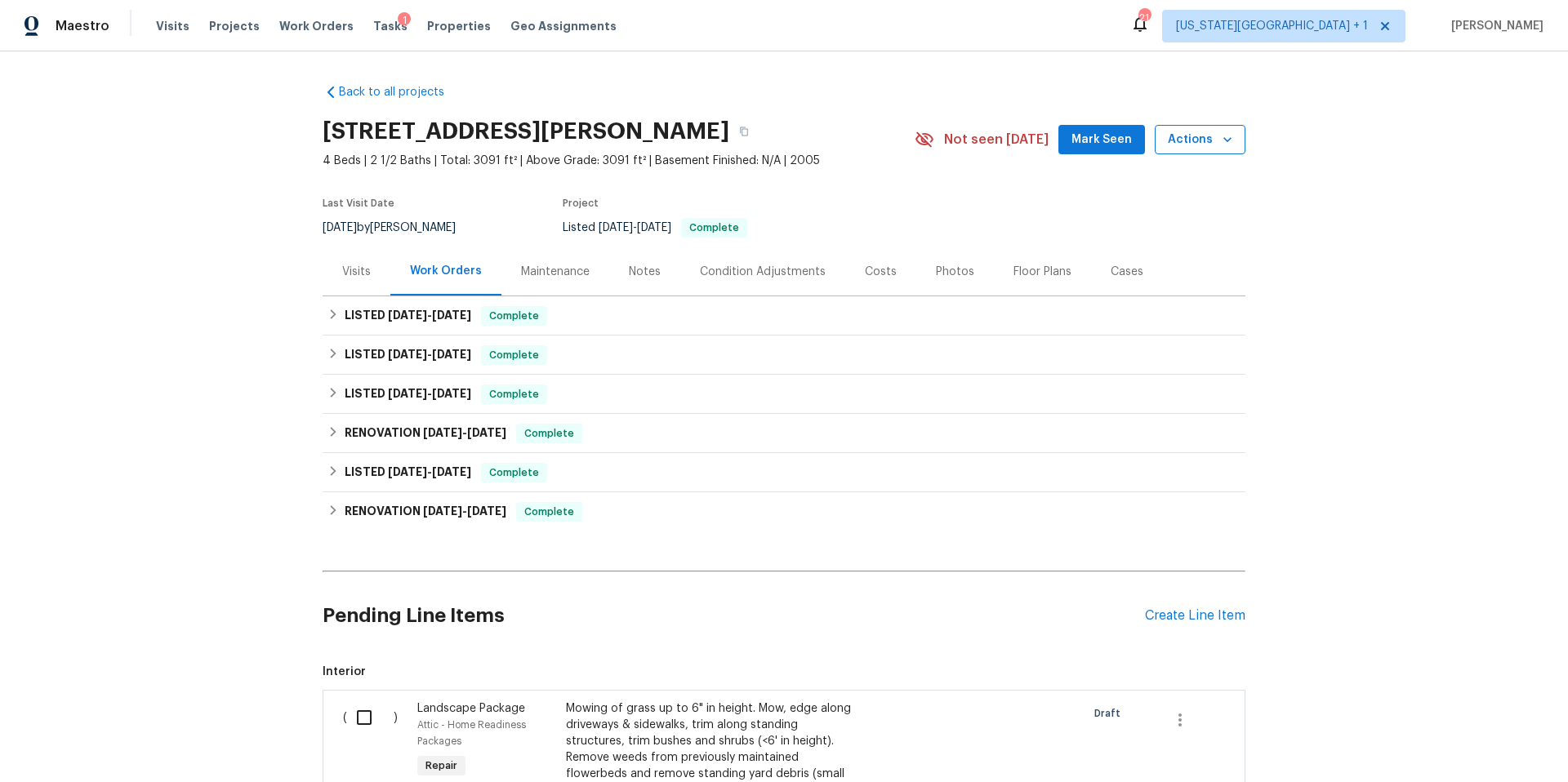
click at [1194, 149] on span "Actions" at bounding box center [1200, 140] width 64 height 20
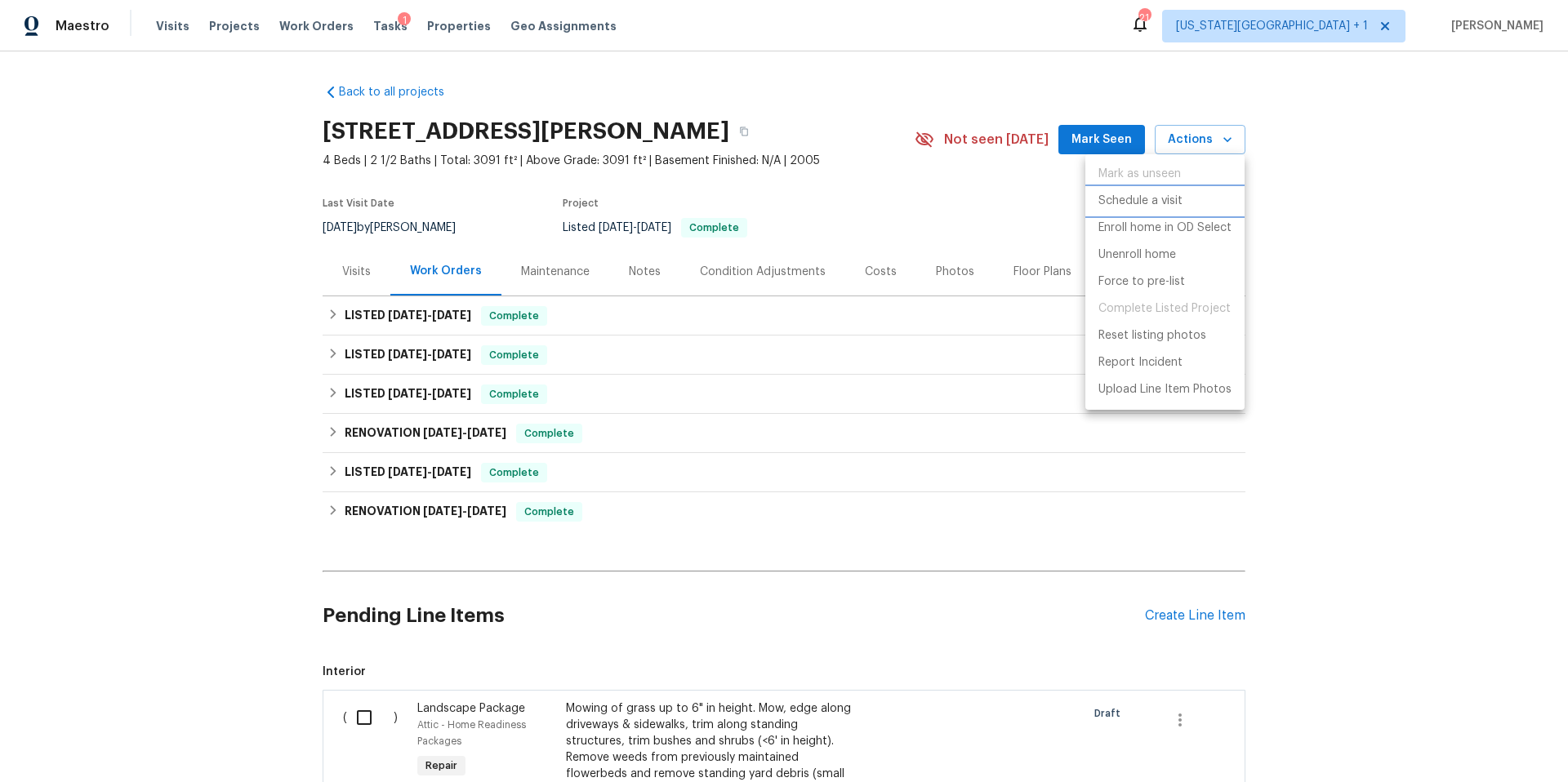
click at [1142, 201] on p "Schedule a visit" at bounding box center [1141, 201] width 84 height 17
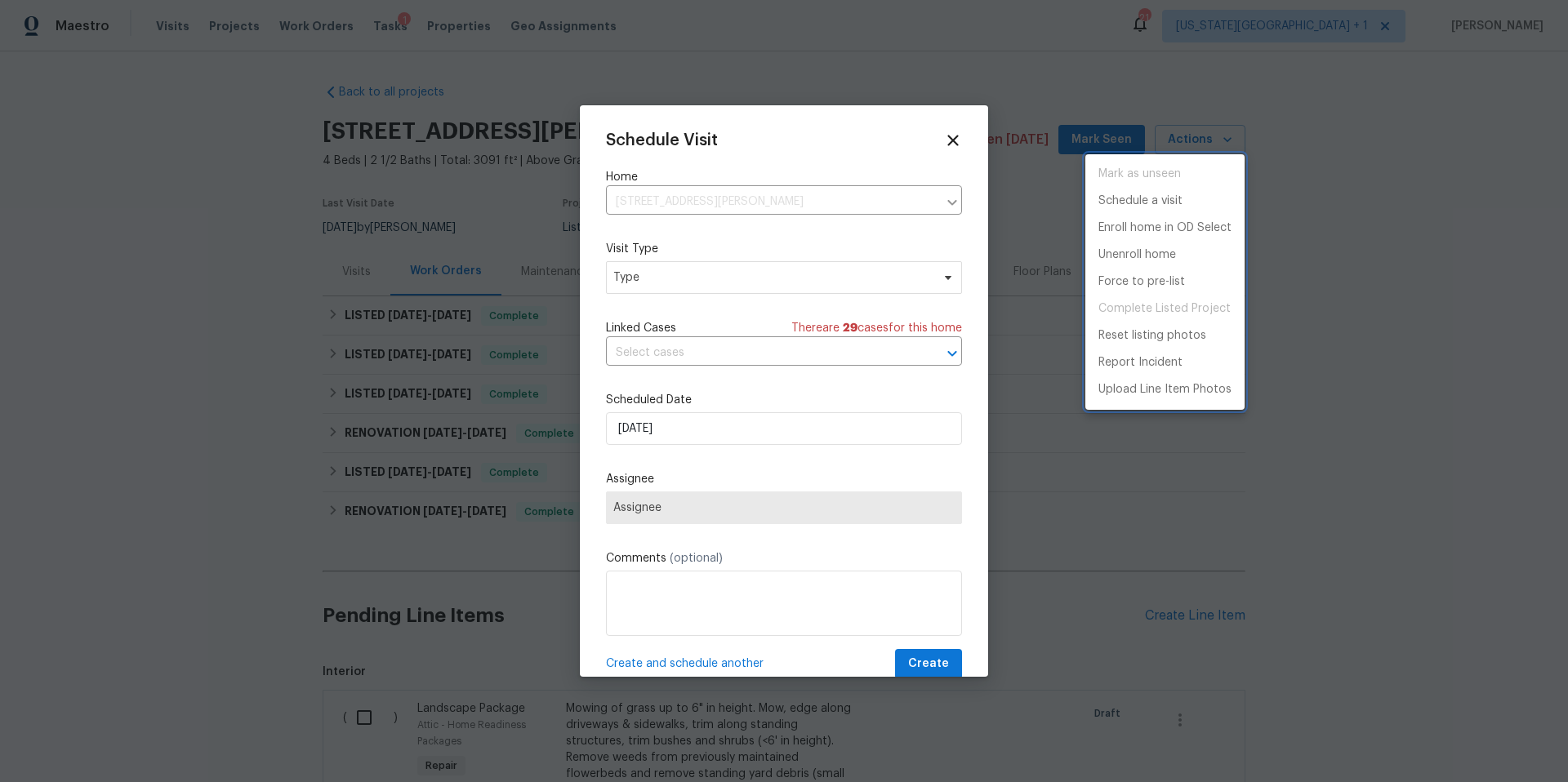
click at [695, 279] on div at bounding box center [784, 391] width 1568 height 782
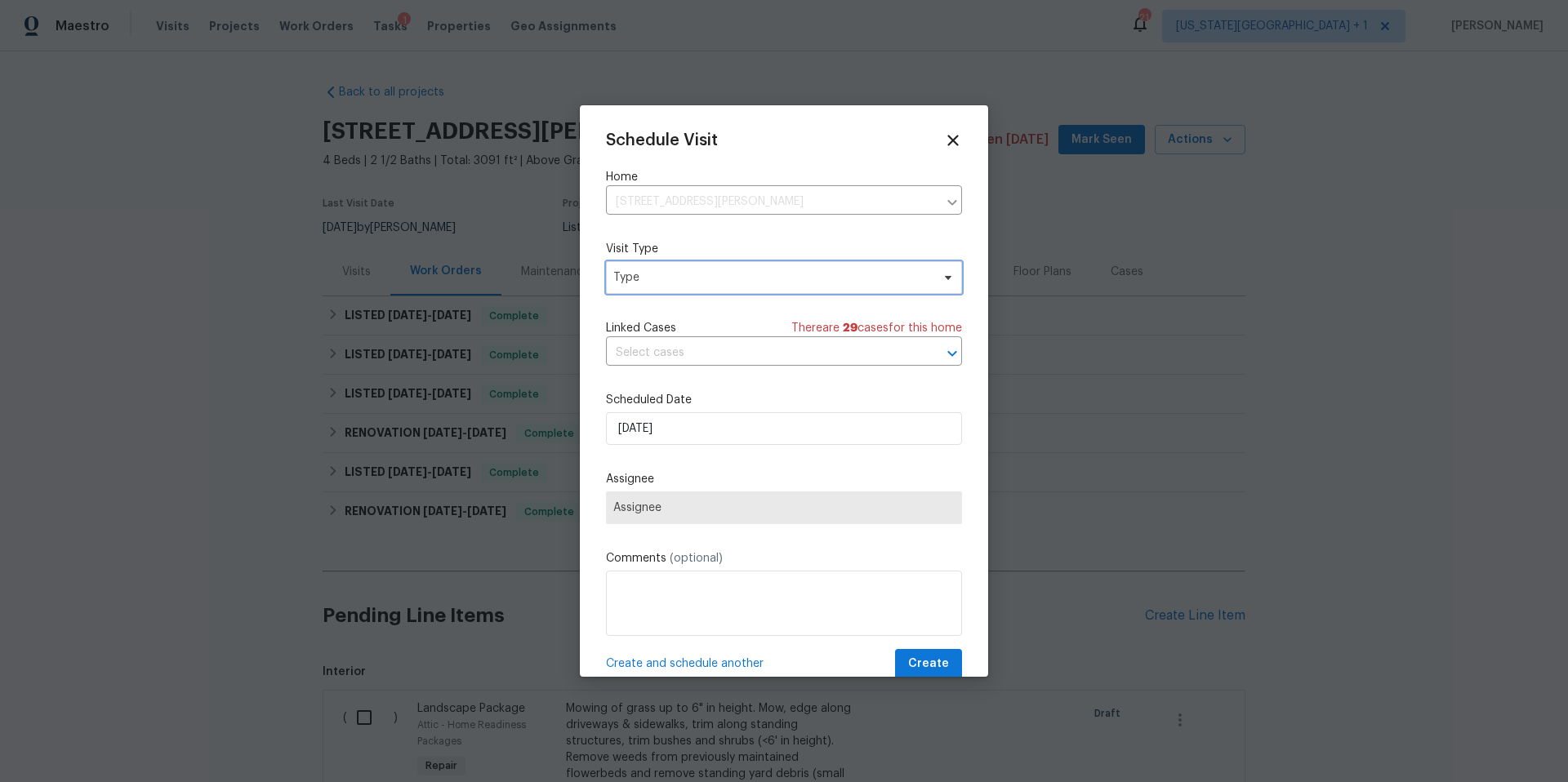
click at [695, 279] on span "Type" at bounding box center [772, 278] width 318 height 17
type input "p"
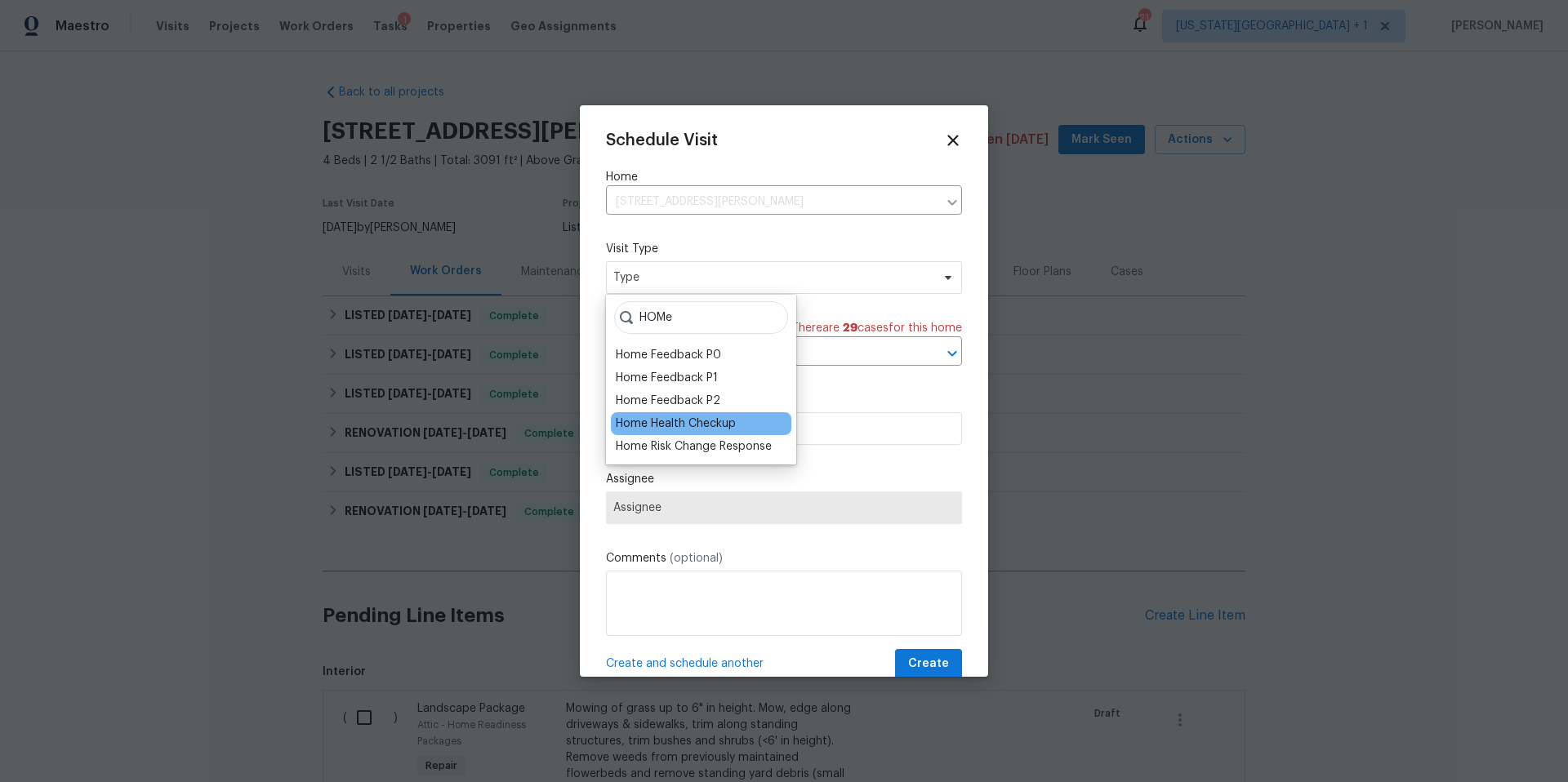
type input "HOMe"
click at [644, 426] on div "Home Health Checkup" at bounding box center [676, 425] width 120 height 17
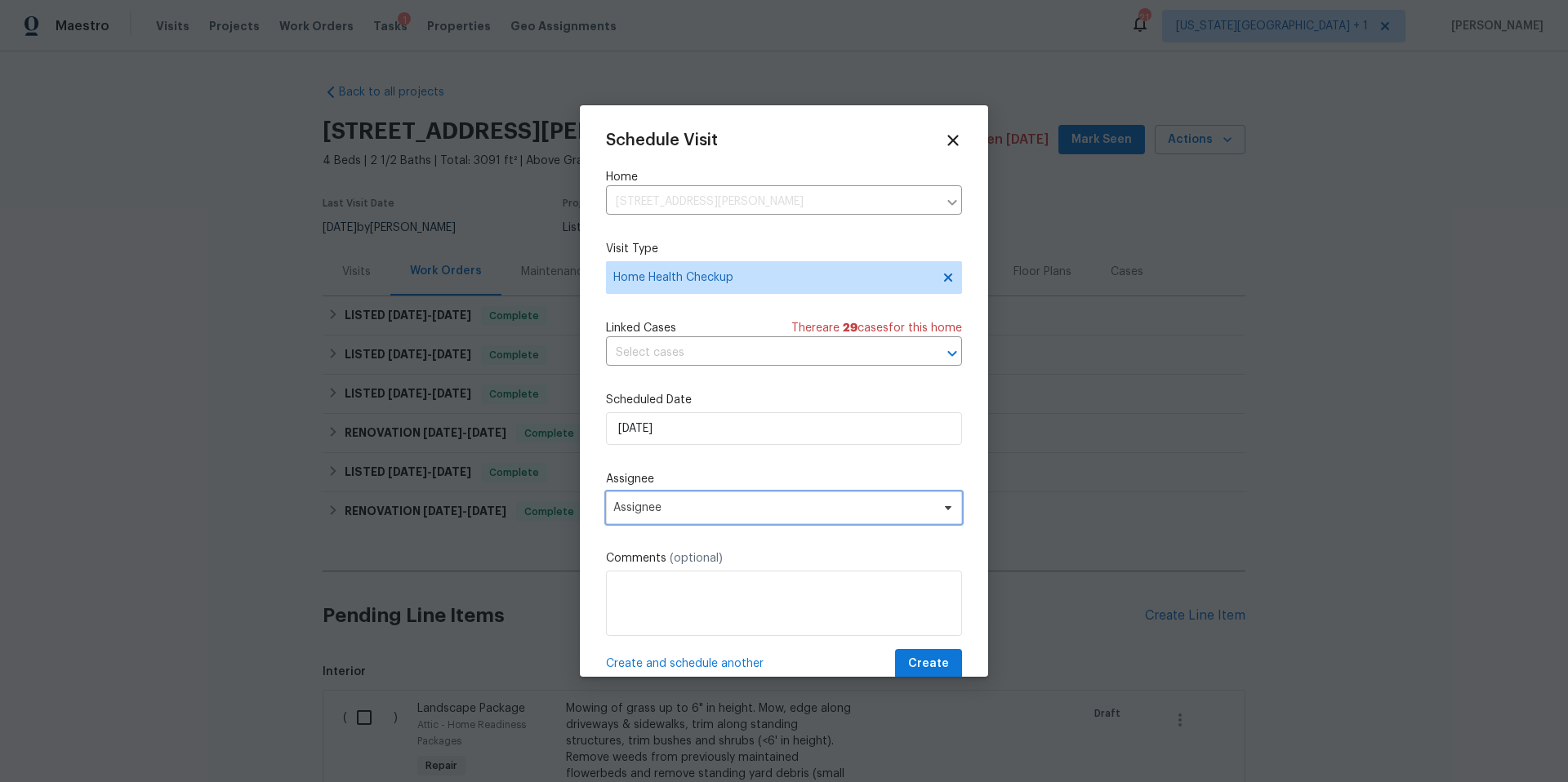
click at [648, 510] on span "Assignee" at bounding box center [774, 508] width 320 height 13
type input "luis"
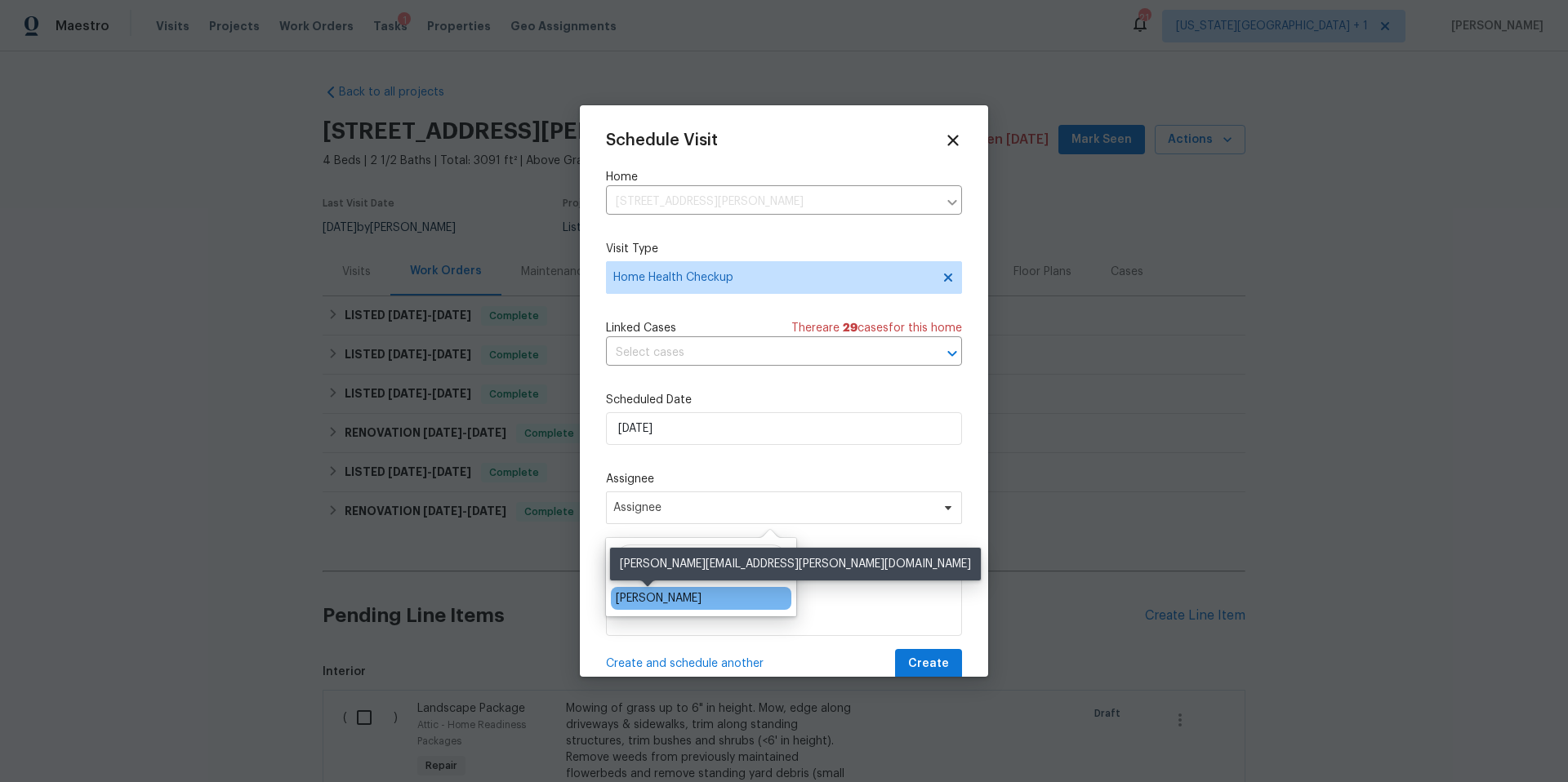
click at [634, 594] on div "[PERSON_NAME]" at bounding box center [659, 599] width 86 height 17
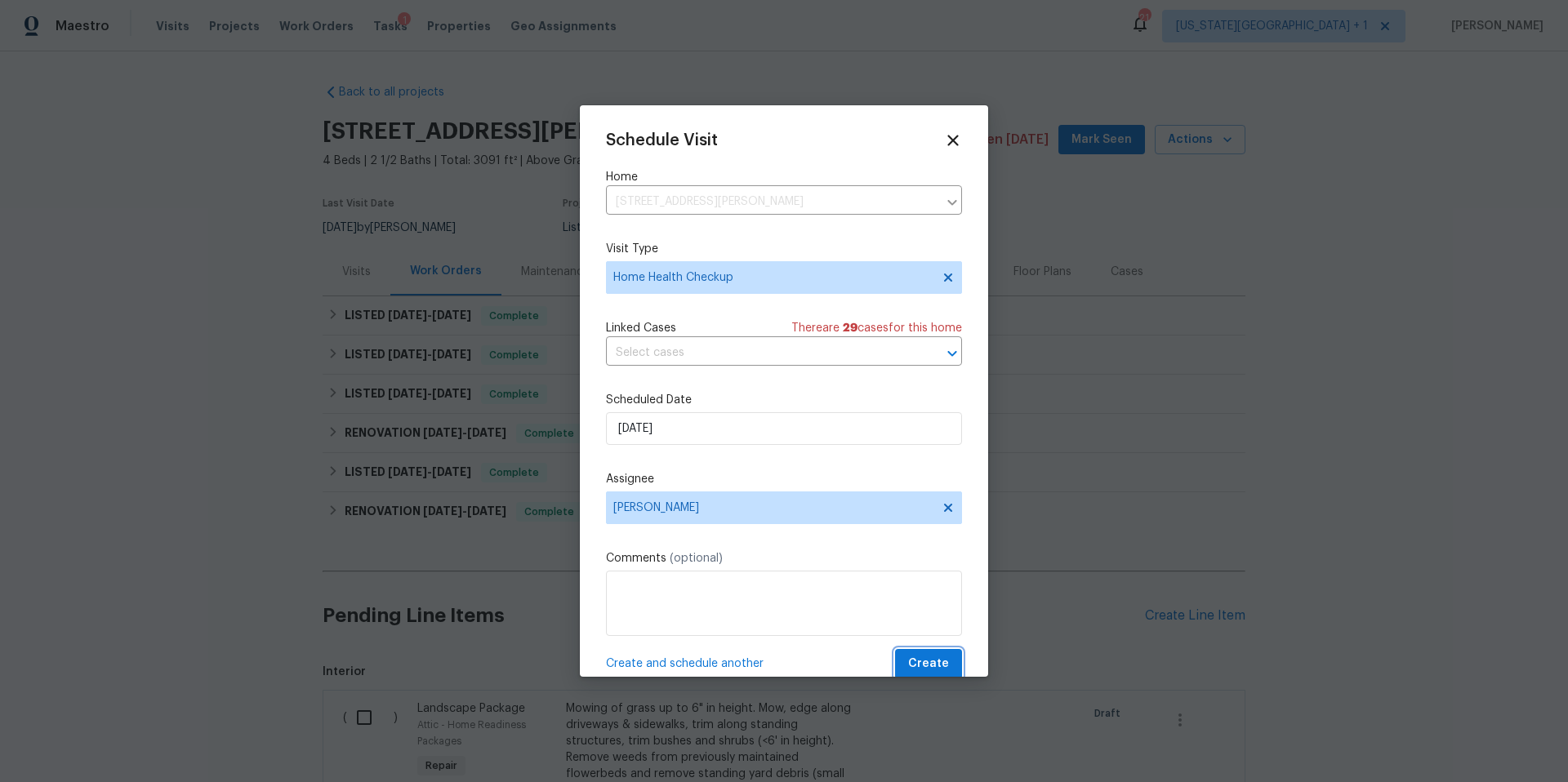
click at [934, 672] on span "Create" at bounding box center [929, 665] width 41 height 20
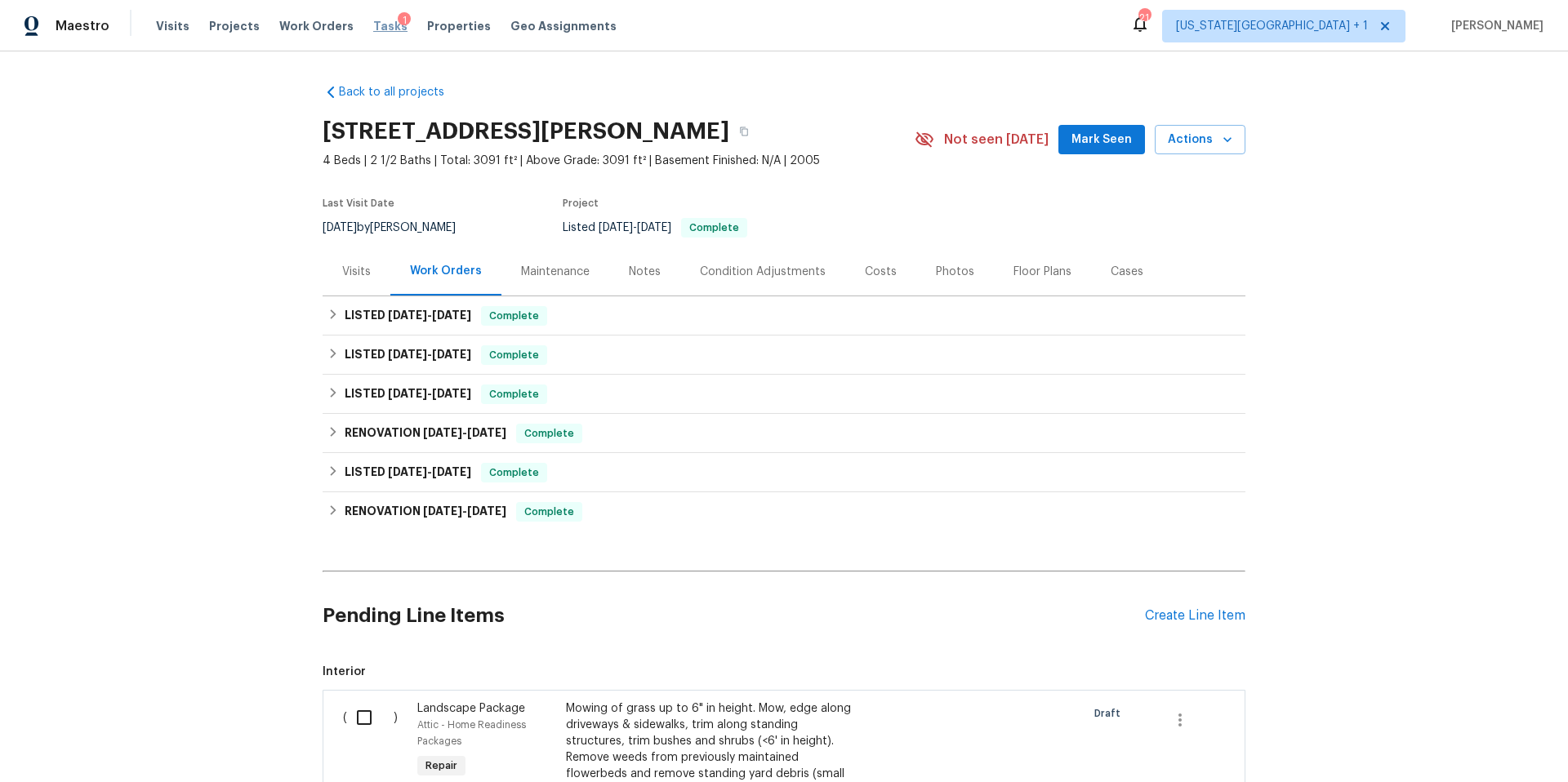
click at [374, 24] on span "Tasks" at bounding box center [390, 26] width 34 height 11
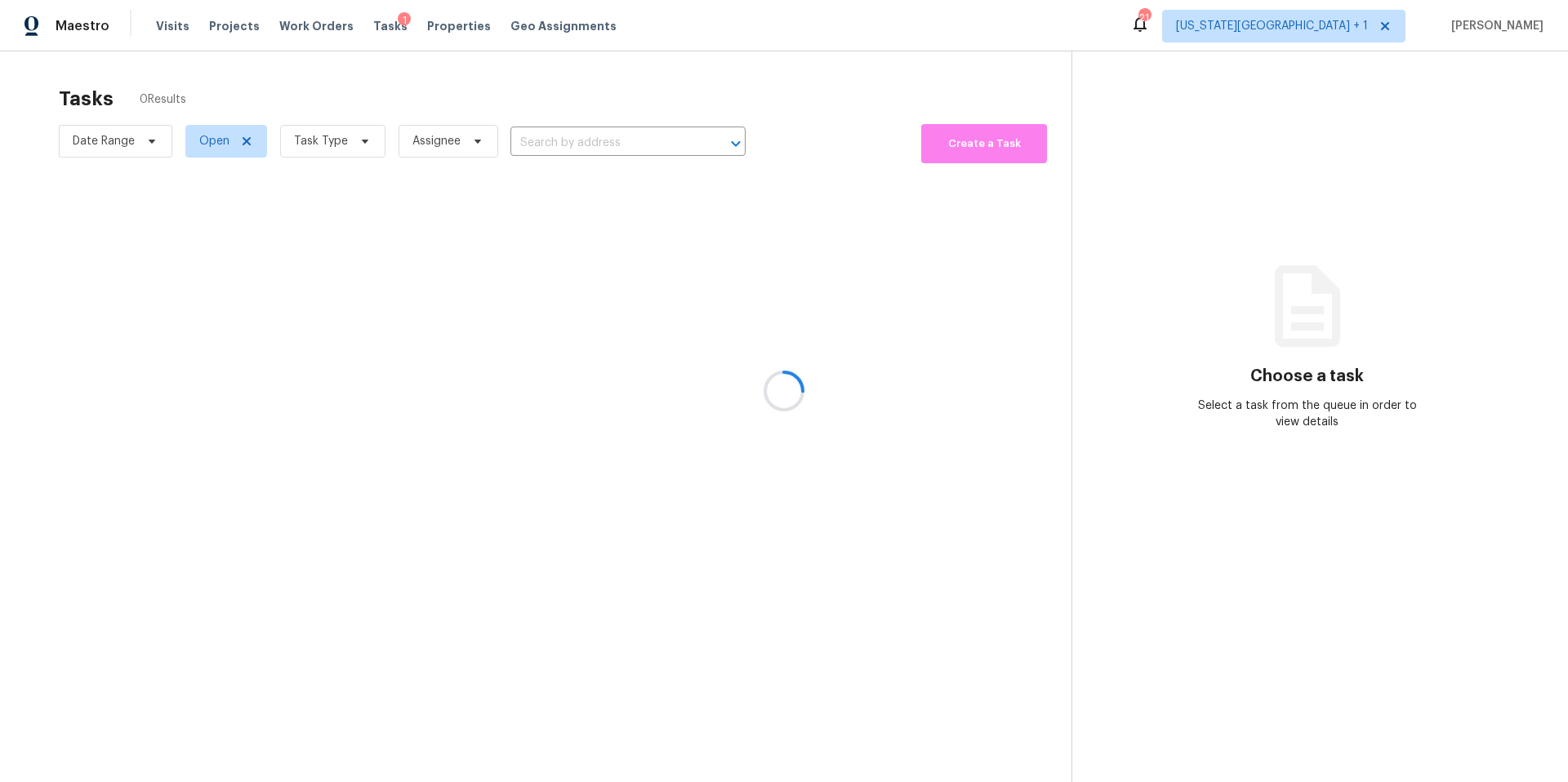
click at [328, 142] on div at bounding box center [784, 391] width 1568 height 782
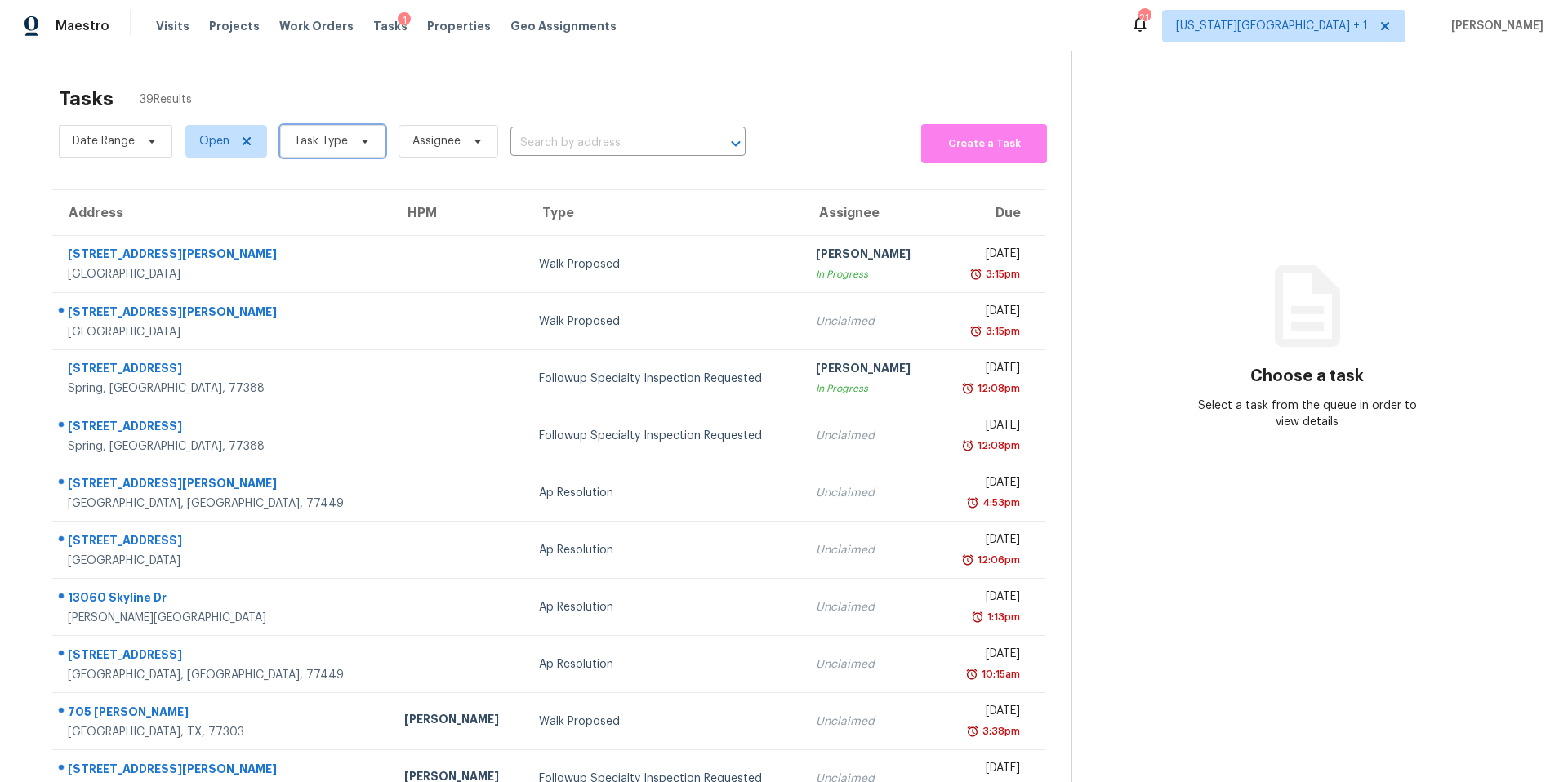
click at [328, 142] on span "Task Type" at bounding box center [321, 142] width 54 height 17
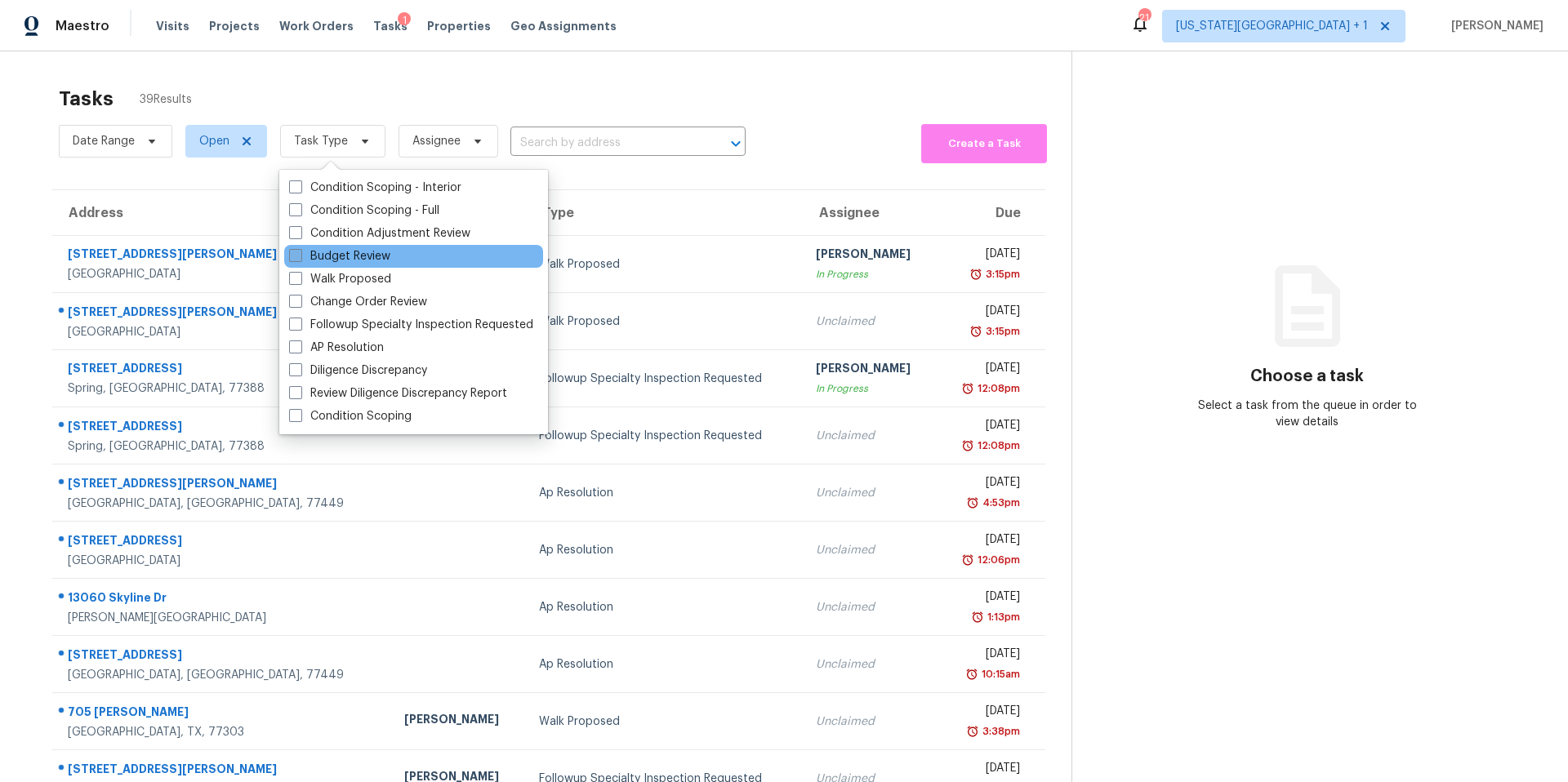
click at [315, 254] on label "Budget Review" at bounding box center [340, 257] width 101 height 17
click at [300, 254] on input "Budget Review" at bounding box center [294, 253] width 10 height 10
checkbox input "true"
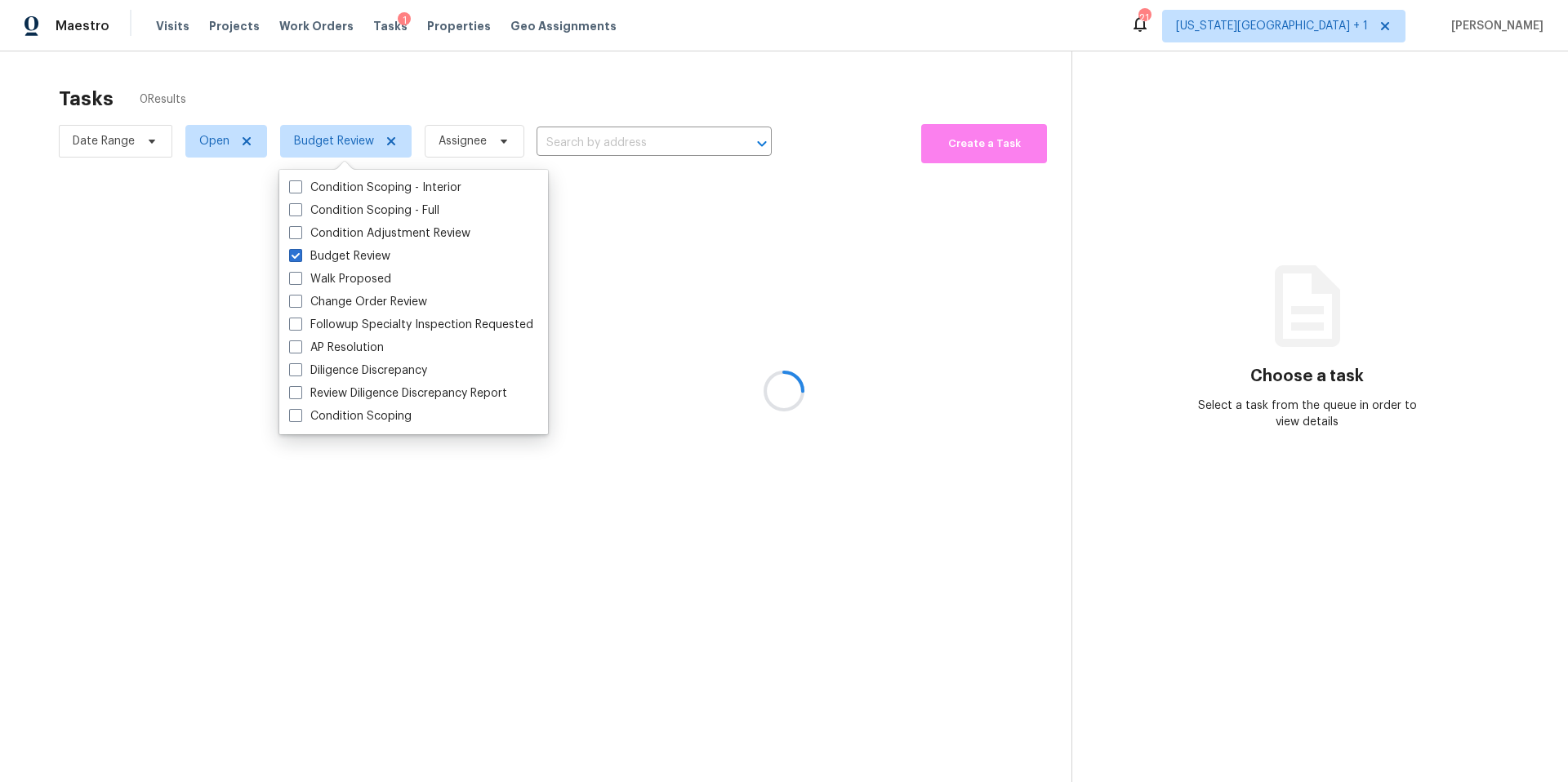
click at [361, 82] on div at bounding box center [784, 391] width 1568 height 782
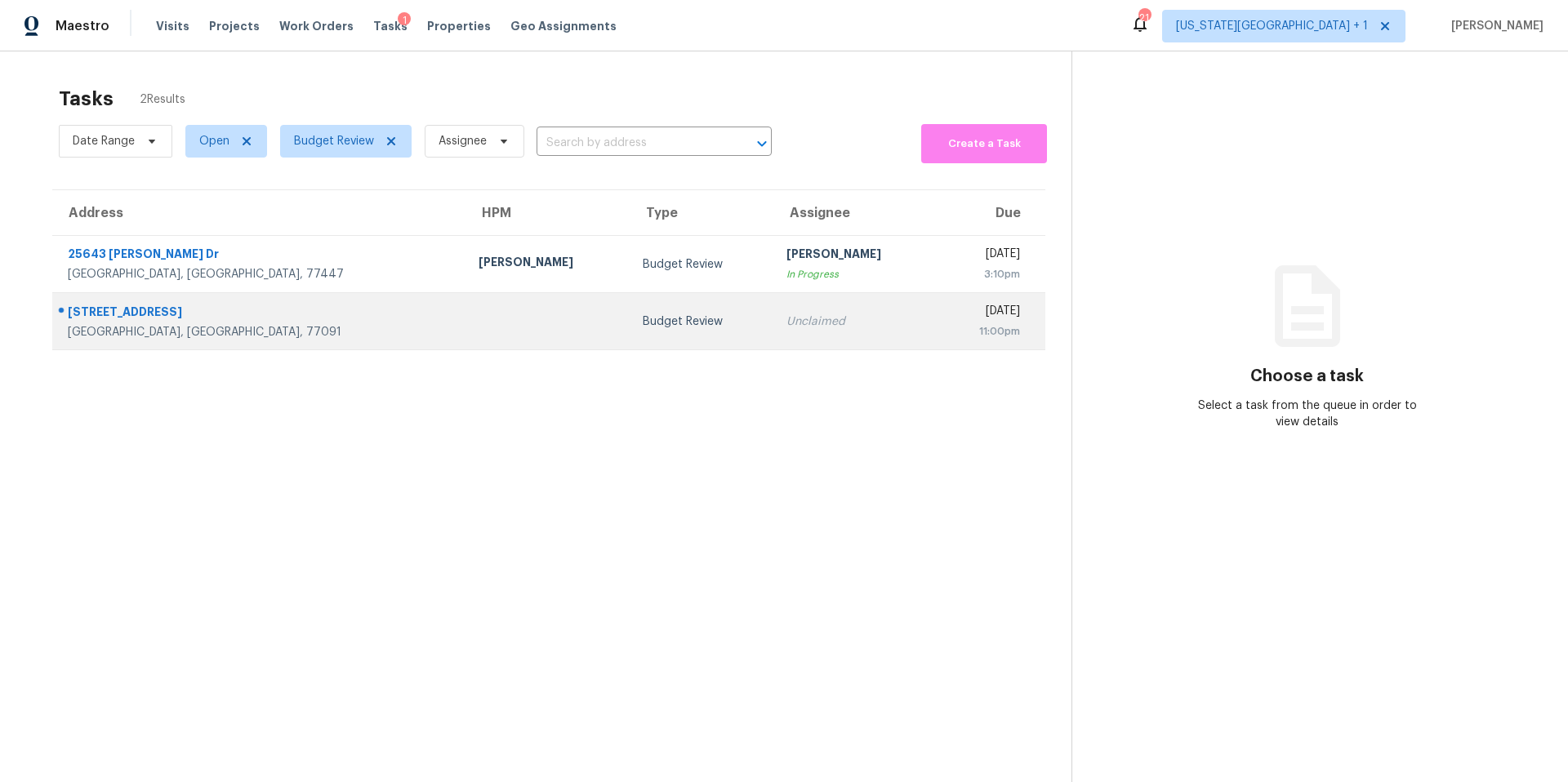
click at [466, 313] on td at bounding box center [547, 321] width 164 height 57
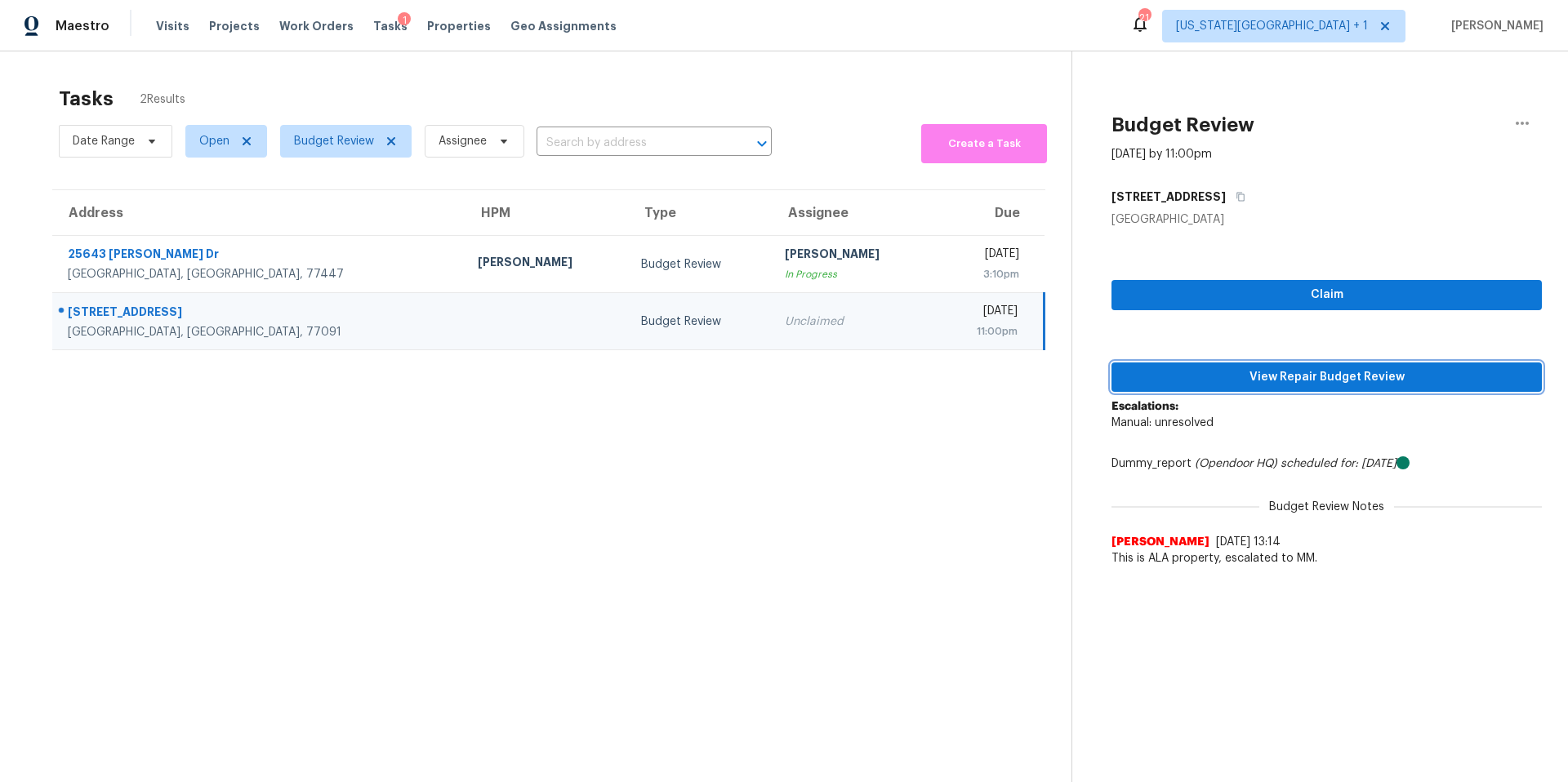
click at [1150, 380] on span "View Repair Budget Review" at bounding box center [1327, 378] width 404 height 20
